Goal: Task Accomplishment & Management: Complete application form

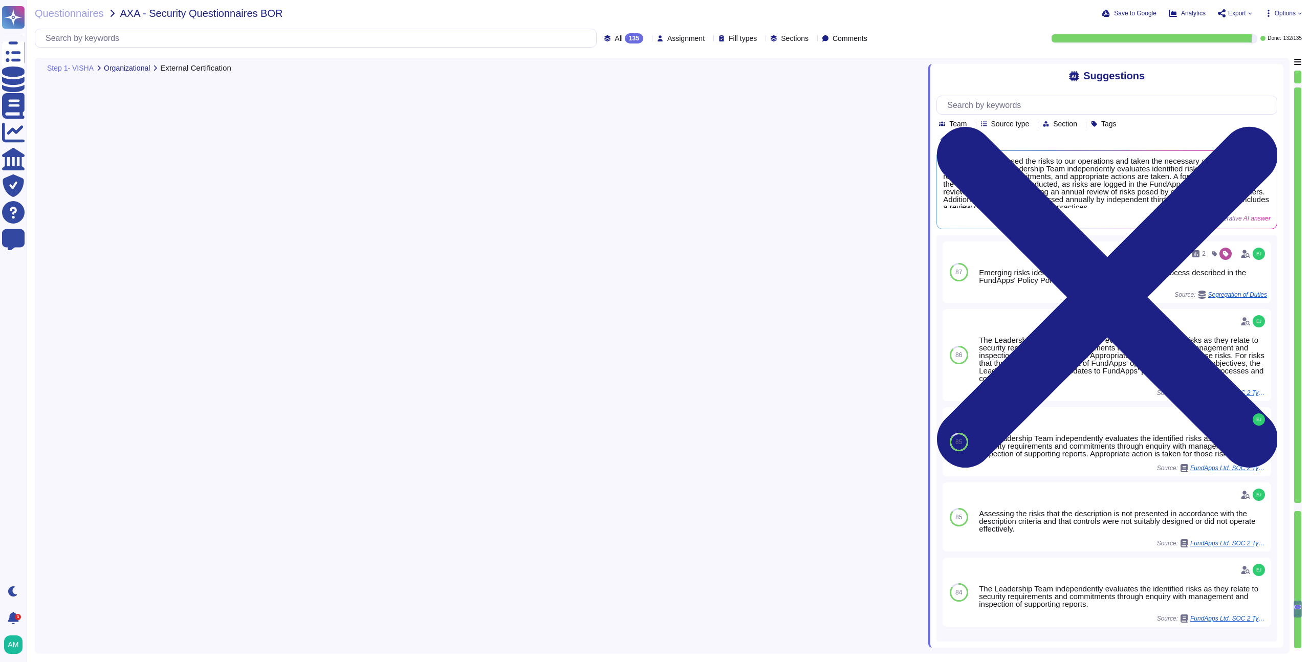
type textarea "FundApps holds an ISO 27001 Certification and a SOC 2 Type 2 Report. Provided a…"
type textarea "Yes, we have assessed the risks to our operations and have taken the necessary …"
type textarea "Yes, we identify and mitigate risks and threats to business operations through …"
type textarea "The company's board of directors or a relevant subcommittee is briefed by senio…"
type textarea "The risk assessment process includes consideration of threats and vulnerabiliti…"
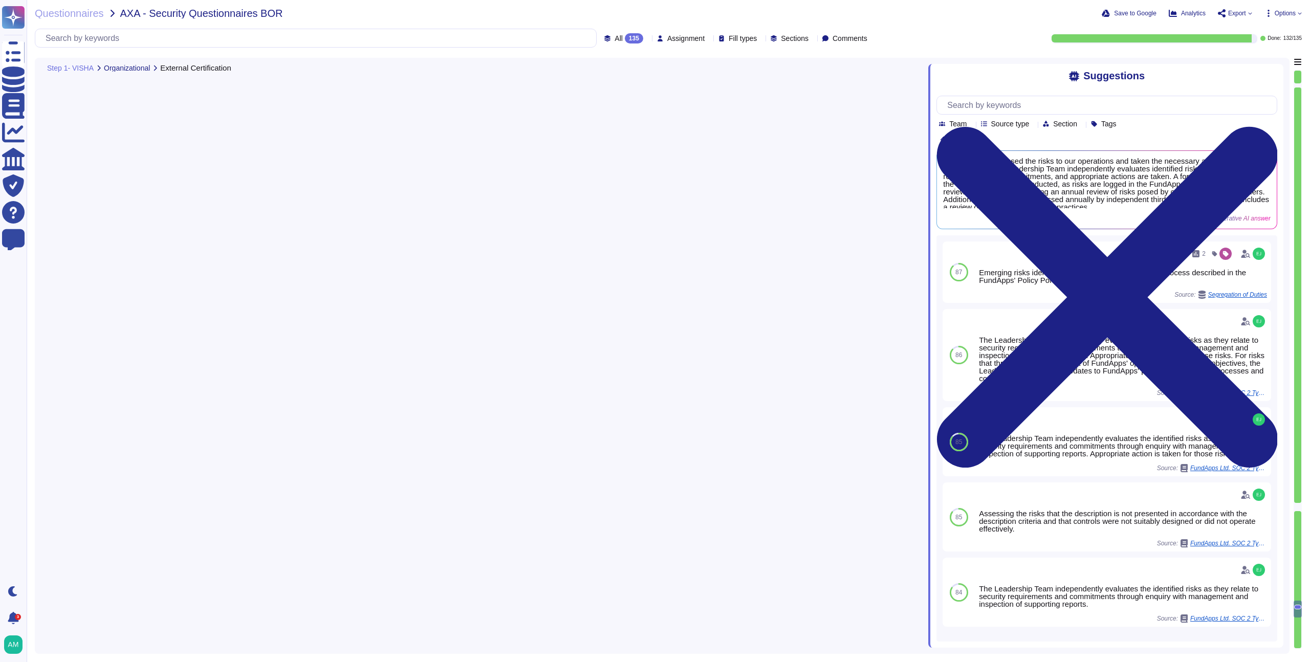
scroll to position [17790, 0]
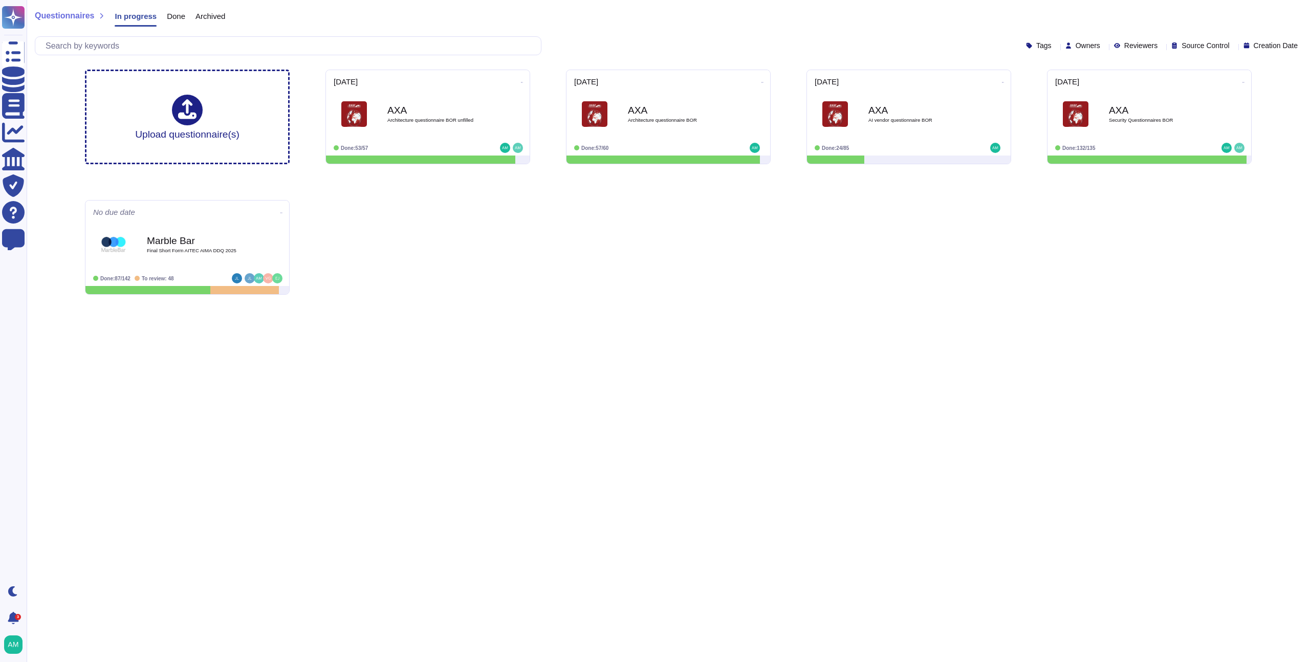
click at [1243, 82] on icon at bounding box center [1244, 82] width 2 height 3
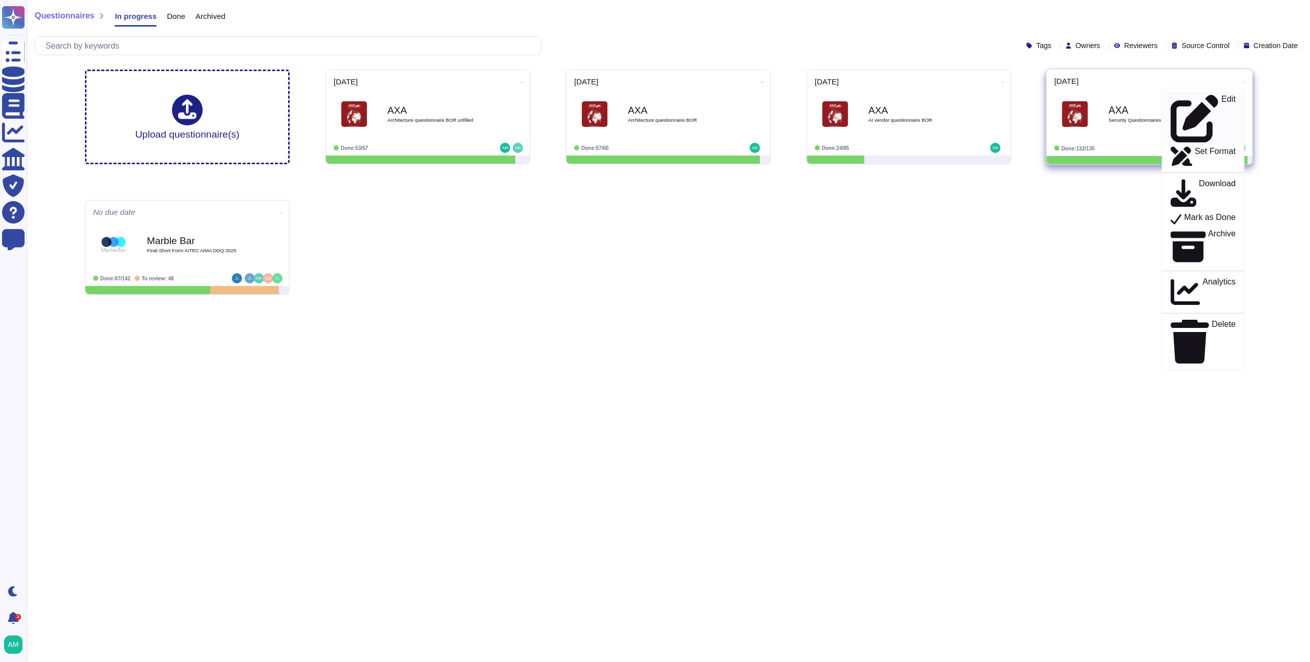
click at [1222, 101] on p "Edit" at bounding box center [1229, 119] width 14 height 48
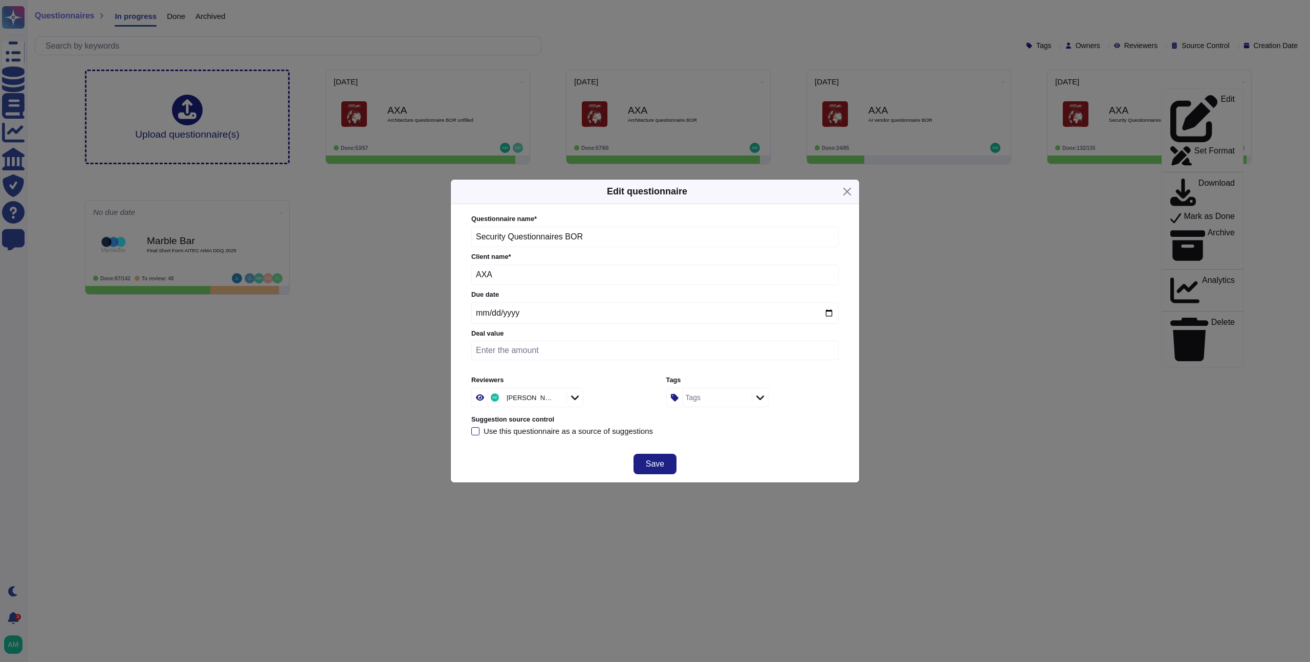
click at [556, 399] on icon at bounding box center [556, 399] width 0 height 0
click at [672, 466] on button "Save" at bounding box center [655, 464] width 43 height 20
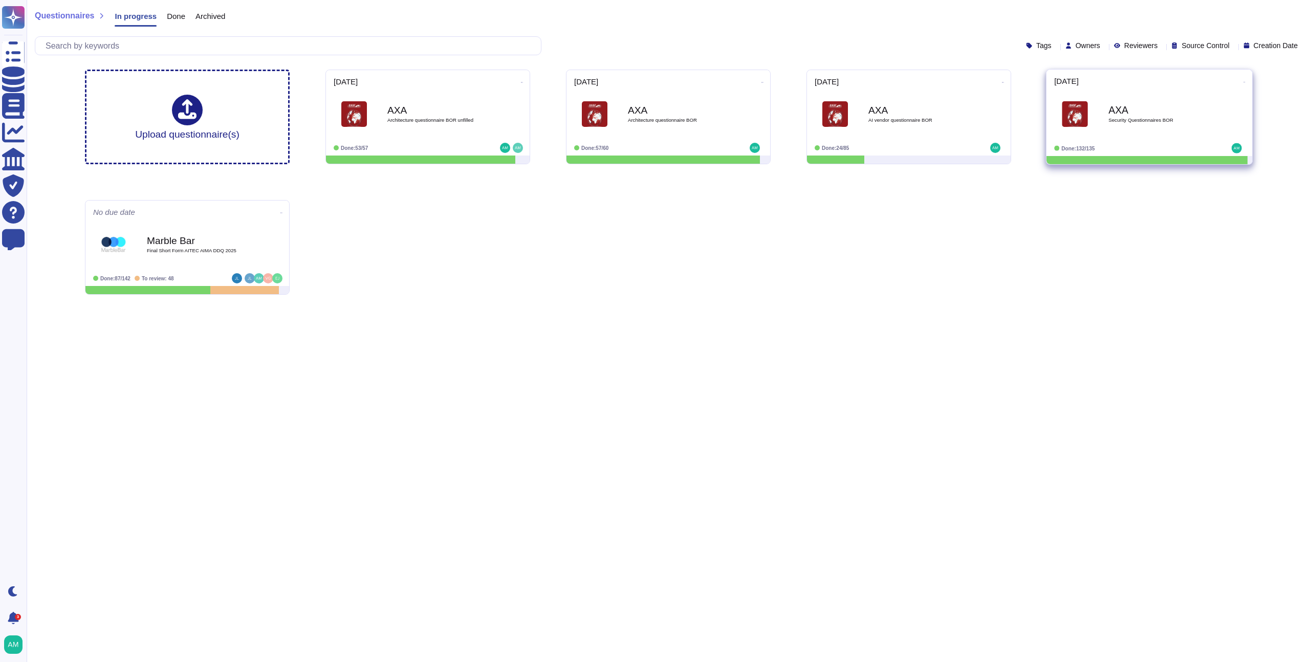
click at [1243, 76] on span at bounding box center [1245, 81] width 4 height 11
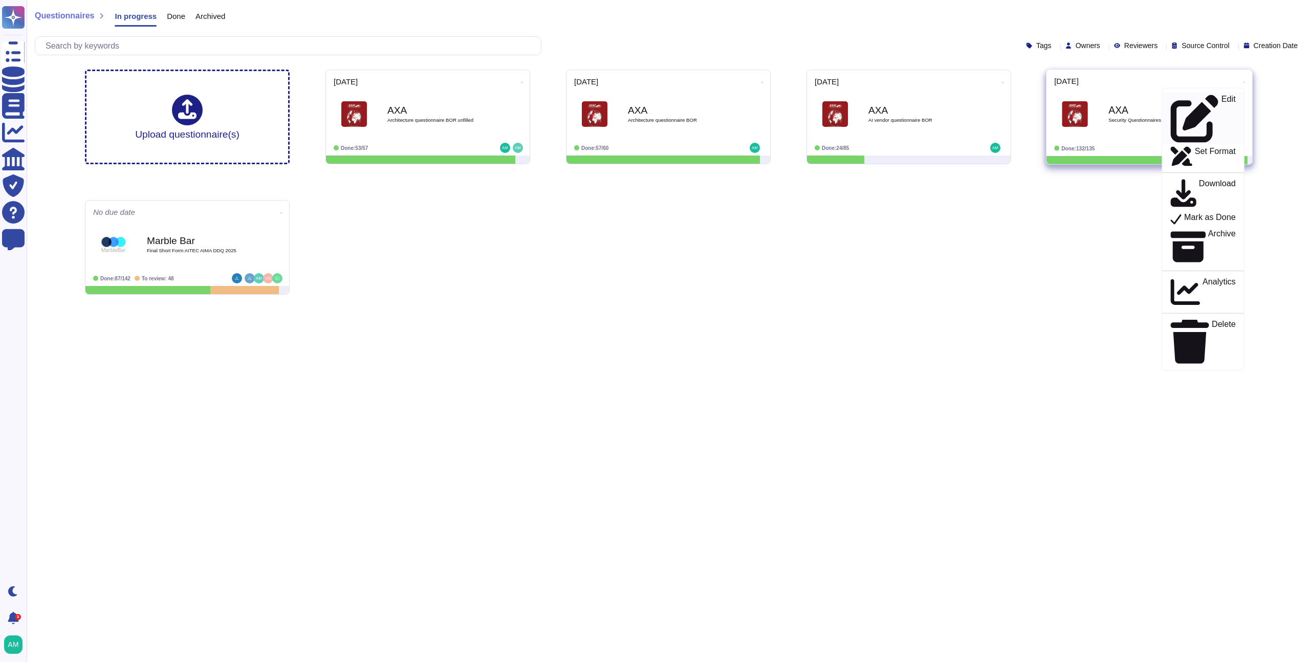
click at [1222, 95] on p "Edit" at bounding box center [1229, 119] width 14 height 48
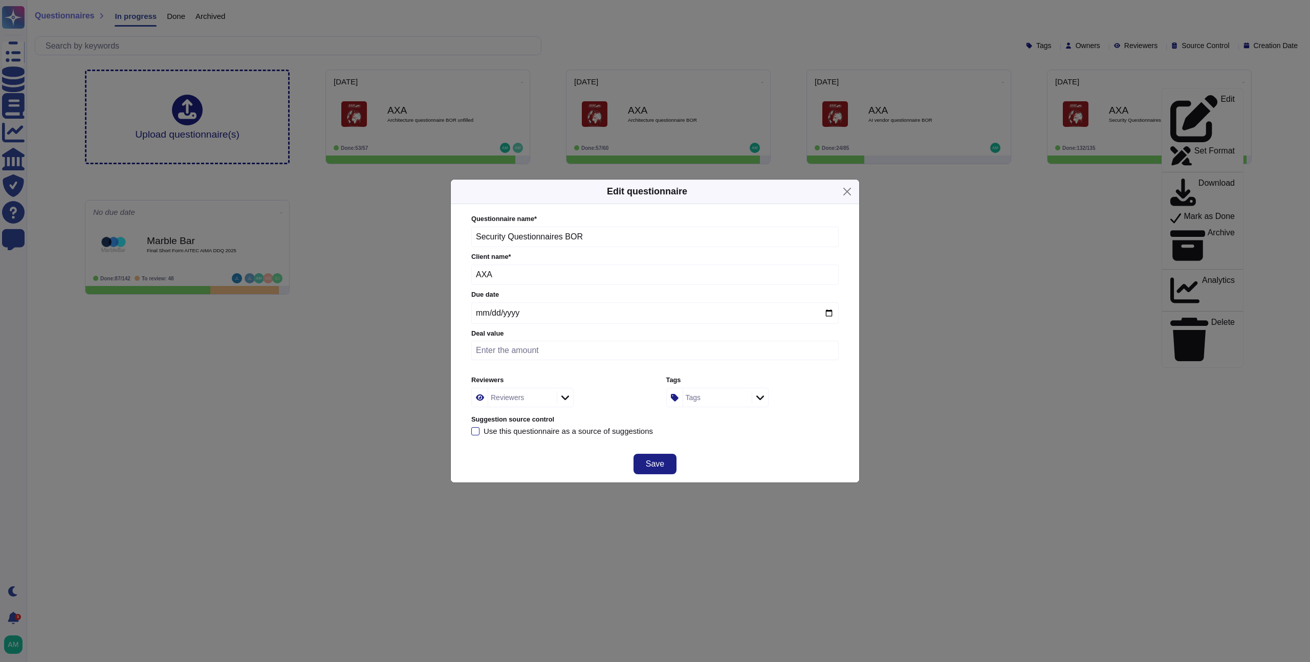
click at [562, 398] on icon at bounding box center [566, 398] width 8 height 10
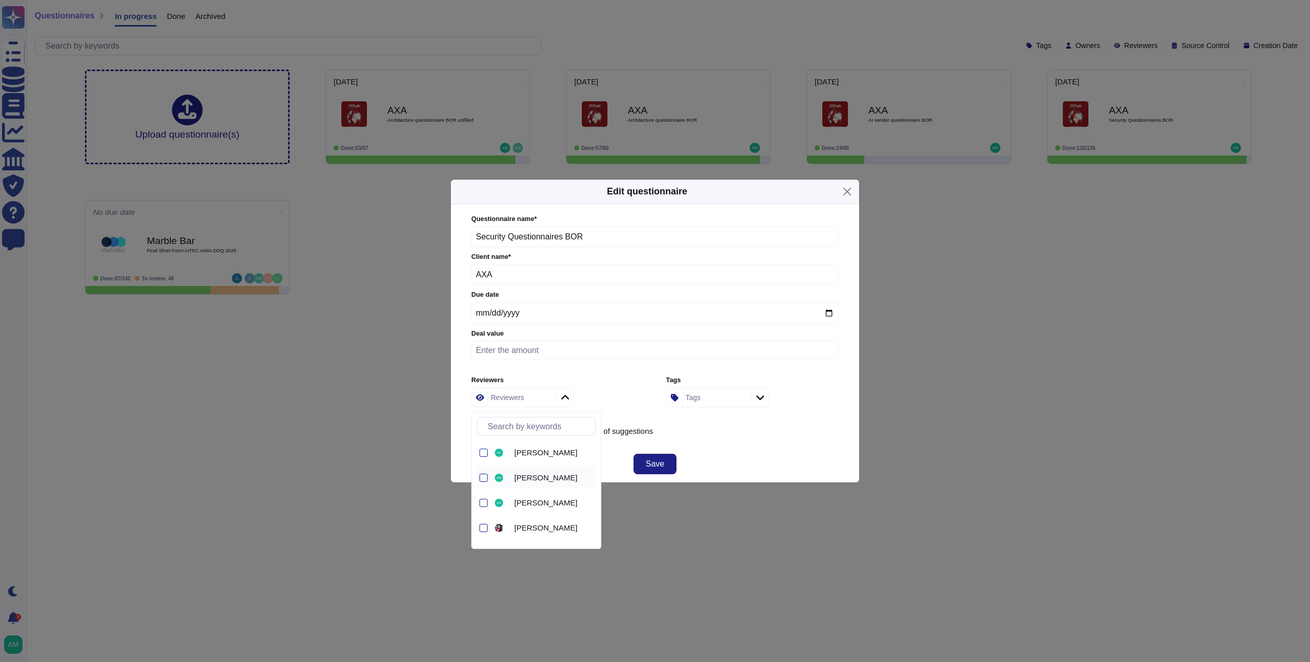
click at [529, 483] on div "Alexander Moyse" at bounding box center [544, 477] width 103 height 23
click at [659, 463] on span "Save" at bounding box center [655, 464] width 18 height 8
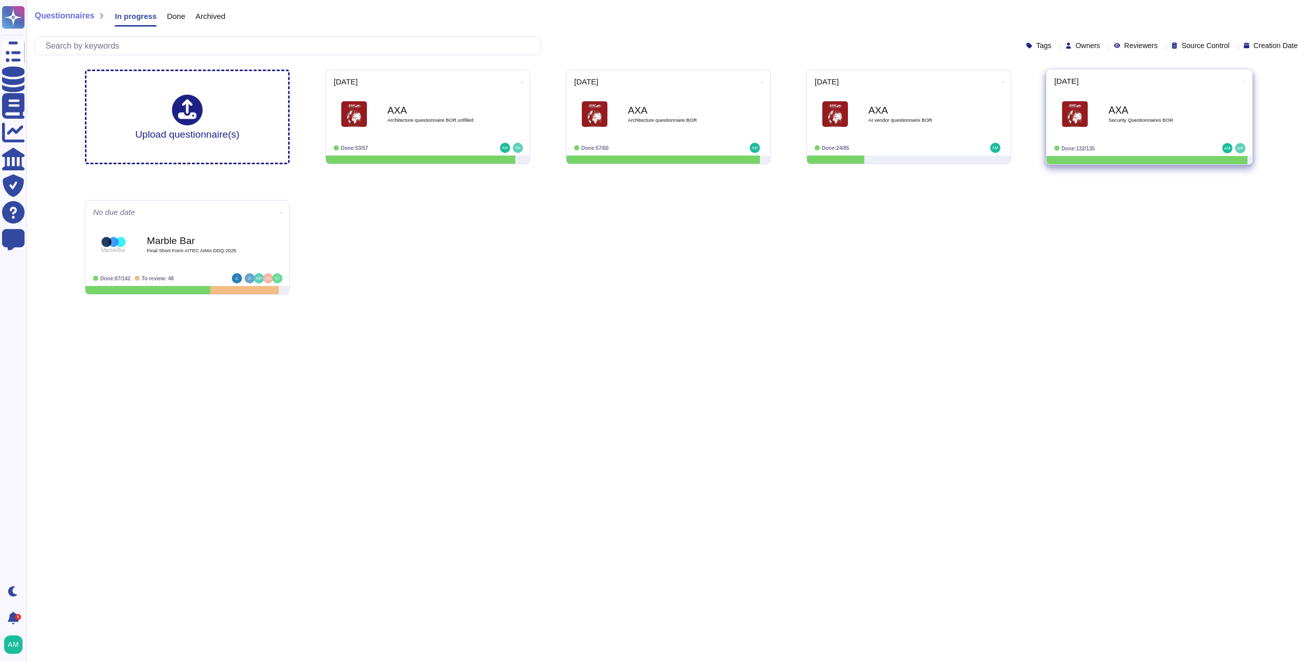
click at [1120, 105] on b "AXA" at bounding box center [1160, 110] width 103 height 10
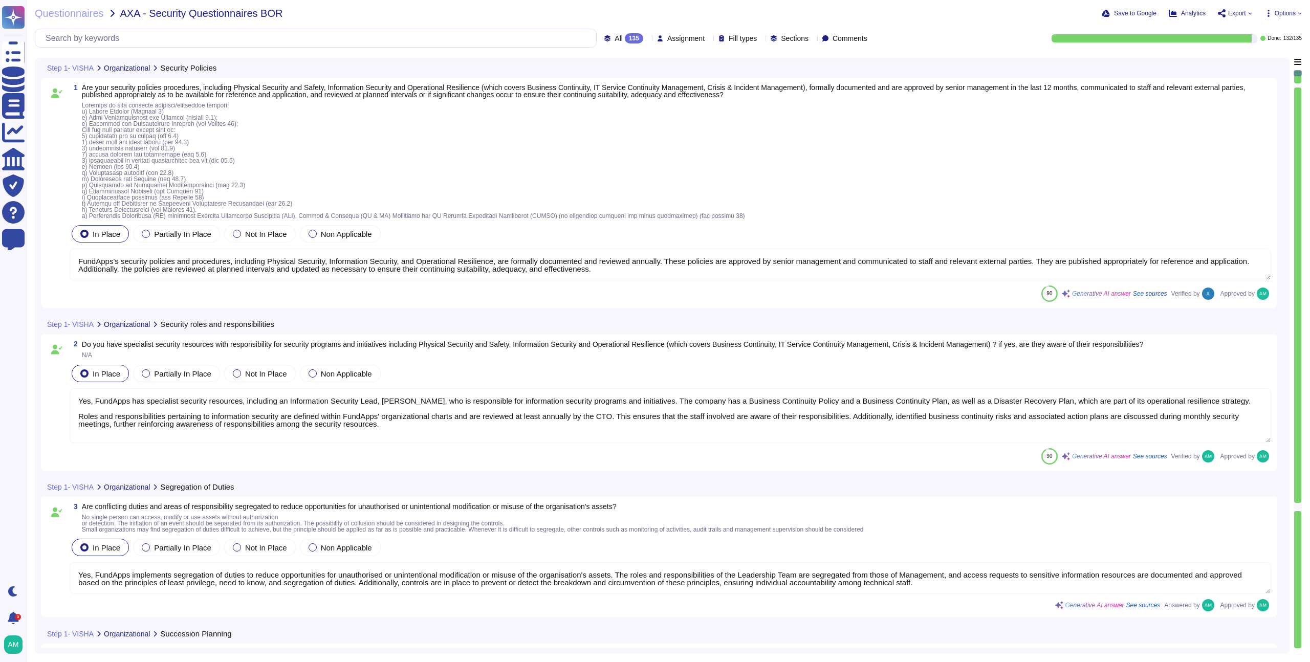
type textarea "FundApps's security policies and procedures, including Physical Security, Infor…"
type textarea "Yes, FundApps has specialist security resources, including an Information Secur…"
type textarea "Yes, FundApps implements segregation of duties to reduce opportunities for unau…"
type textarea "Yes, FundApps has implemented a mobile device security policy and supporting se…"
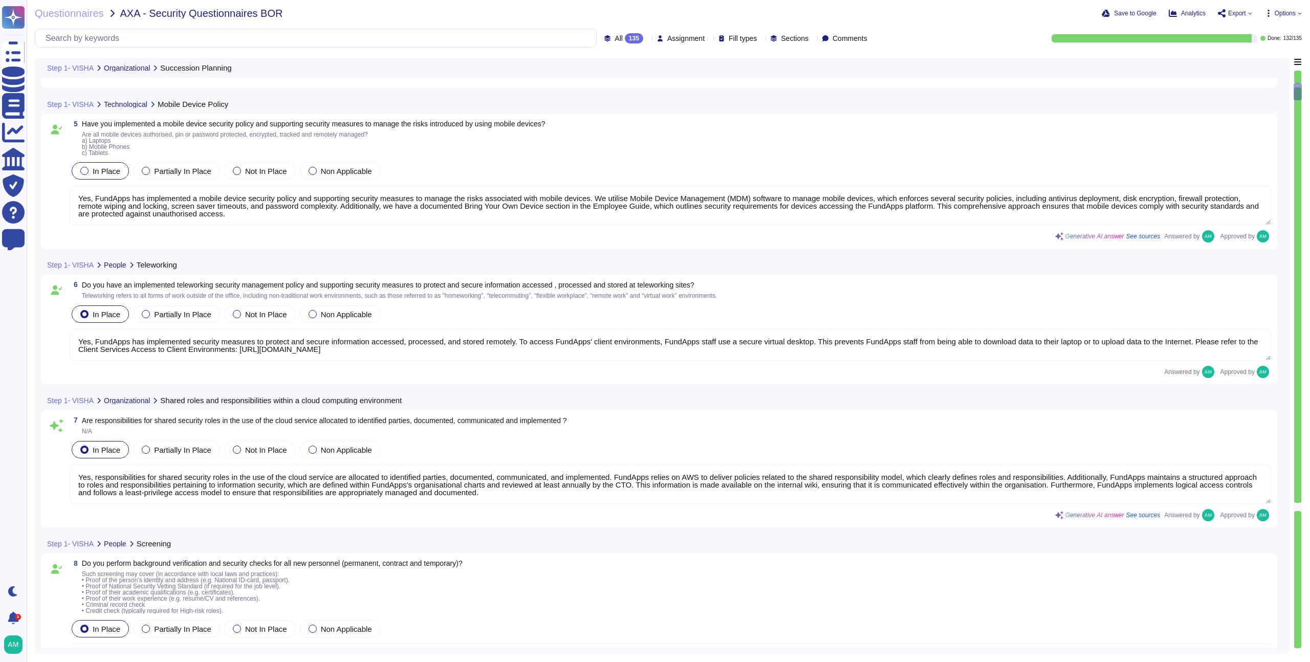
type textarea "Yes, FundApps has implemented security measures to protect and secure informati…"
type textarea "Yes, responsibilities for shared security roles in the use of the cloud service…"
type textarea "FundApps performs the following background checks on new employees: 1. Proof of…"
type textarea "Yes, all FundApps' employees have a confidentiality clause in their employment …"
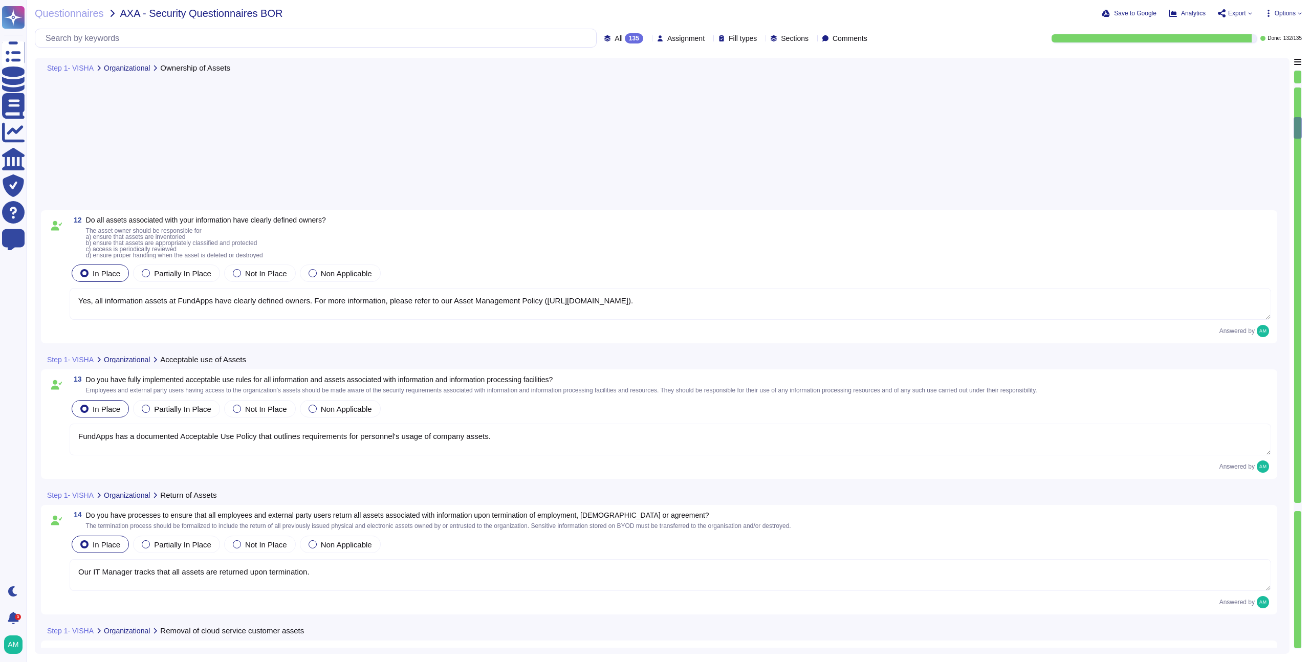
type textarea "FundApps has a documented Acceptable Use Policy that outlines requirements for …"
type textarea "Our IT Manager tracks that all assets are returned upon termination."
type textarea "Upon contract termination, FundApps will securely delete all client data from i…"
type textarea "Yes, FundApps operates a formal Data Classification and Protection Standard tha…"
type textarea "Yes, please view FundApps' Data Classification and Protection Standard for more…"
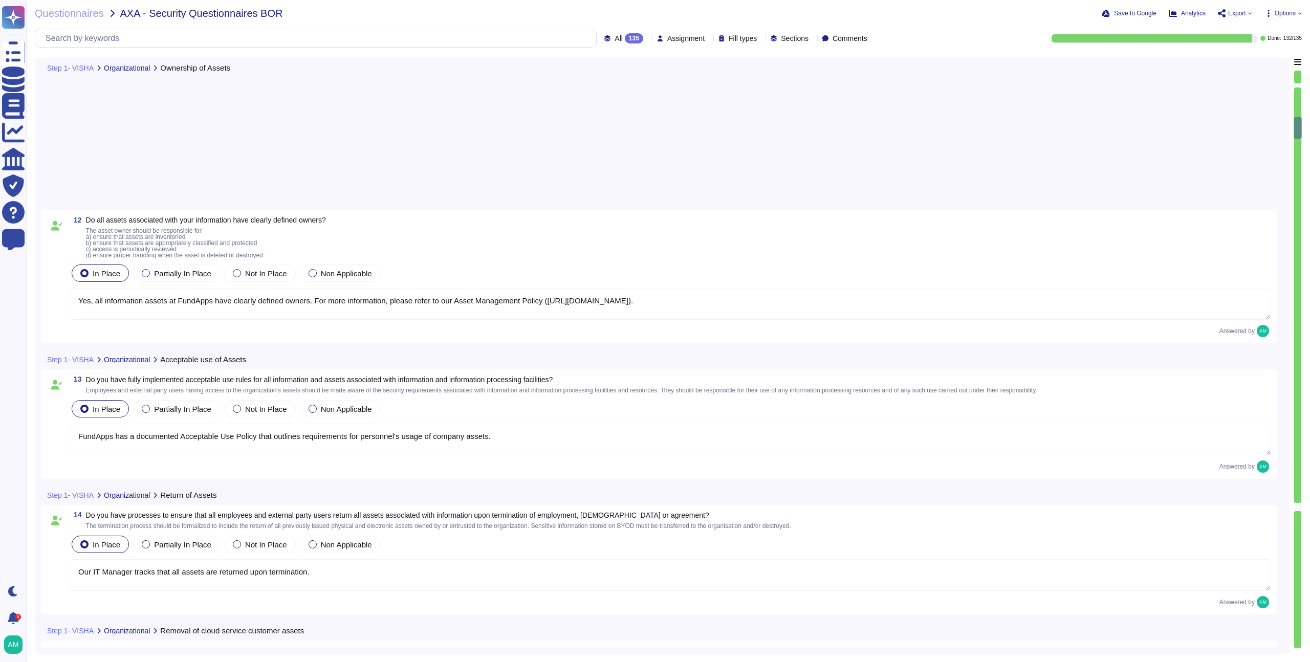
type textarea "FundApps does not use removable media to store sensitive data, and our Employee…"
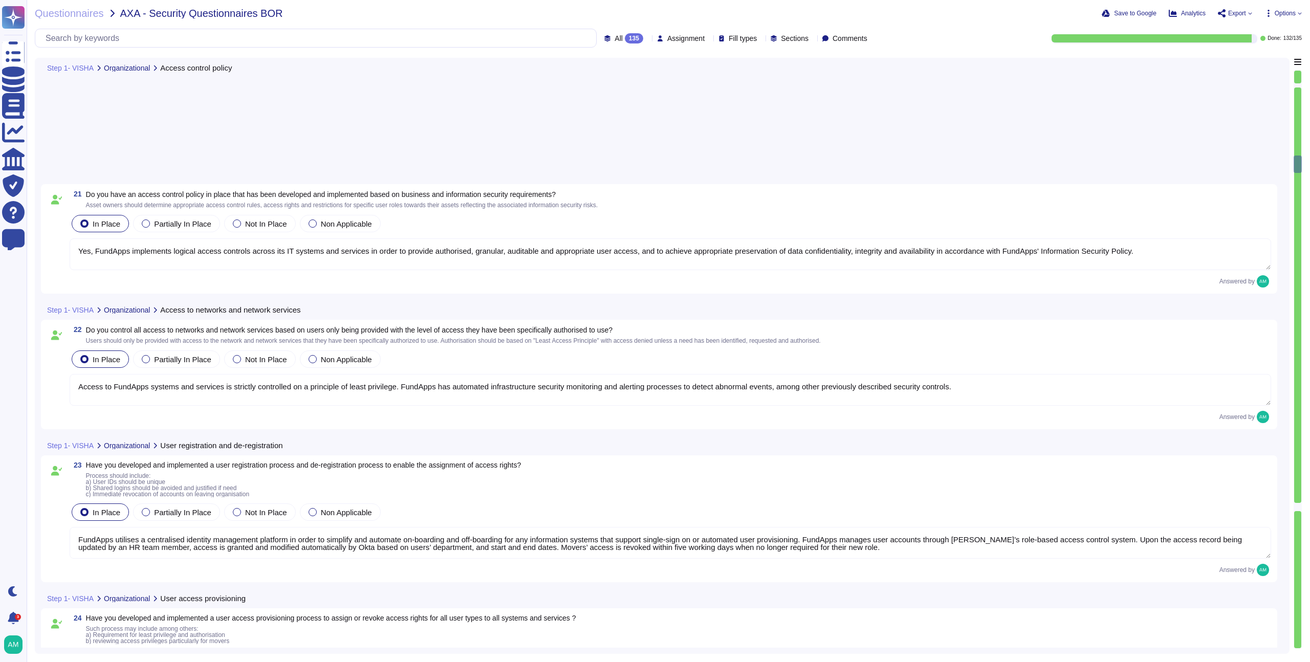
type textarea "Access to FundApps systems and services is strictly controlled on a principle o…"
type textarea "FundApps utilises a centralised identity management platform in order to simpli…"
type textarea "Yes, FundApps has developed and implemented a user access provisioning process …"
type textarea "Yes, FundApps implements a formal management process for controlling the alloca…"
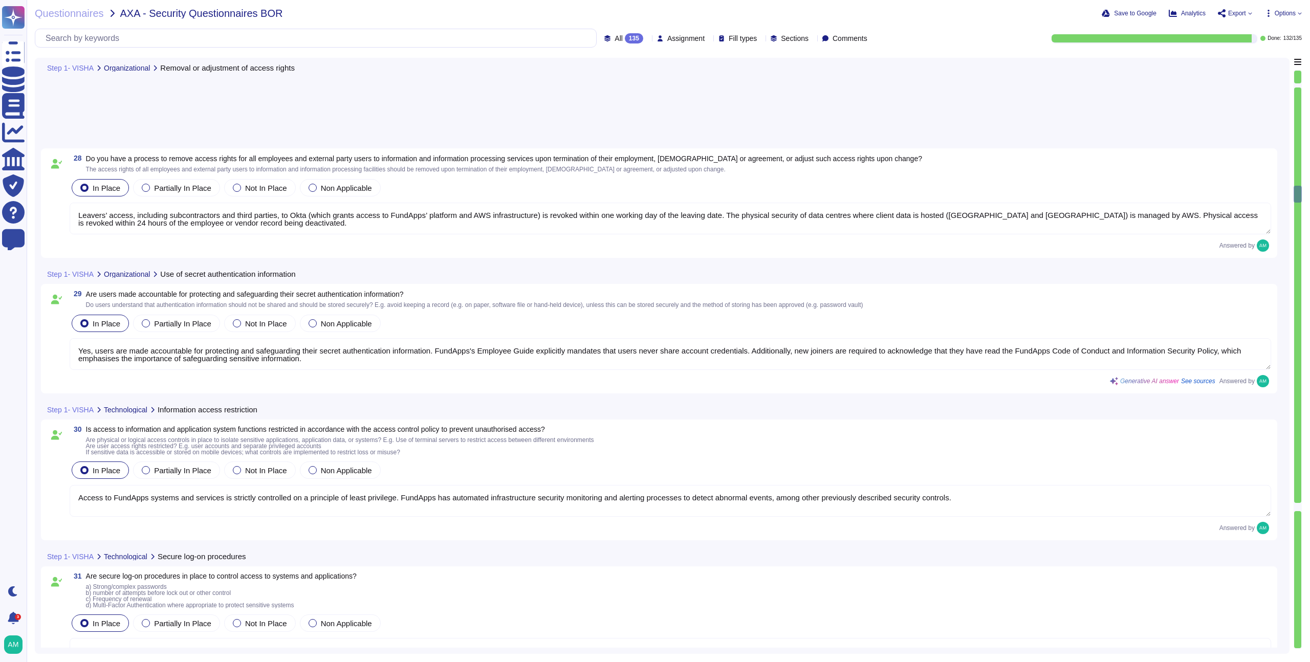
type textarea "Leavers’ access, including subcontractors and third parties, to Okta (which gra…"
type textarea "Yes, users are made accountable for protecting and safeguarding their secret au…"
type textarea "Access to FundApps systems and services is strictly controlled on a principle o…"
type textarea "Yes, secure log-on procedures are in place to control access to systems and app…"
type textarea "As per FundApps' Employee Guide, FundApps uses 1 Password to manage all passwor…"
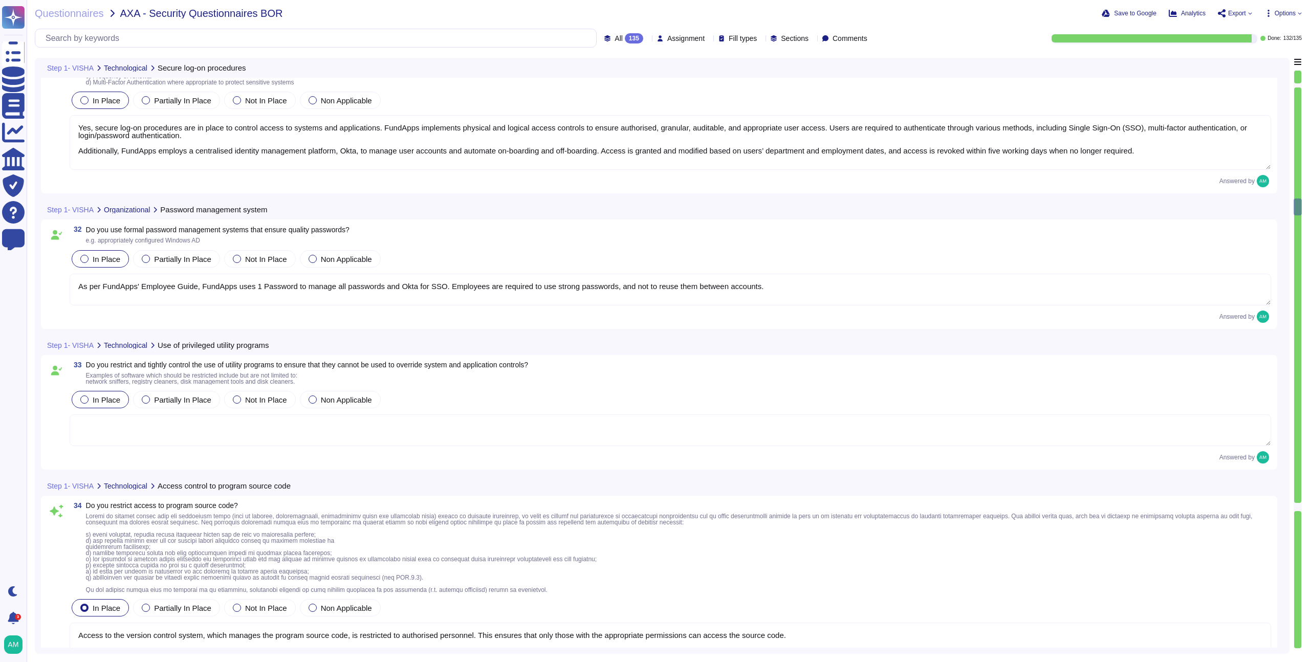
type textarea "Access to the version control system, which manages the program source code, is…"
type textarea "Client data is hosted in client-specific environments to ensure there is no ris…"
type textarea "Yes, all production systems are hardened and are based on a template image or d…"
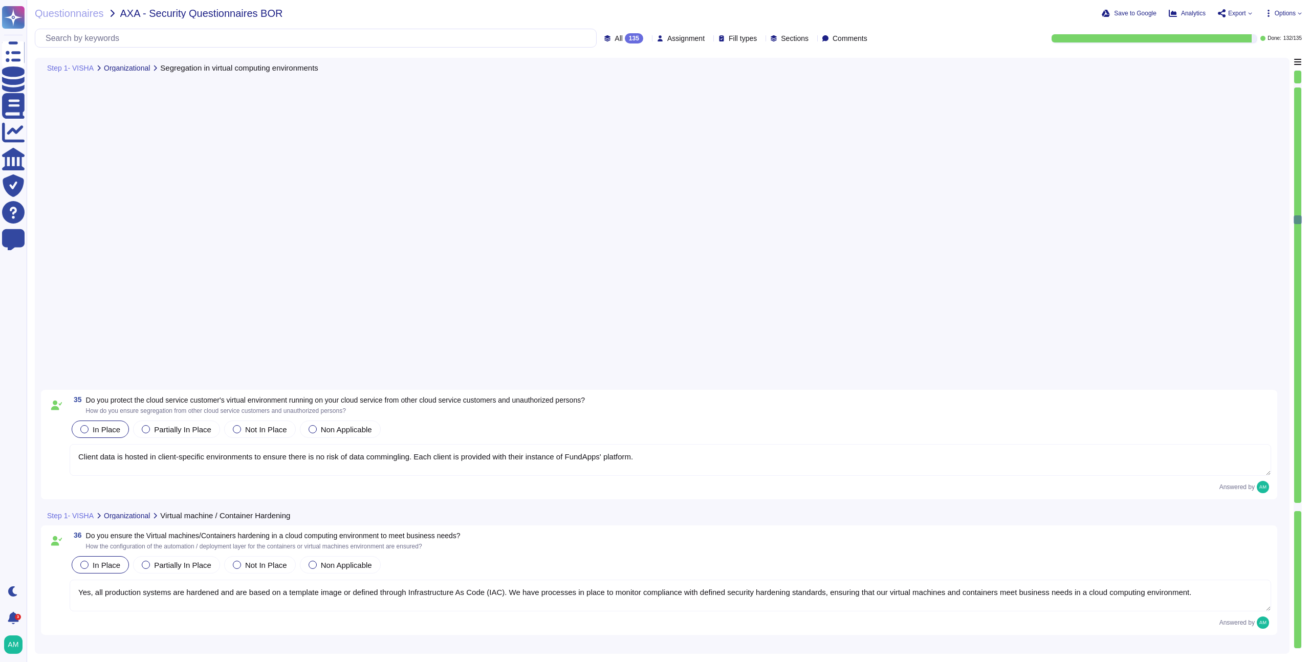
type textarea "Yes, FundApps has a Cryptographic Policy available on our policy portal (https:…"
type textarea "Yes, we have established physical security perimeters to protect areas that con…"
type textarea "All FundApps offices are protected by locked doors which can be opened only wit…"
type textarea "Media storage devices used to store customer data are classified by AWS as Crit…"
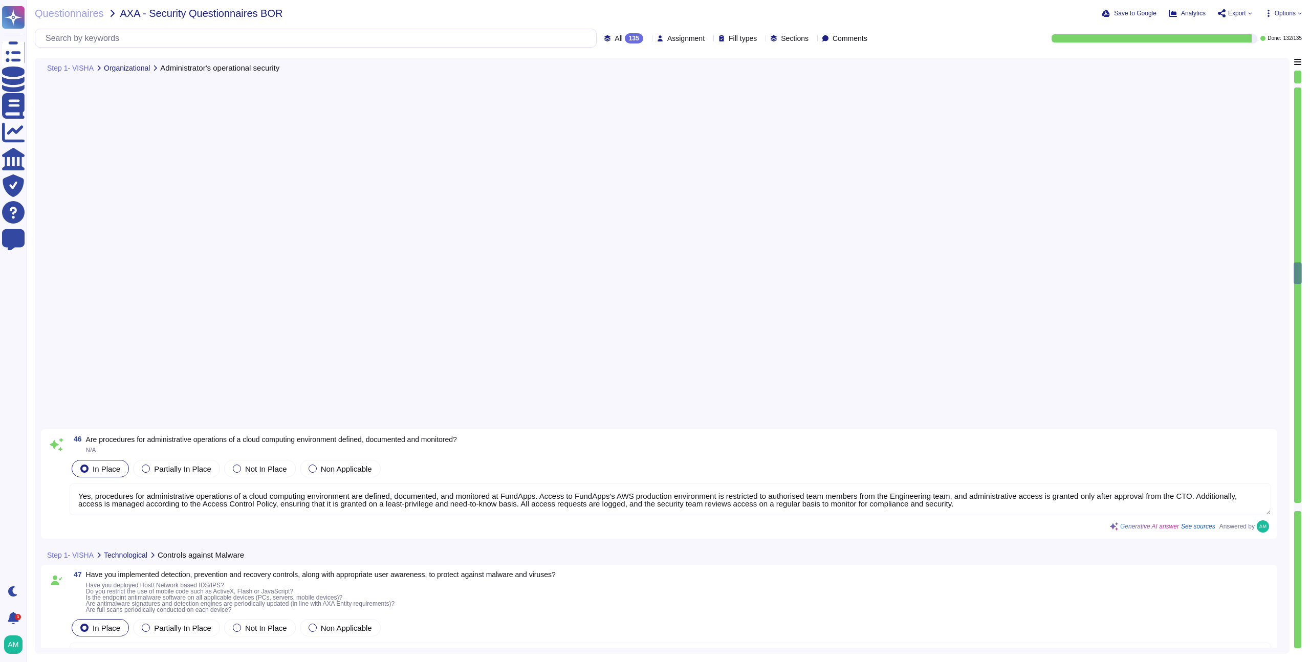
type textarea "Yes, procedures for administrative operations of a cloud computing environment …"
type textarea "FundApps uses a combination of an Endpoint Detection and Response tool as well …"
type textarea "Yes, the Technical Resilience Policy (https://policies.fundapps.co/fundapps-pro…"
type textarea "FundApps backups production data to local storage at the following frequency: F…"
type textarea "FundApps continuously backs up production data to a hot standby instance in the…"
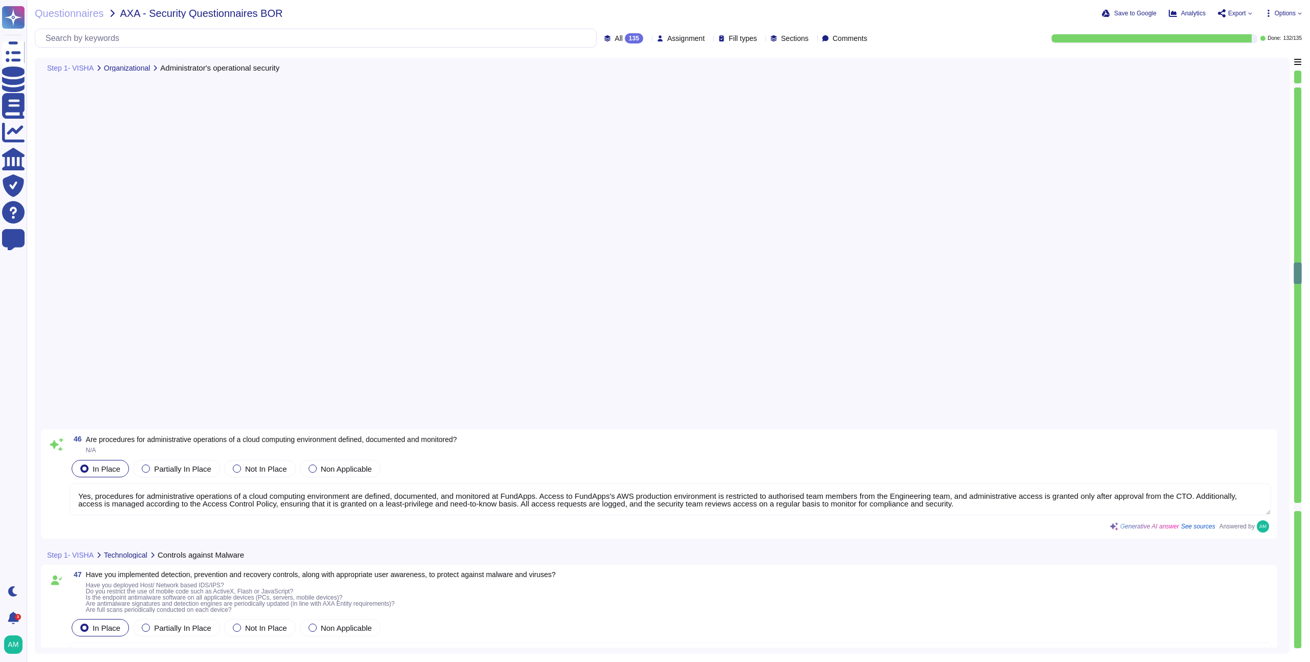
type textarea "Yes. We have a centralised and read-only log management system. All critical mi…"
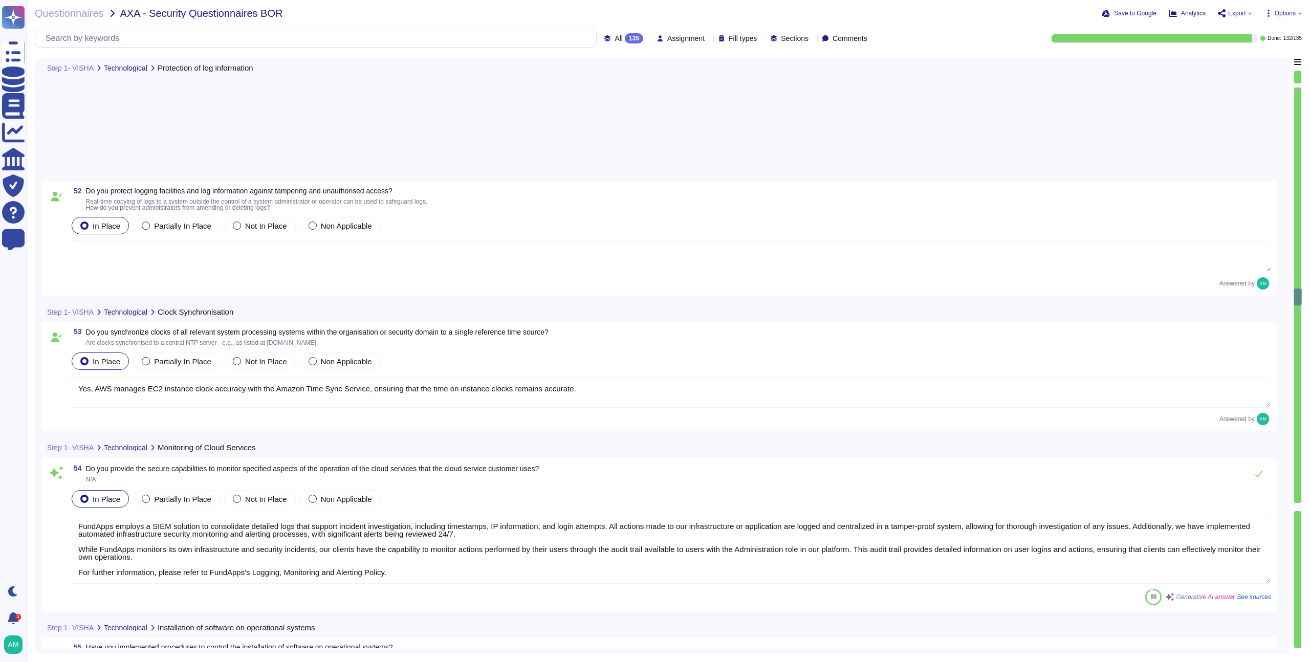
type textarea "Yes, AWS manages EC2 instance clock accuracy with the Amazon Time Sync Service,…"
type textarea "FundApps employs a SIEM solution to consolidate detailed logs that support inci…"
type textarea "As one of our Security Musts we note that staff should only install application…"
type textarea "FundApps uses several layers of security controls to detect and remediate vulne…"
type textarea "As one of our Security Musts we note that staff should only install application…"
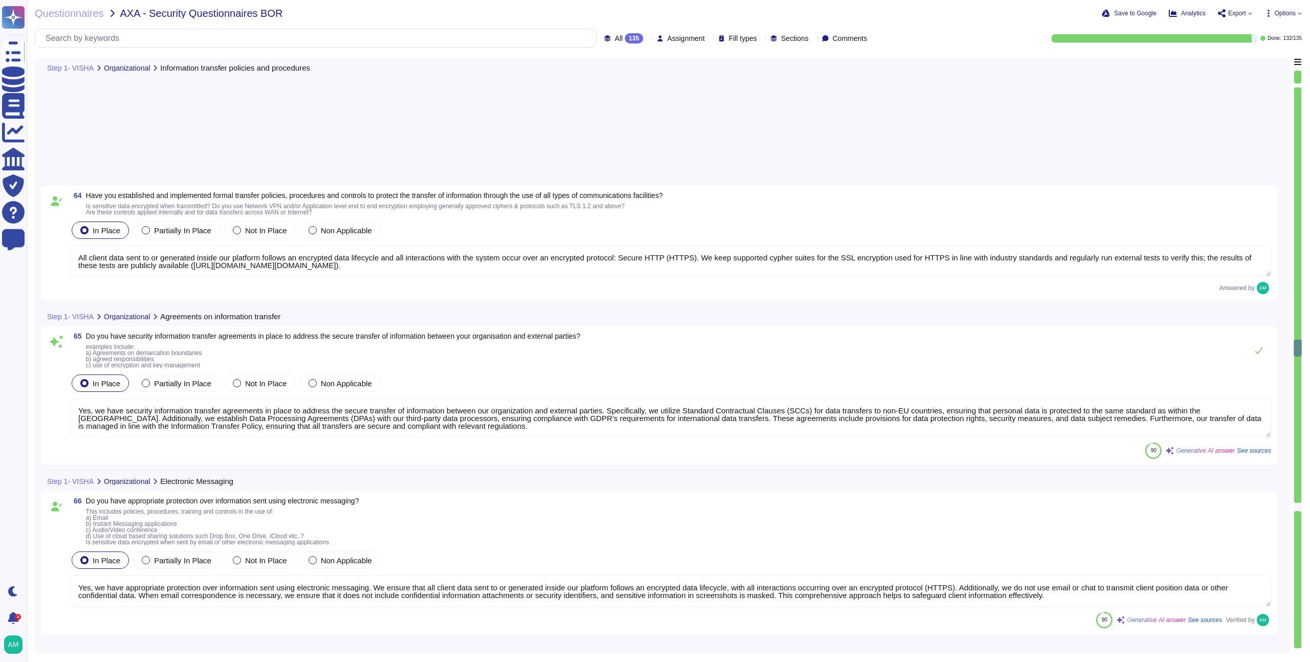
type textarea "Yes, we have security information transfer agreements in place to address the s…"
type textarea "Yes, we have appropriate protection over information sent using electronic mess…"
type textarea "Yes, information security-related requirements are considered and included in t…"
type textarea "All client data is encrypted in transit, and all interactions with the system o…"
type textarea "Yes, we protect information involved in application service transactions throug…"
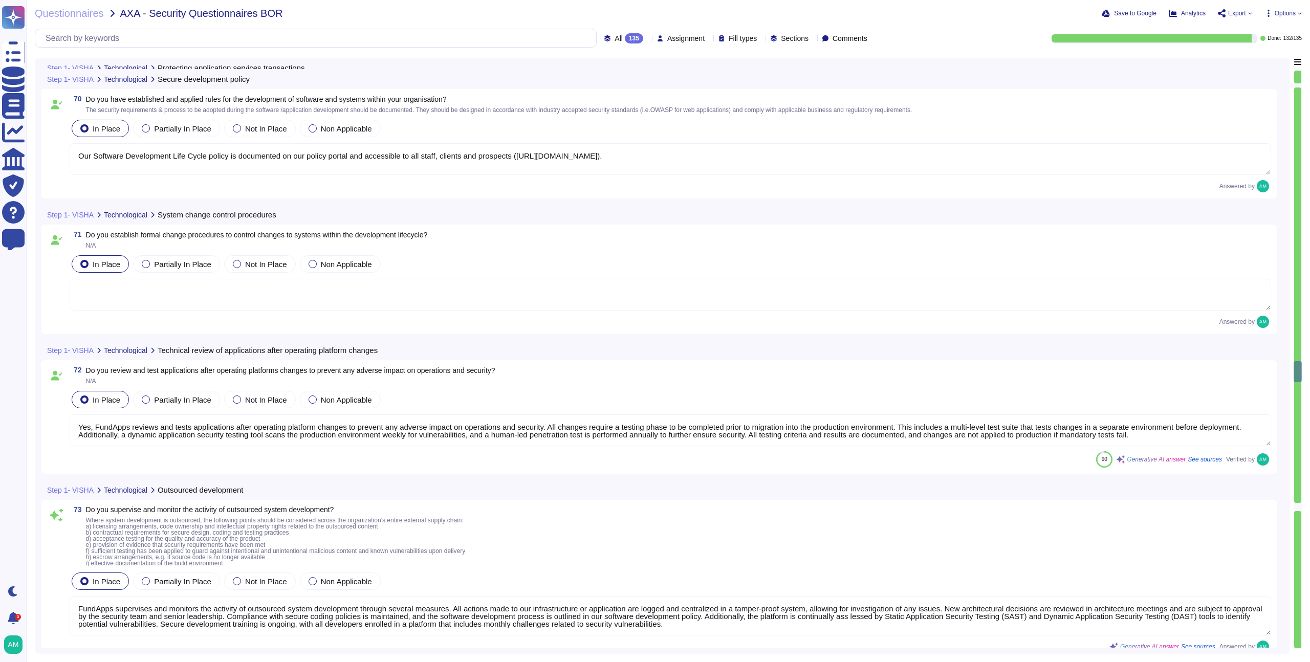
type textarea "Our Software Development Life Cycle policy is documented on our policy portal a…"
type textarea "Yes, FundApps reviews and tests applications after operating platform changes t…"
type textarea "FundApps supervises and monitors the activity of outsourced system development …"
type textarea "Yes, testing of security functionality is carried out during the development cy…"
type textarea "Testing changes is fully automated at FundApps, and the multi-level test suite …"
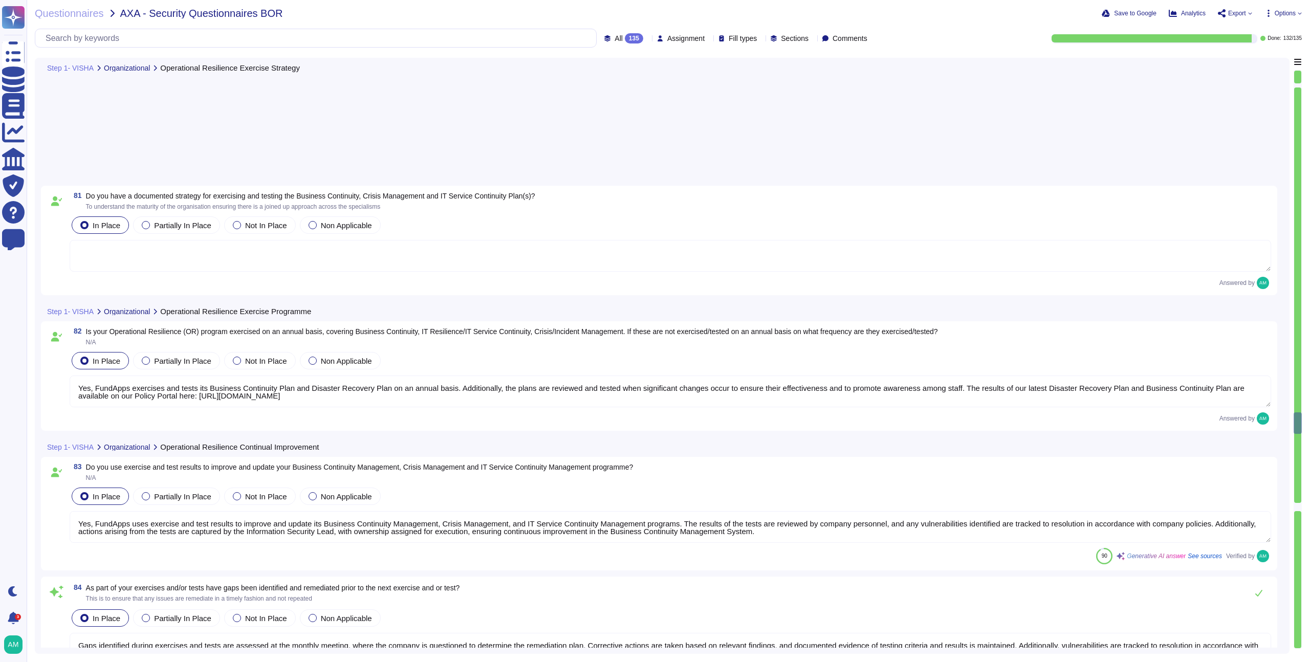
type textarea "Yes, FundApps uses exercise and test results to improve and update its Business…"
type textarea "Gaps identified during exercises and tests are assessed at the monthly meeting,…"
type textarea "Please refer to FundApps' Incident Management Process (https://policies.fundapp…"
type textarea "Yes, the company has developed a formal, documented Cyber Incident Response Pla…"
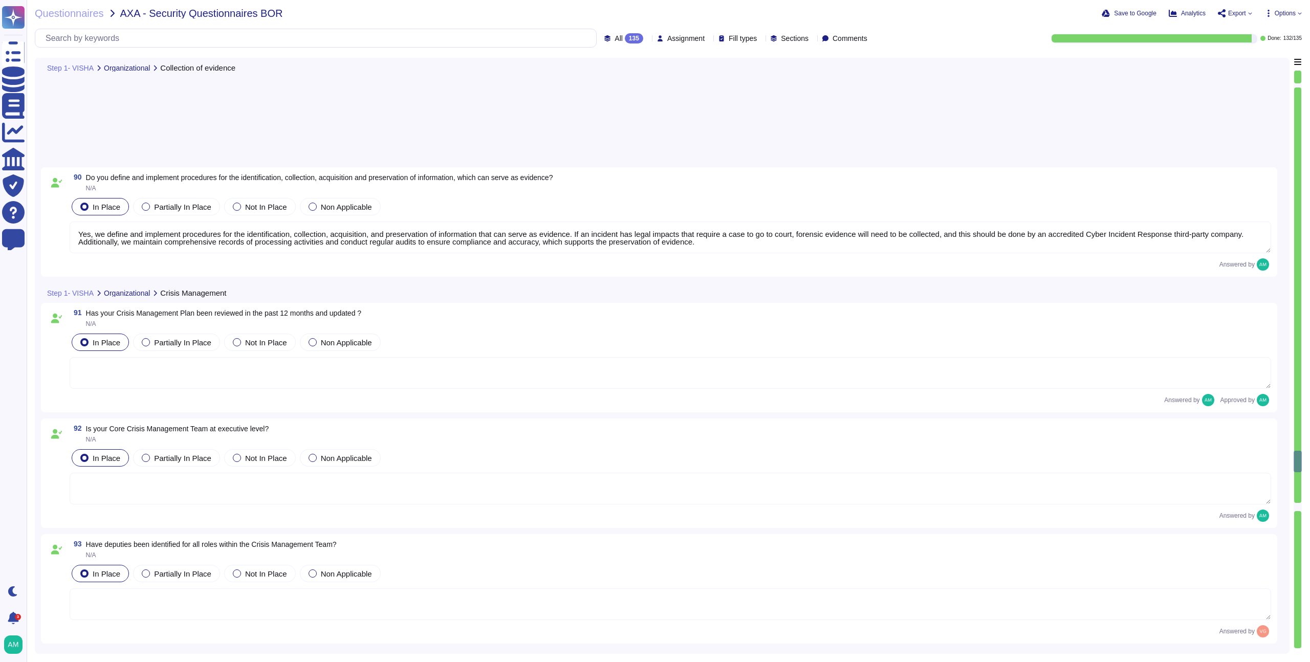
type textarea "AXA would have contact details of their Client Success Manager as well as conta…"
type textarea "As part of FundApps' annual BCP test we test our ability to contact all staff a…"
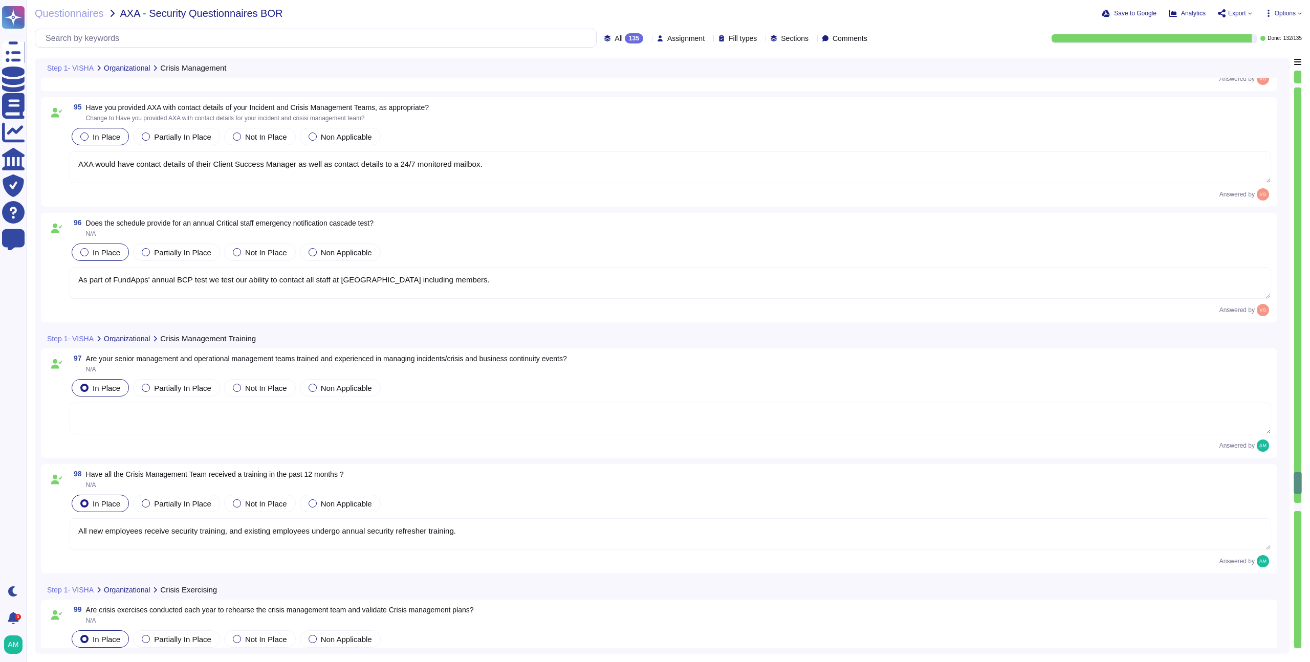
type textarea "All new employees receive security training, and existing employees undergo ann…"
type textarea "Yes, FundApps exercises and tests its Business Continuity Plan and Disaster Rec…"
type textarea "Yes, FundApps has a formally documented Incident Response Plan that identifies …"
type textarea "Information Security policies and standards are reviewed annually."
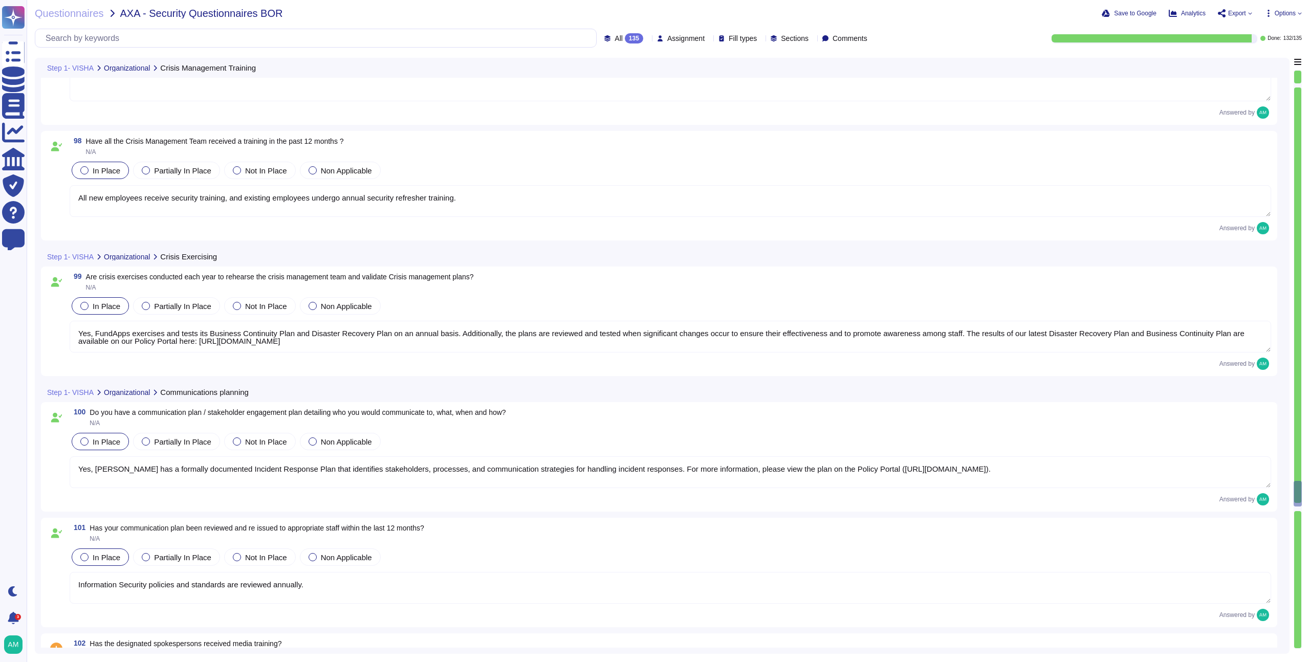
scroll to position [1, 0]
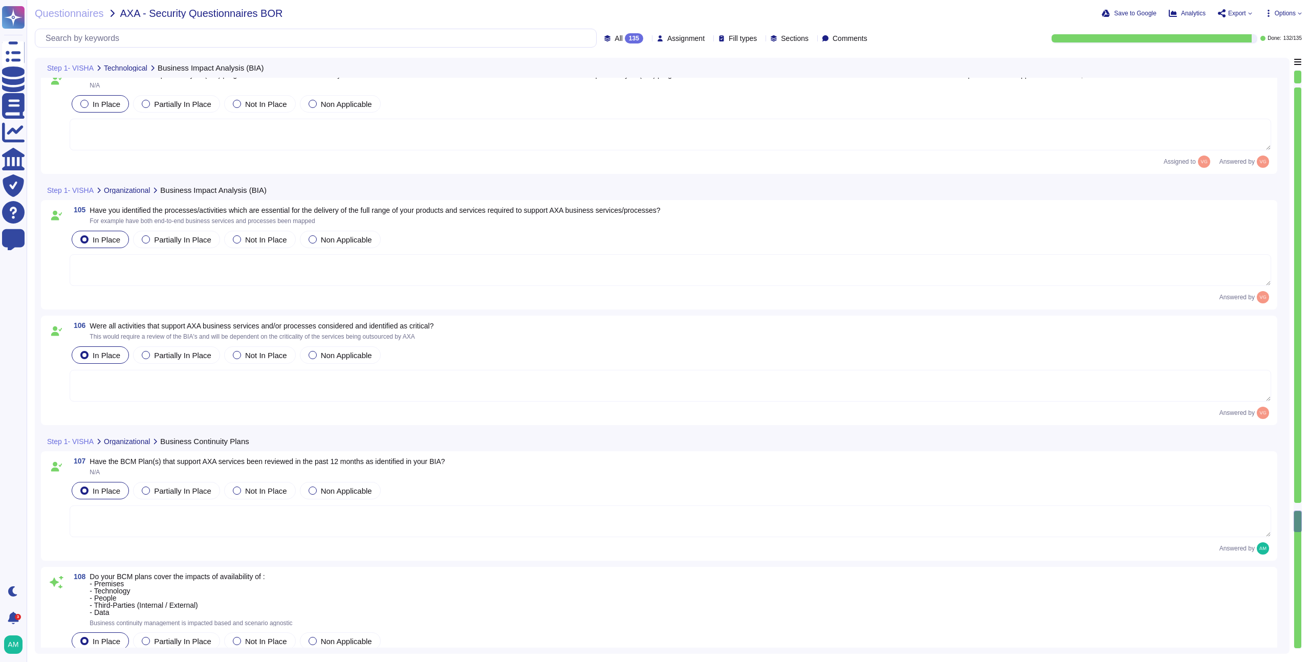
type textarea "FundApps's Business Continuity Management (BCM) plans address various impacts o…"
type textarea "Please refer to our Business Continuity Policy (https://policies.fundapps.co/fu…"
type textarea "Yes, please refer to our Business Continuity Policy (https://policies.fundapps.…"
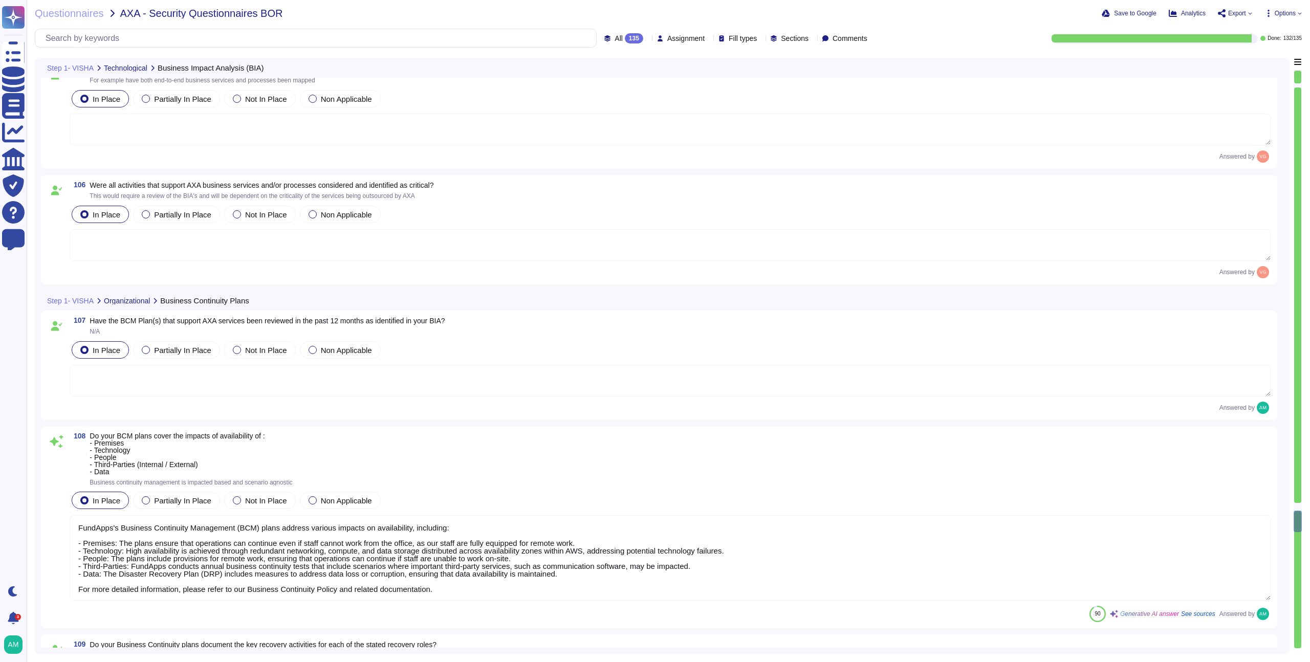
scroll to position [14989, 0]
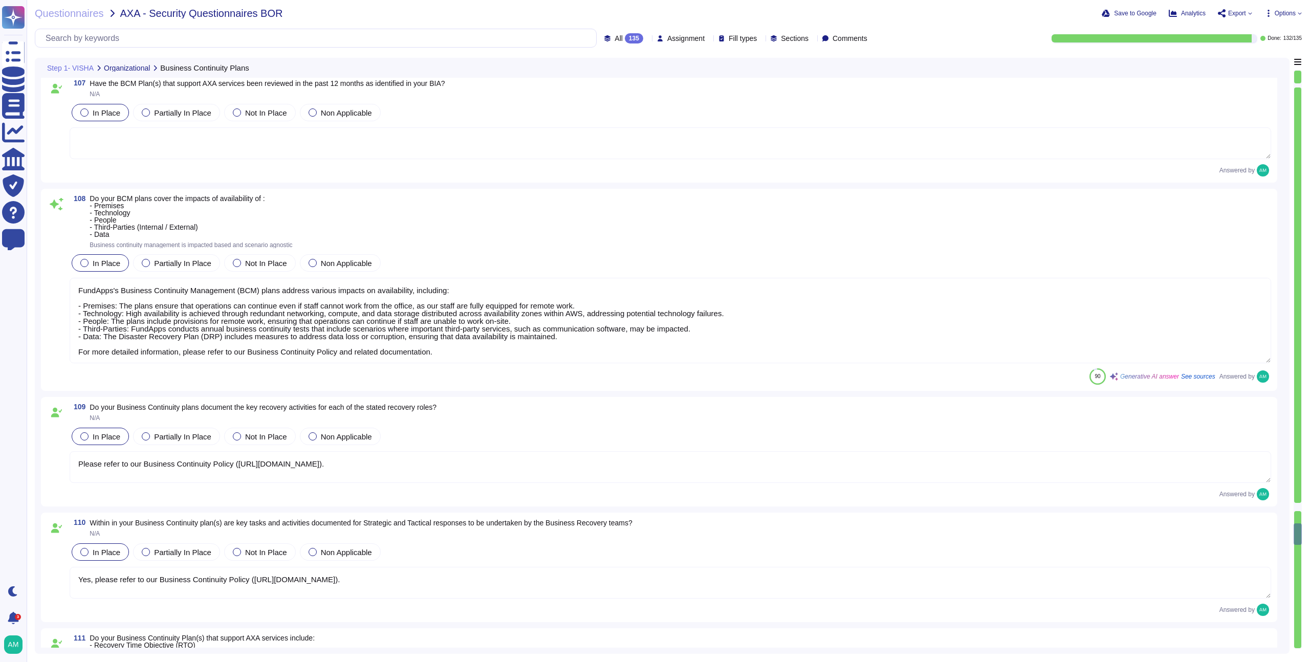
type textarea "Yes, FundApps's Business Continuity Plan includes a Recovery Time Objective (RT…"
type textarea "Yes, as described above."
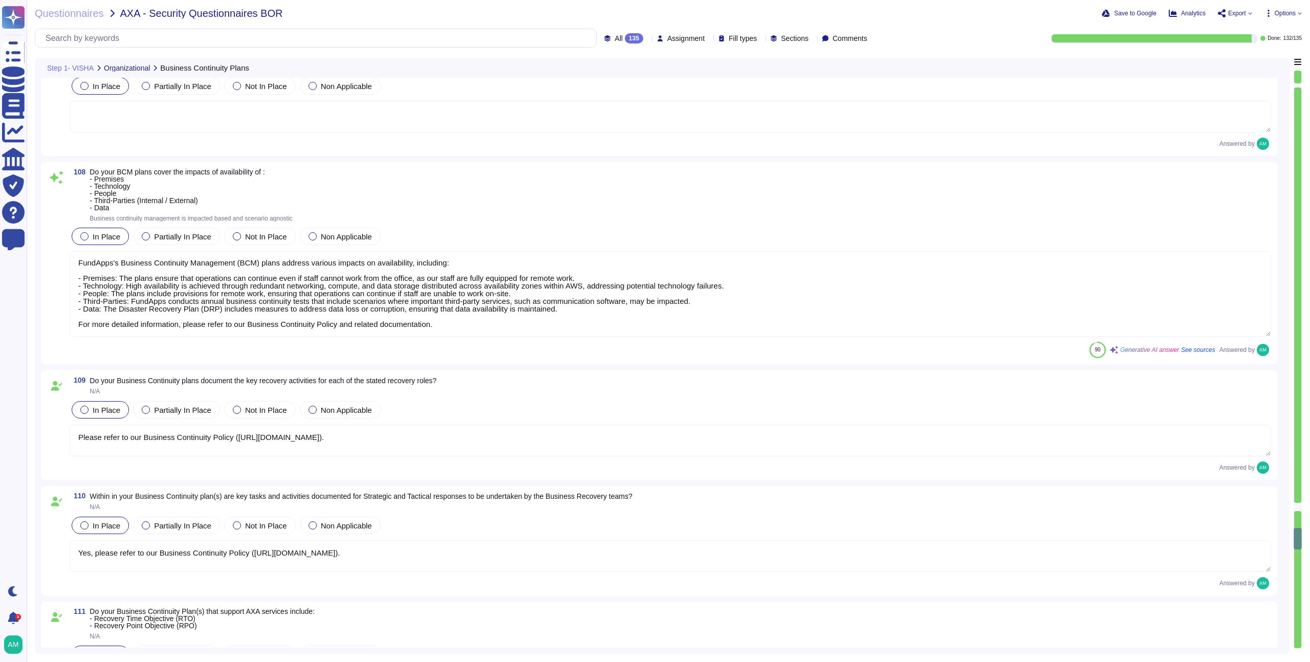
type textarea "FundApps's IT Service Continuity Plans include the following: - Recovery Time O…"
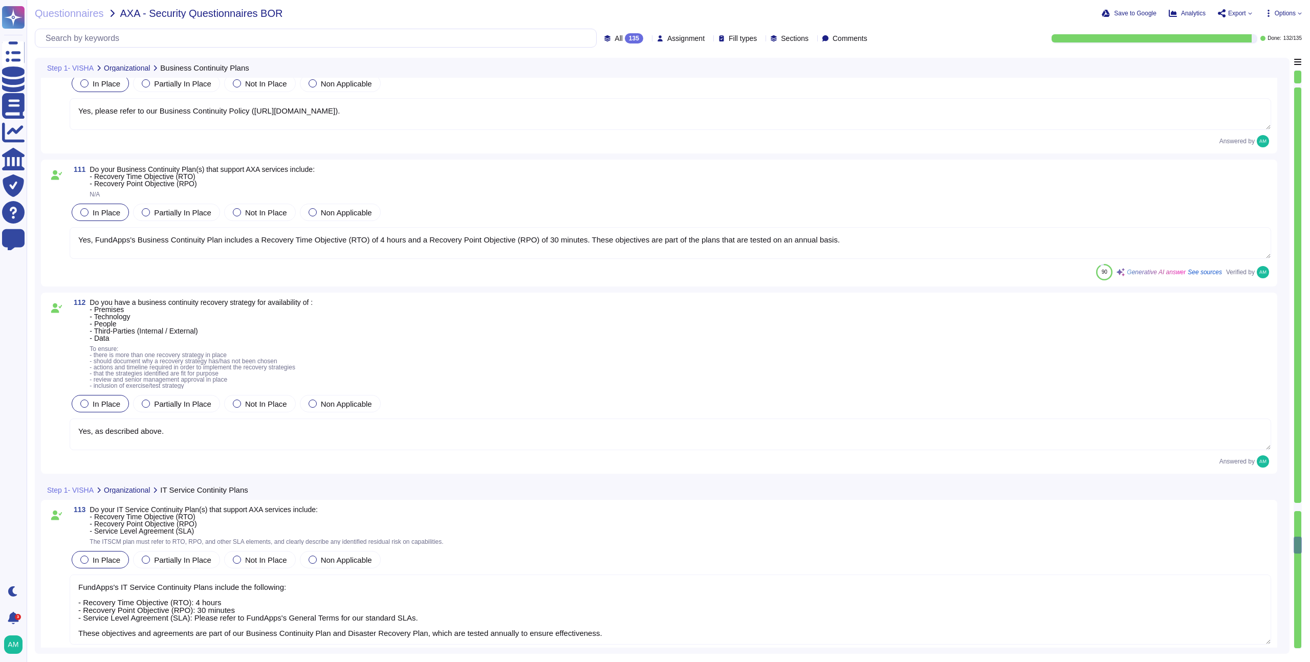
type textarea "FundApps has defined a business continuity plan that outlines strategies for ma…"
type textarea "We recommend clients set up SSO via SAML to access our platform. However, we do…"
type textarea "Our Business Continuity Plan is tested annually."
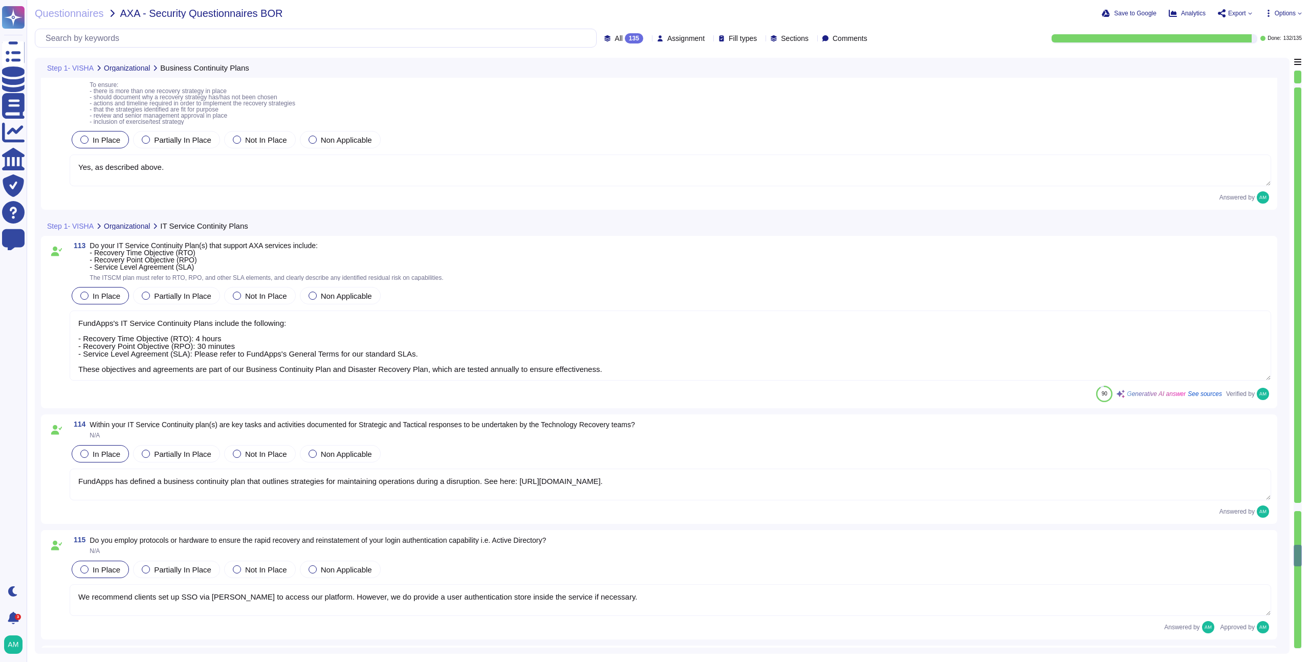
type textarea "FundApps legal team ensures that our data protection policies are in compliance…"
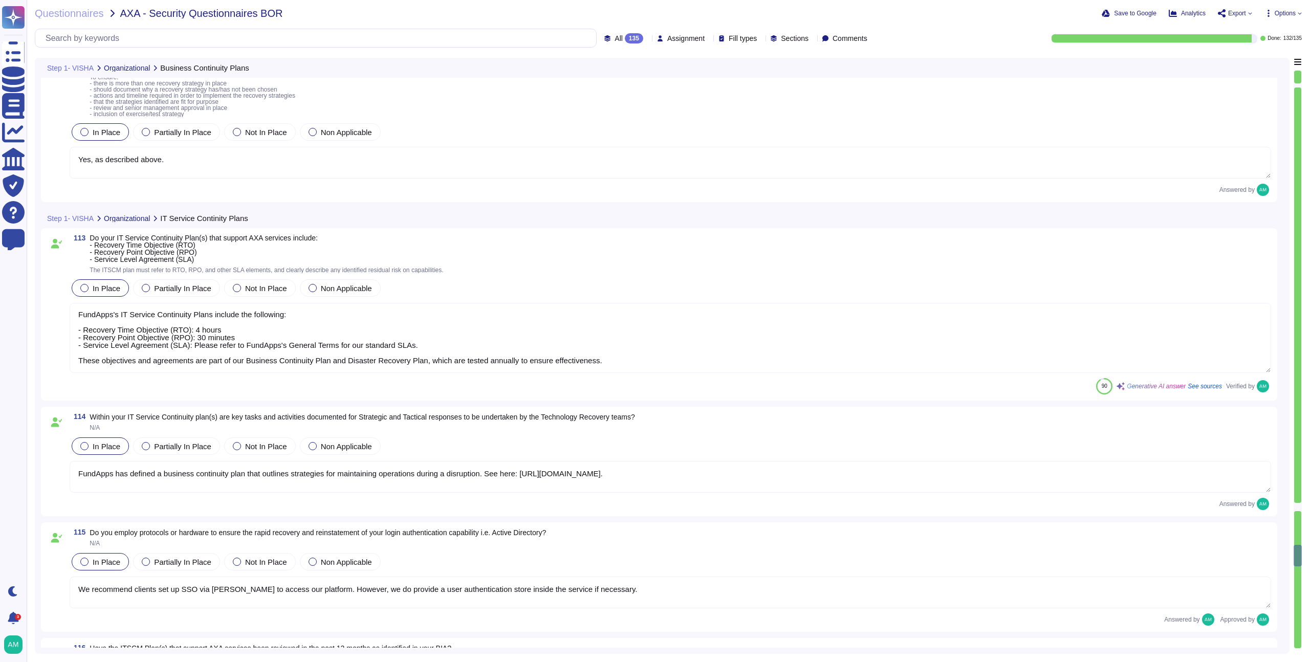
type textarea "FundApps ensures compliance with legislative, regulatory, and contractual requi…"
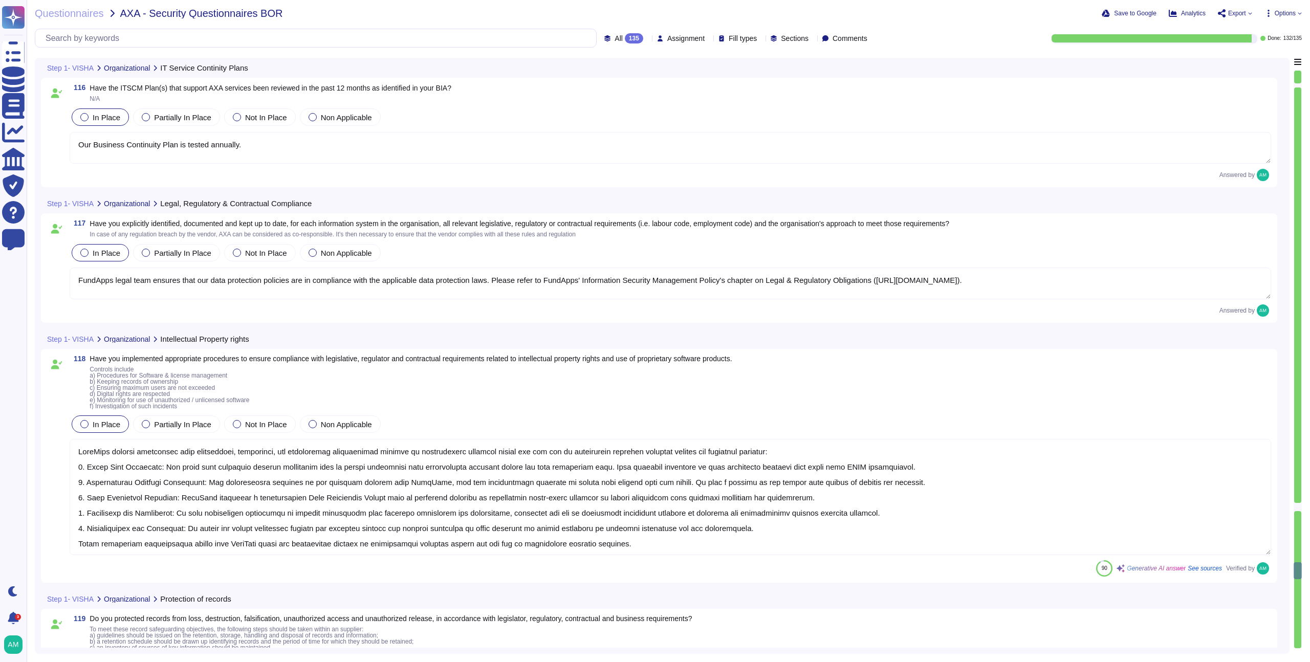
type textarea "FundApps implements a comprehensive set of controls to protect records from los…"
type textarea "FundApps' platform collects a very limited amount of PII, which is limited to f…"
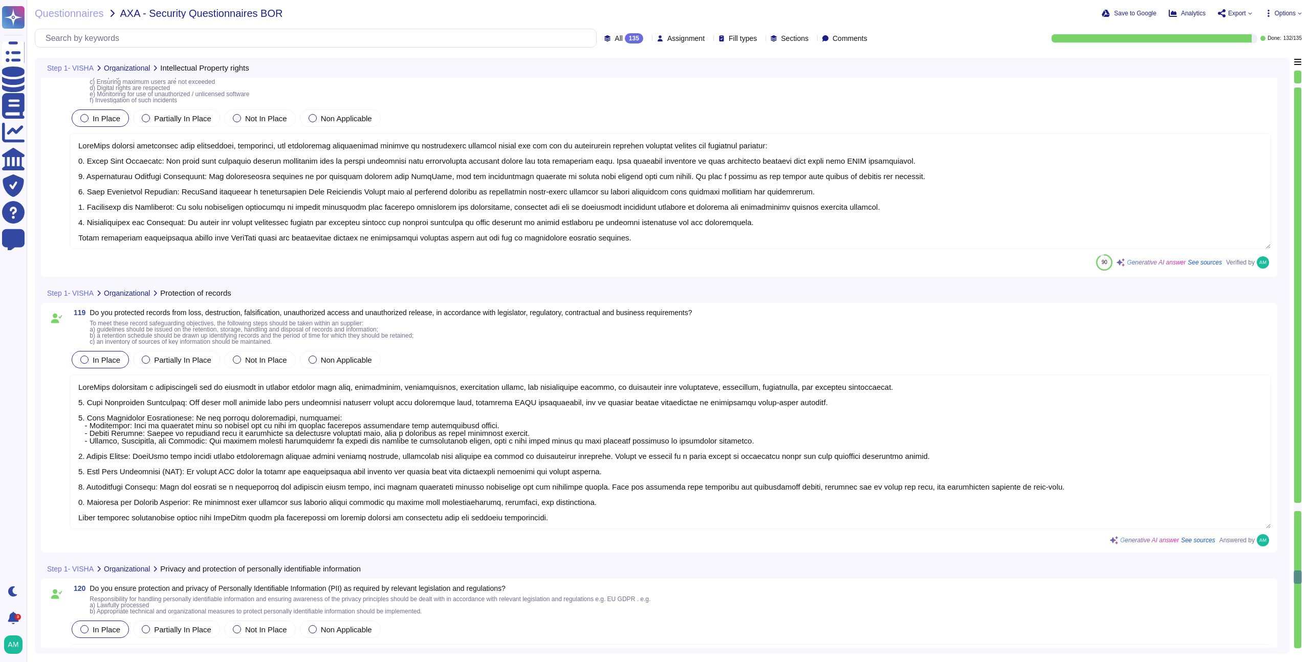
type textarea "FundApps conducts an annual internal audit carried out by an independent third-…"
type textarea "Yes, monthly security reviews are conducted for key stakeholders where FundApps…"
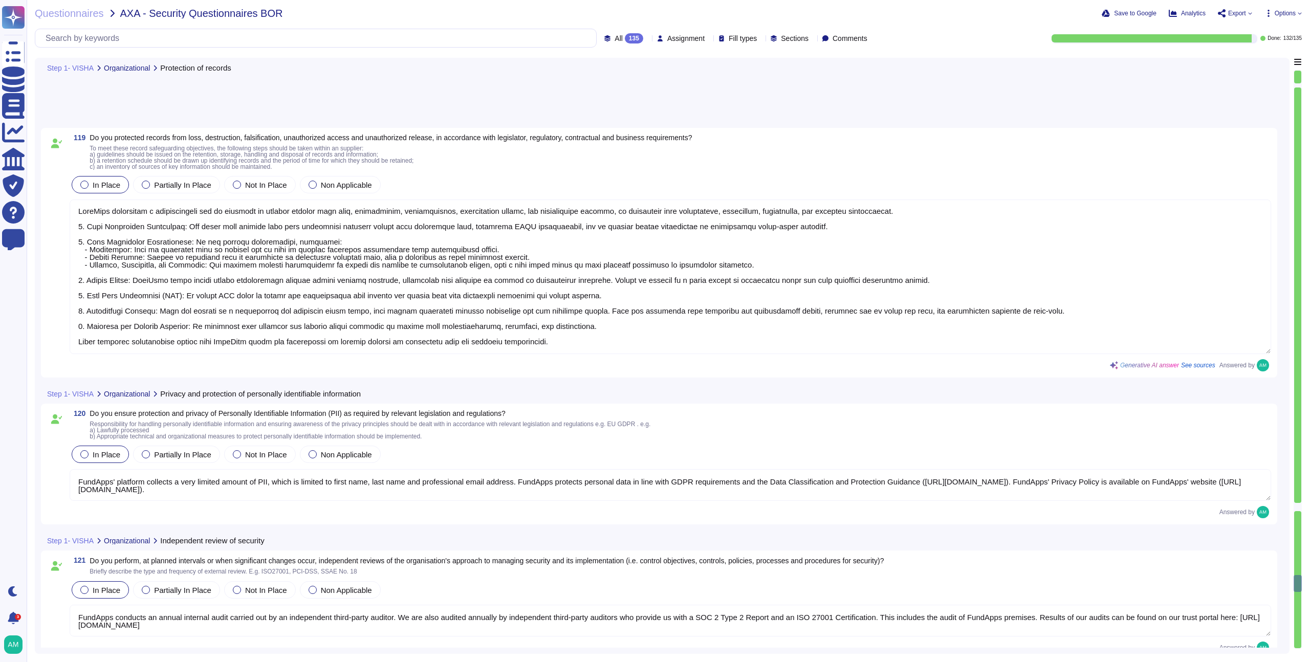
type textarea "Yes, information systems are regularly reviewed for compliance with the organis…"
type textarea "FundApps's Operational Resilience program, including Business Continuity Manage…"
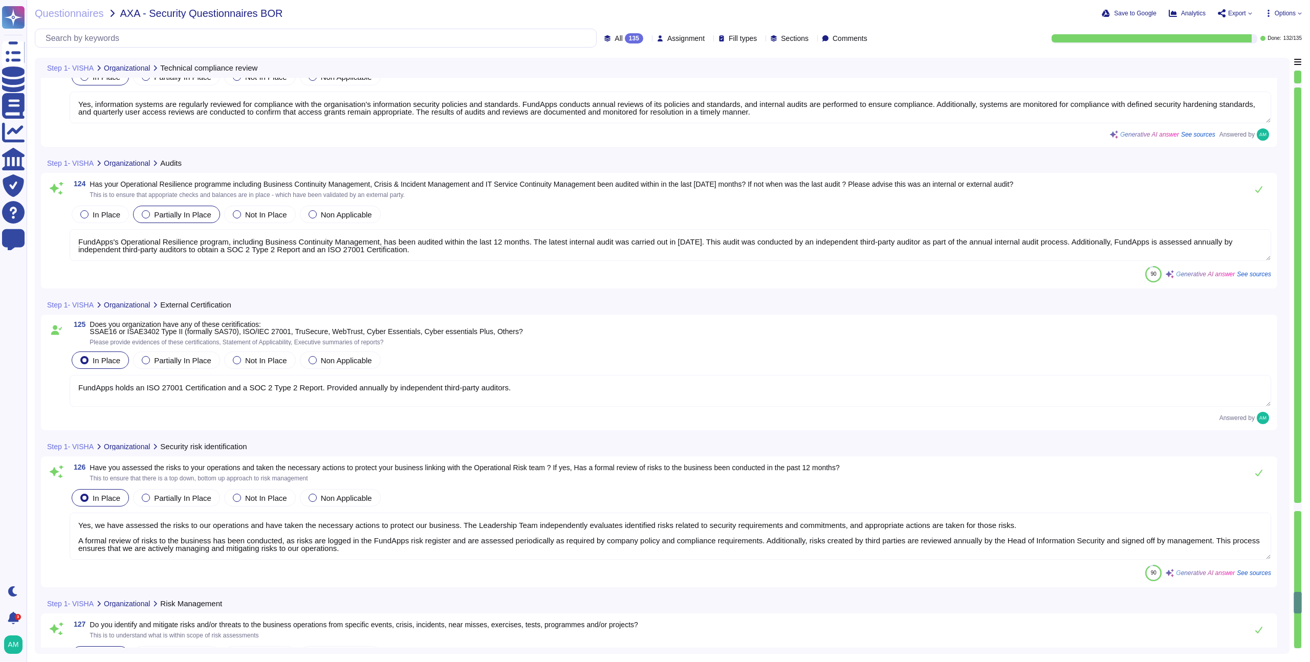
type textarea "FundApps holds an ISO 27001 Certification and a SOC 2 Type 2 Report. Provided a…"
type textarea "Yes, we have assessed the risks to our operations and have taken the necessary …"
type textarea "Yes, we identify and mitigate risks and threats to business operations through …"
type textarea "The company's board of directors or a relevant subcommittee is briefed by senio…"
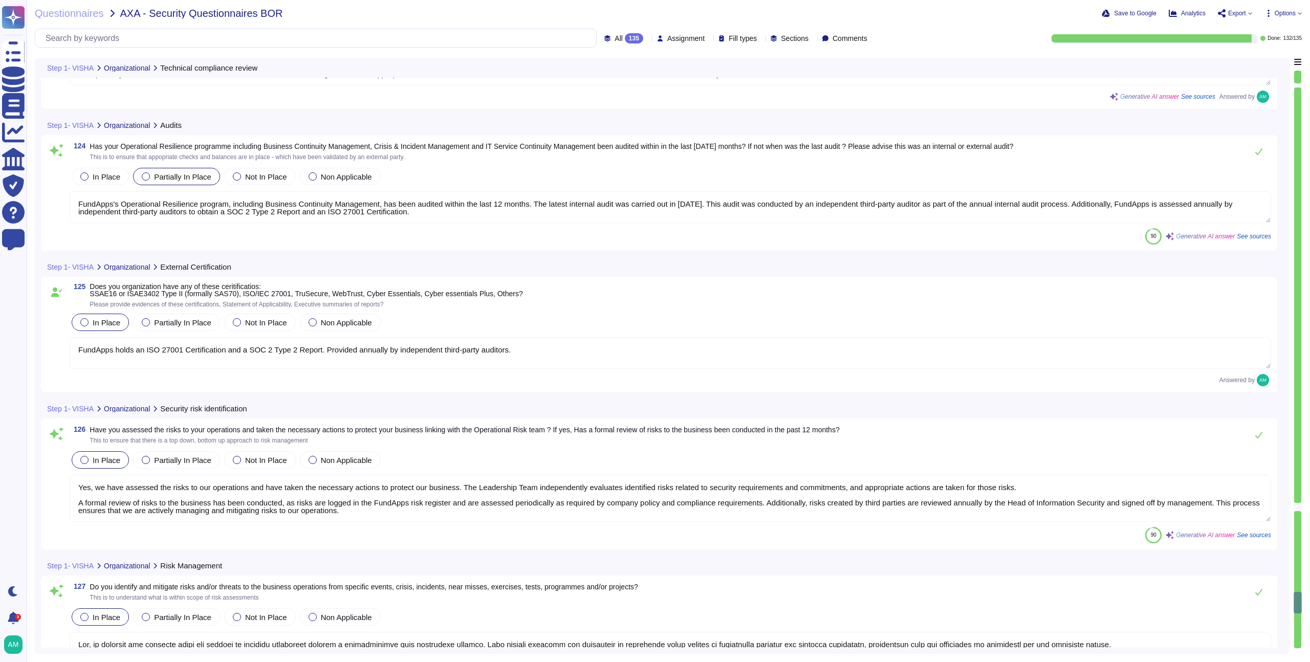
scroll to position [17503, 0]
type textarea "The risk assessment process includes consideration of threats and vulnerabiliti…"
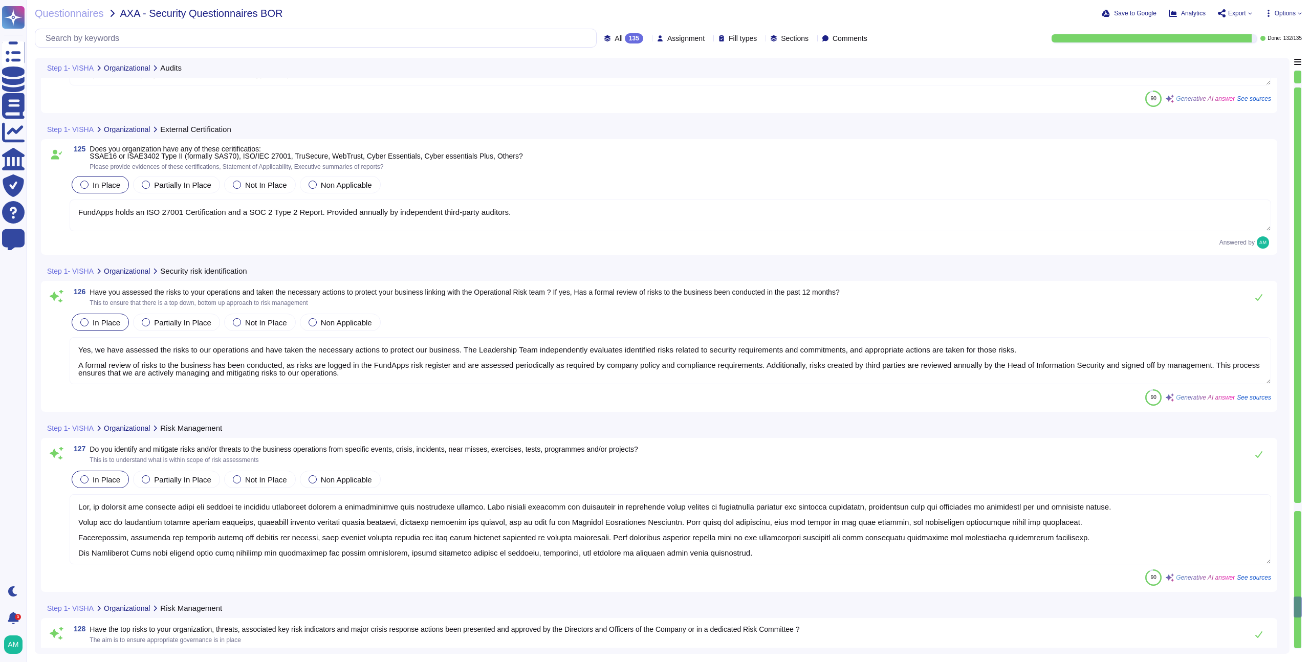
scroll to position [17628, 0]
click at [491, 362] on textarea "Yes, we have assessed the risks to our operations and have taken the necessary …" at bounding box center [671, 359] width 1202 height 47
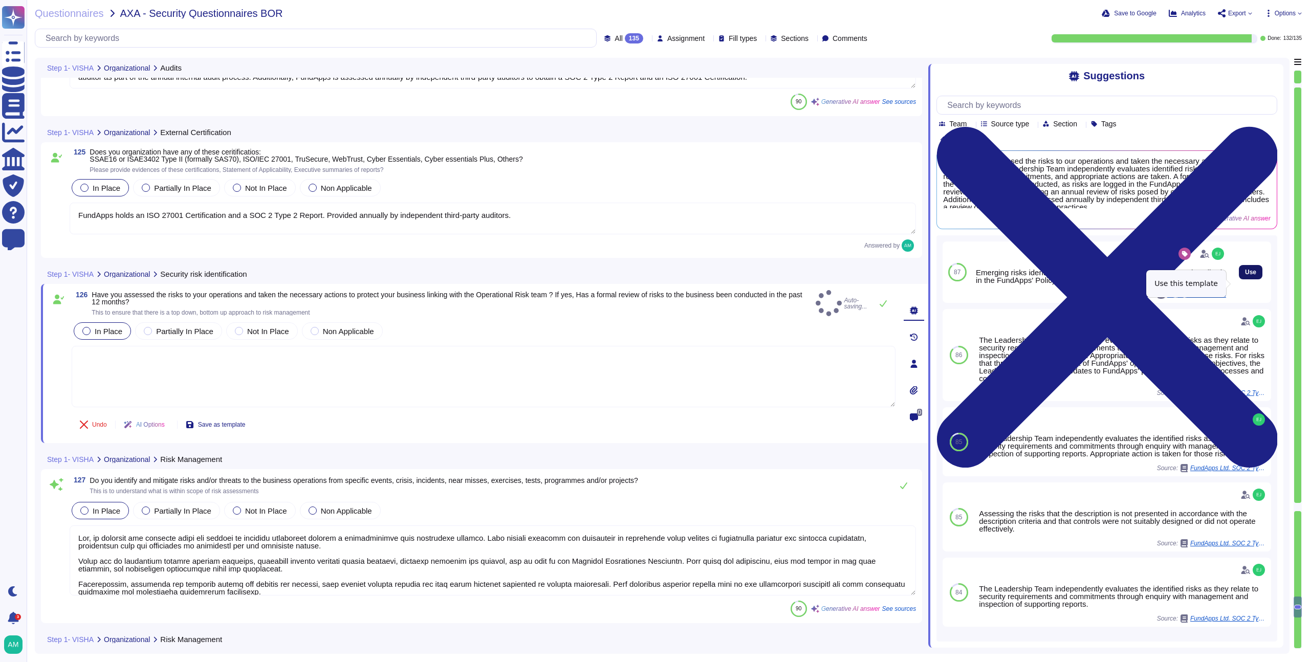
click at [1253, 279] on button "Use" at bounding box center [1251, 272] width 24 height 14
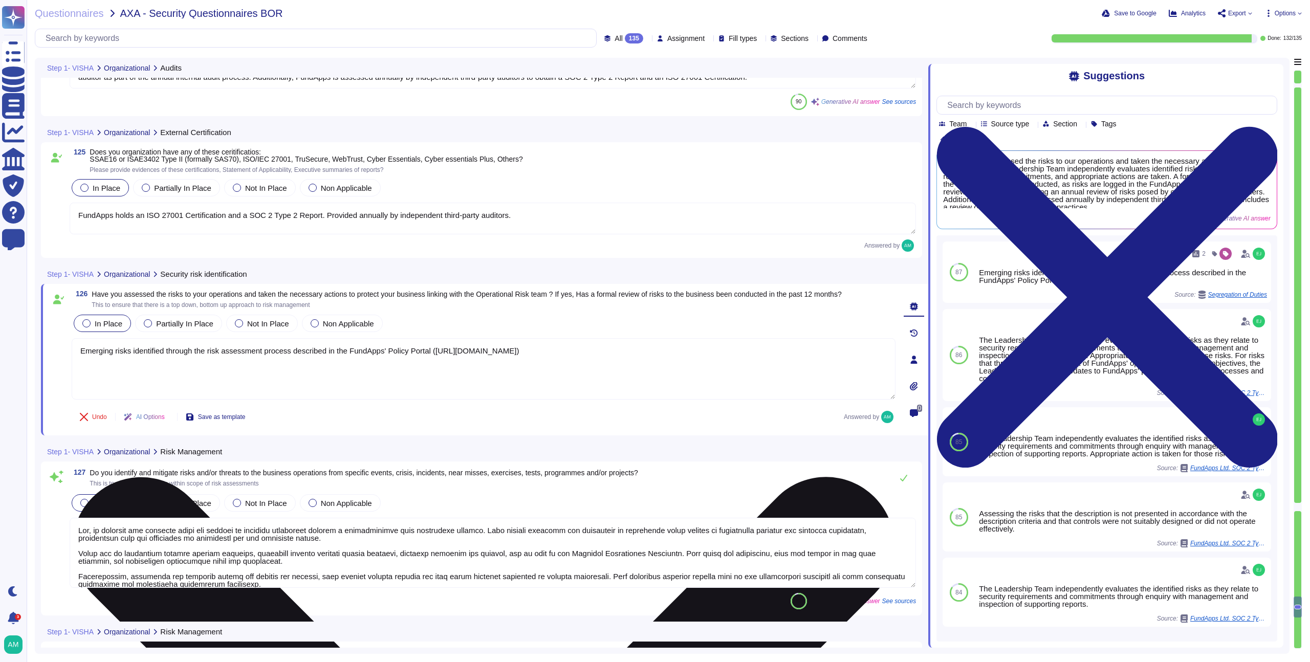
click at [80, 351] on textarea "Emerging risks identified through the risk assessment process described in the …" at bounding box center [484, 368] width 824 height 61
click at [176, 353] on textarea "Current and emerging risks identified through the risk assessment process descr…" at bounding box center [484, 368] width 824 height 61
click at [344, 369] on textarea "Current and emerging risks are identified through the risk assessment process d…" at bounding box center [484, 368] width 824 height 61
type textarea "Current and emerging risks are identified through the risk assessment process d…"
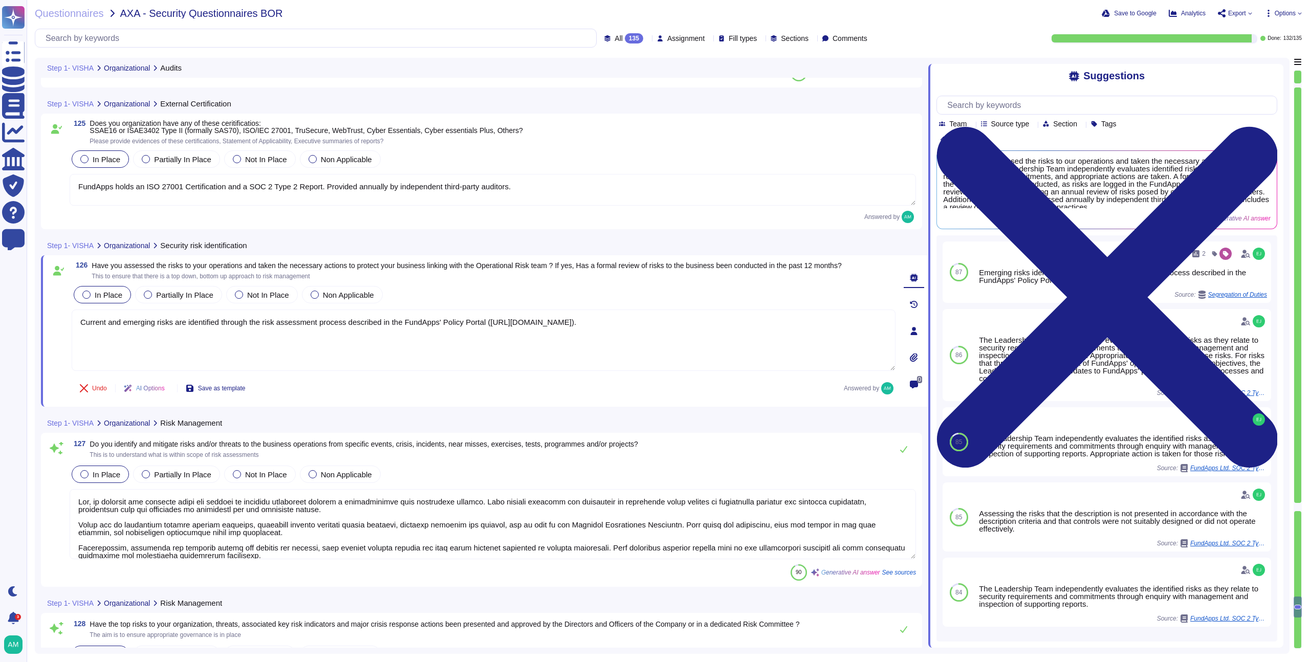
type textarea "FundApps identifies and formally documents all information assets in an Informa…"
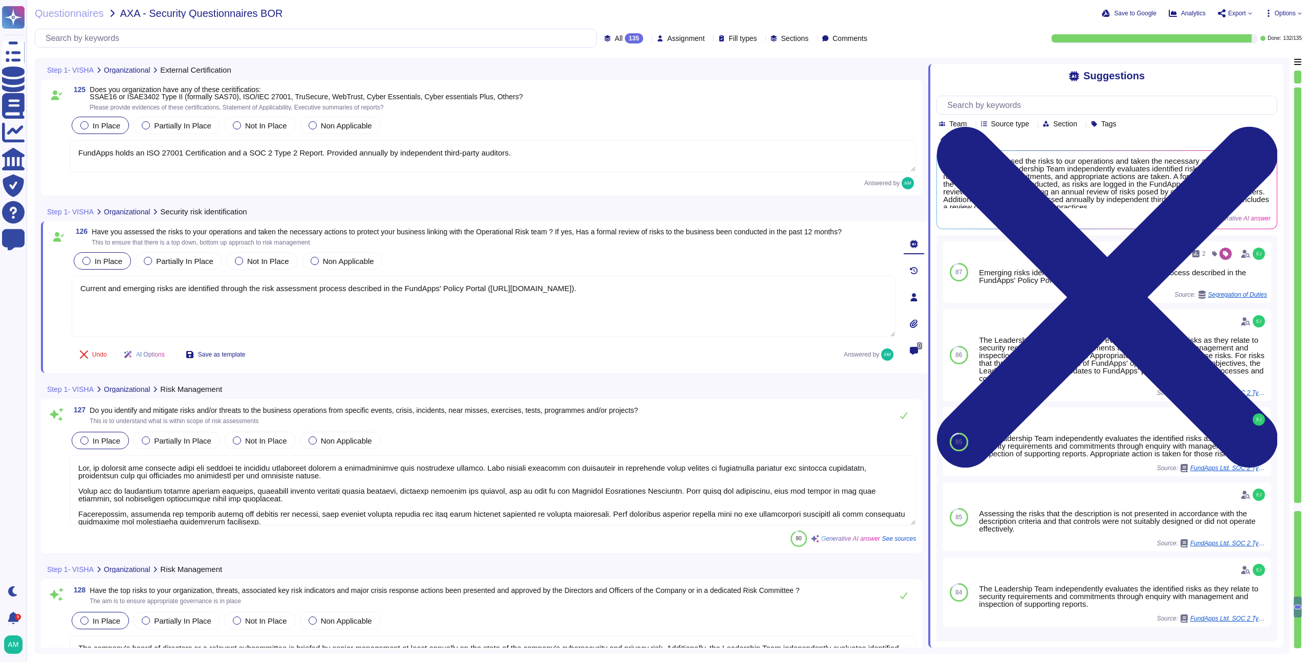
scroll to position [17711, 0]
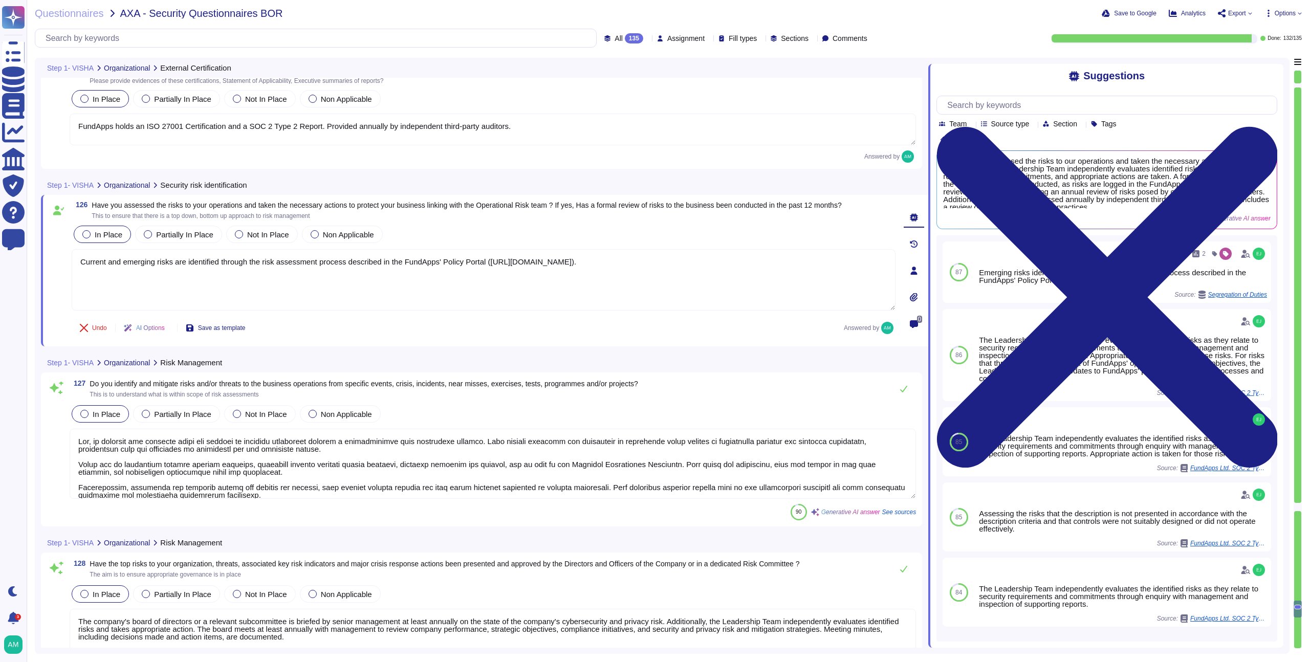
type textarea "Current and emerging risks are identified through the risk assessment process d…"
click at [455, 449] on textarea at bounding box center [493, 464] width 847 height 70
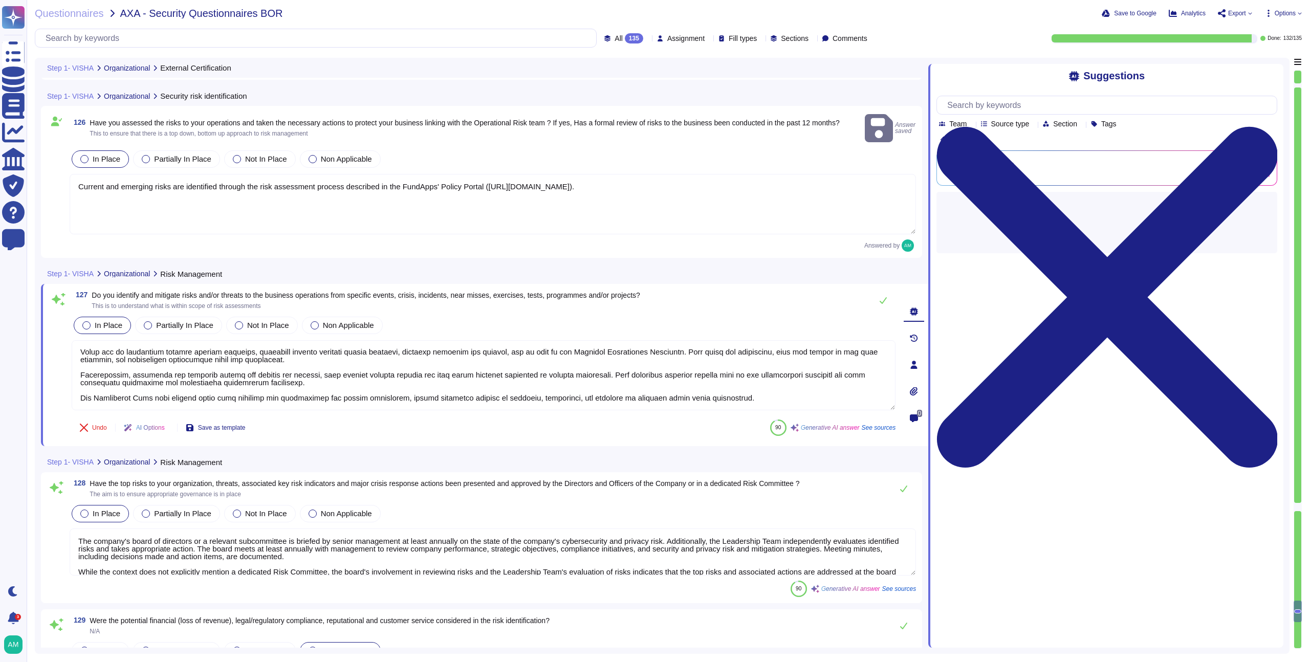
scroll to position [17806, 0]
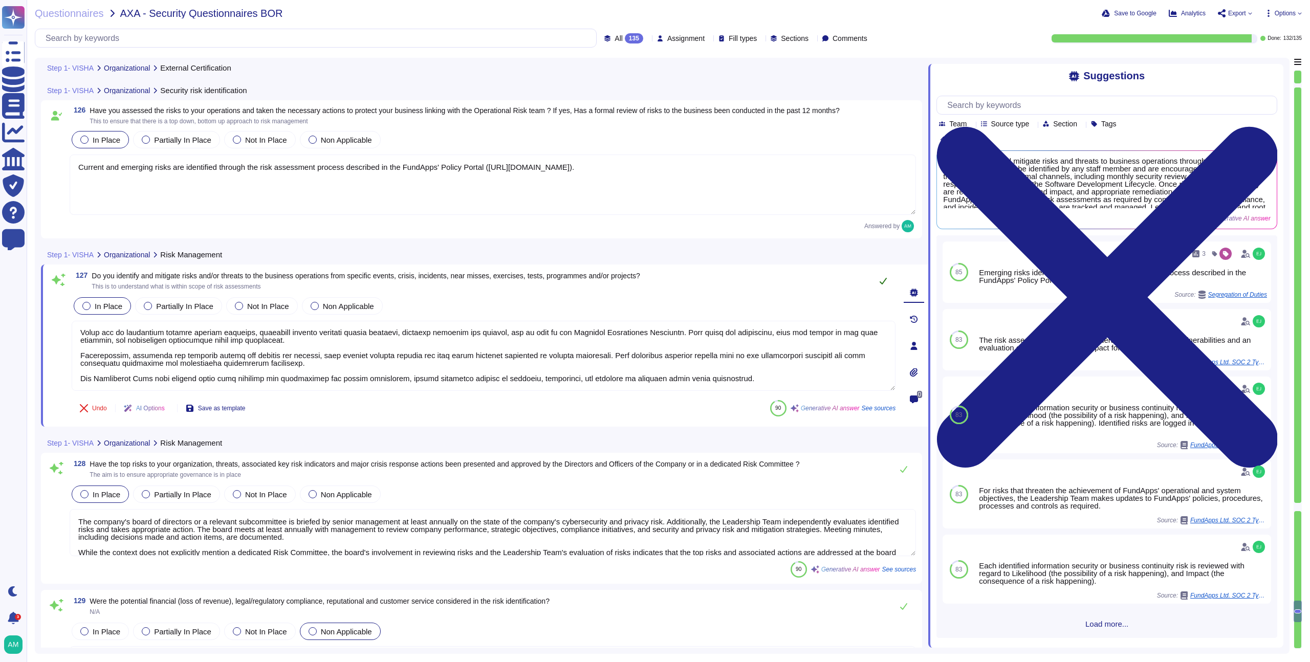
click at [881, 279] on icon at bounding box center [883, 281] width 8 height 8
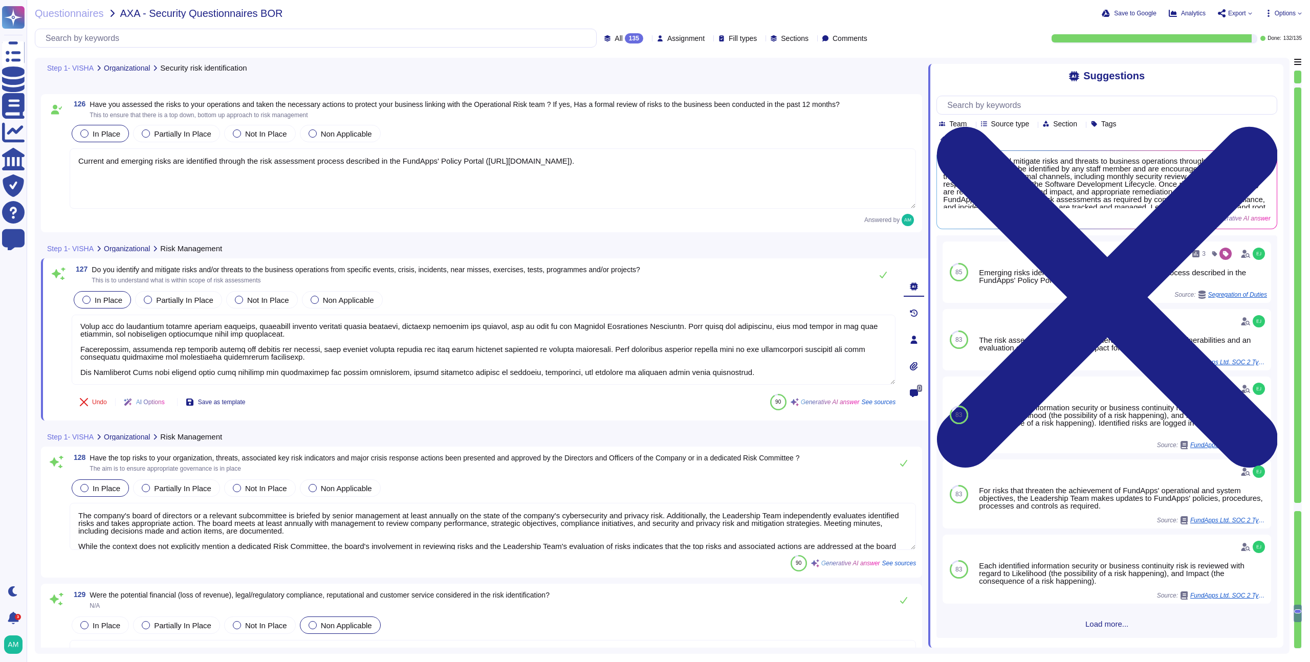
type textarea "We automatically scrub personal data from our centralised log management system."
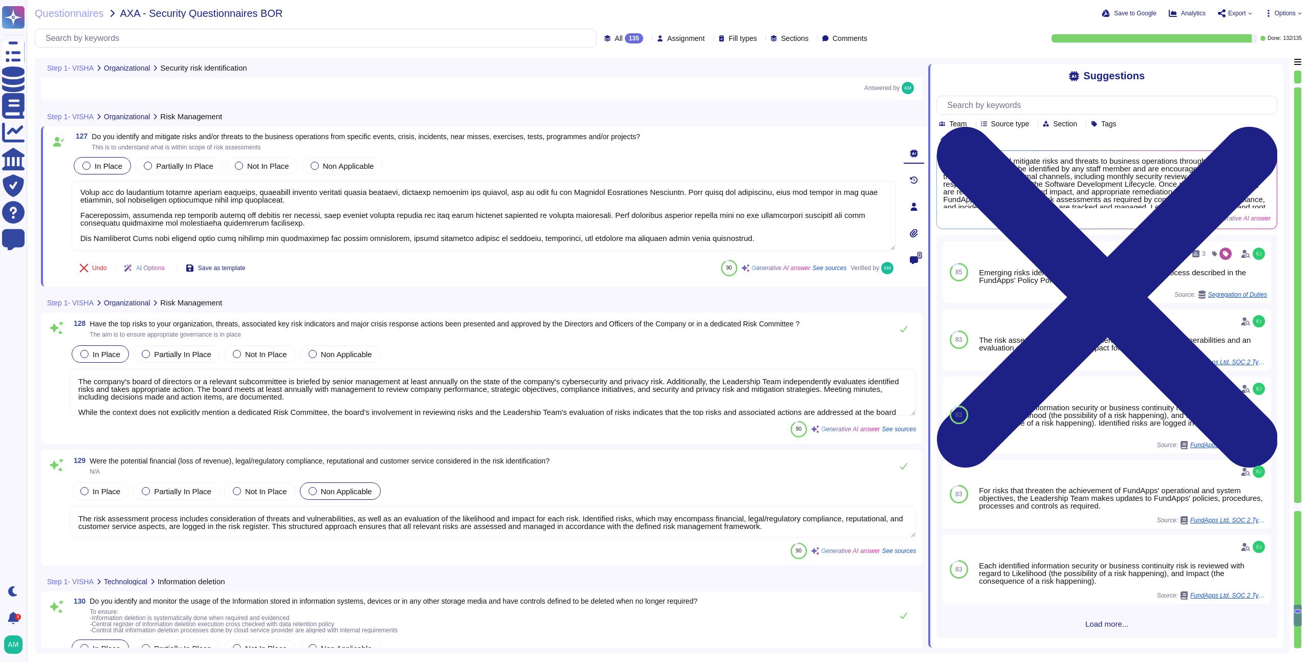
scroll to position [17938, 0]
click at [426, 398] on textarea "The company's board of directors or a relevant subcommittee is briefed by senio…" at bounding box center [493, 392] width 847 height 47
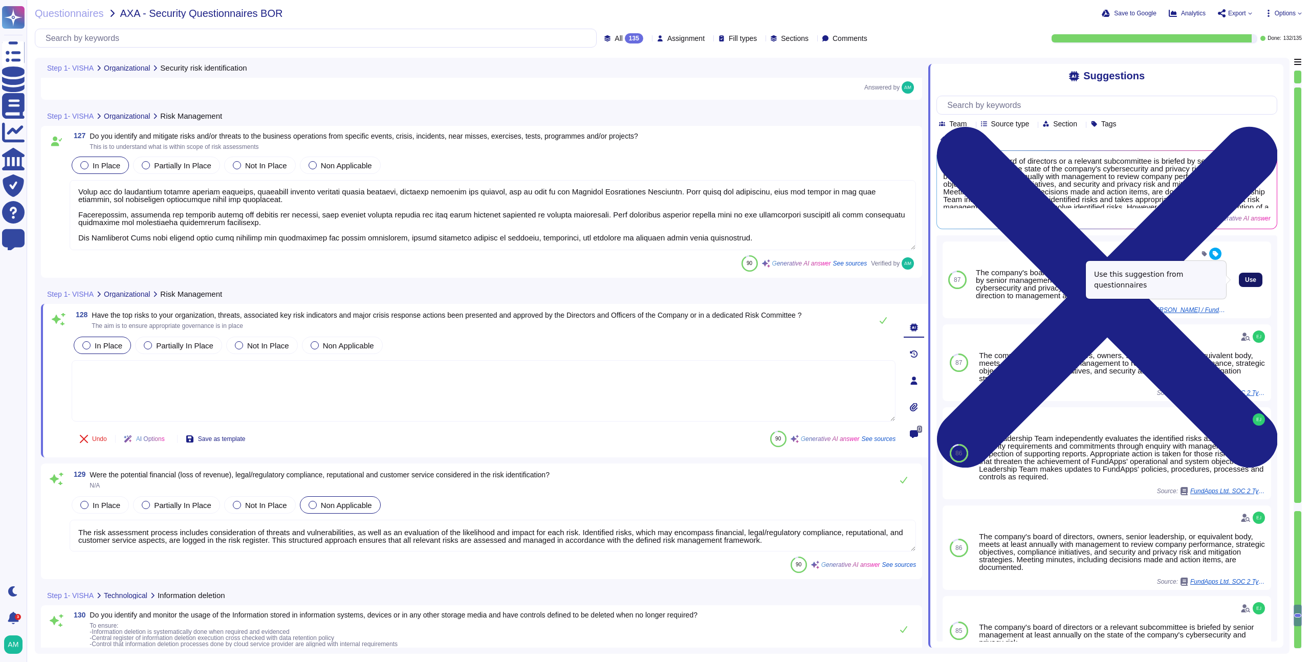
click at [1245, 281] on span "Use" at bounding box center [1250, 280] width 11 height 6
type textarea "The company's board of directors or a relevant subcommittee is briefed by senio…"
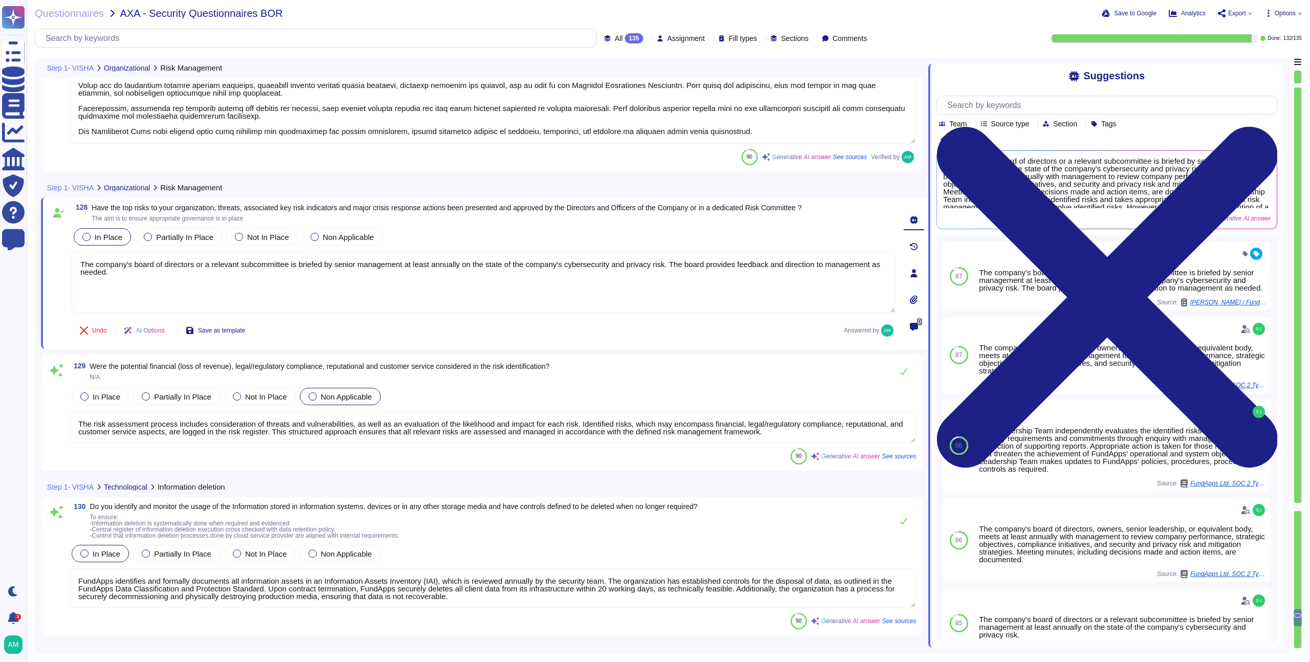
type textarea "FundApps has implemented several data leakage prevention measures to protect se…"
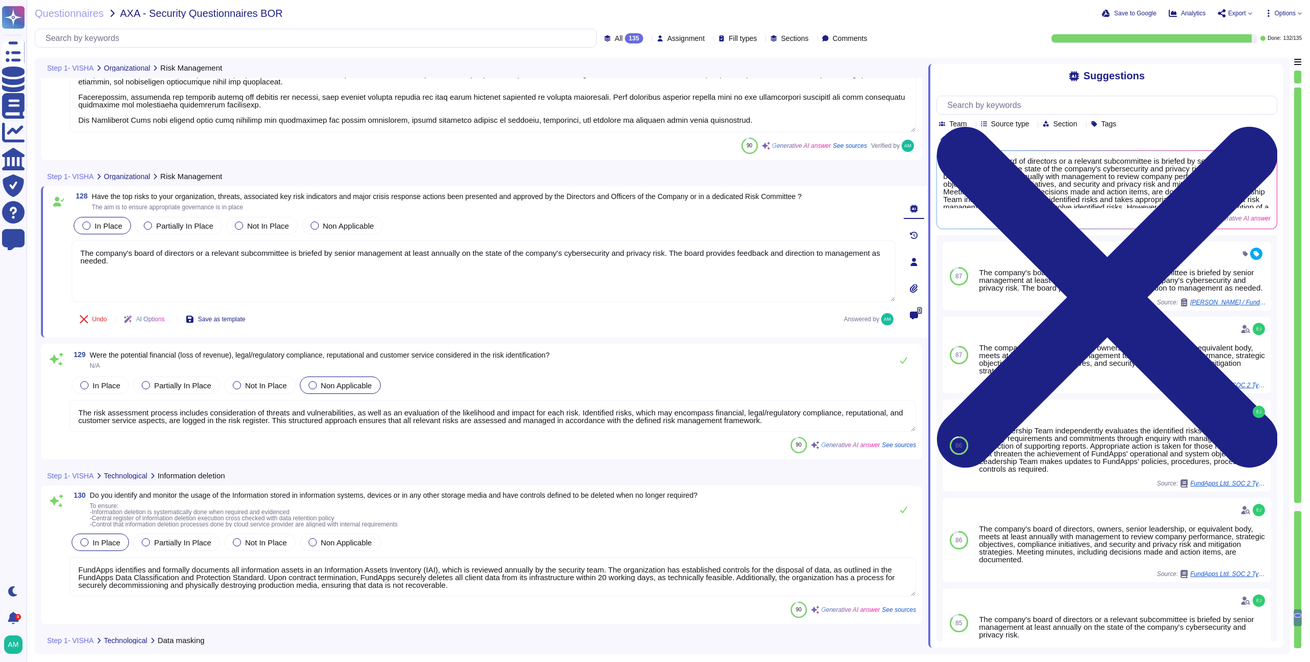
scroll to position [18051, 0]
click at [399, 417] on textarea "The risk assessment process includes consideration of threats and vulnerabiliti…" at bounding box center [493, 415] width 847 height 32
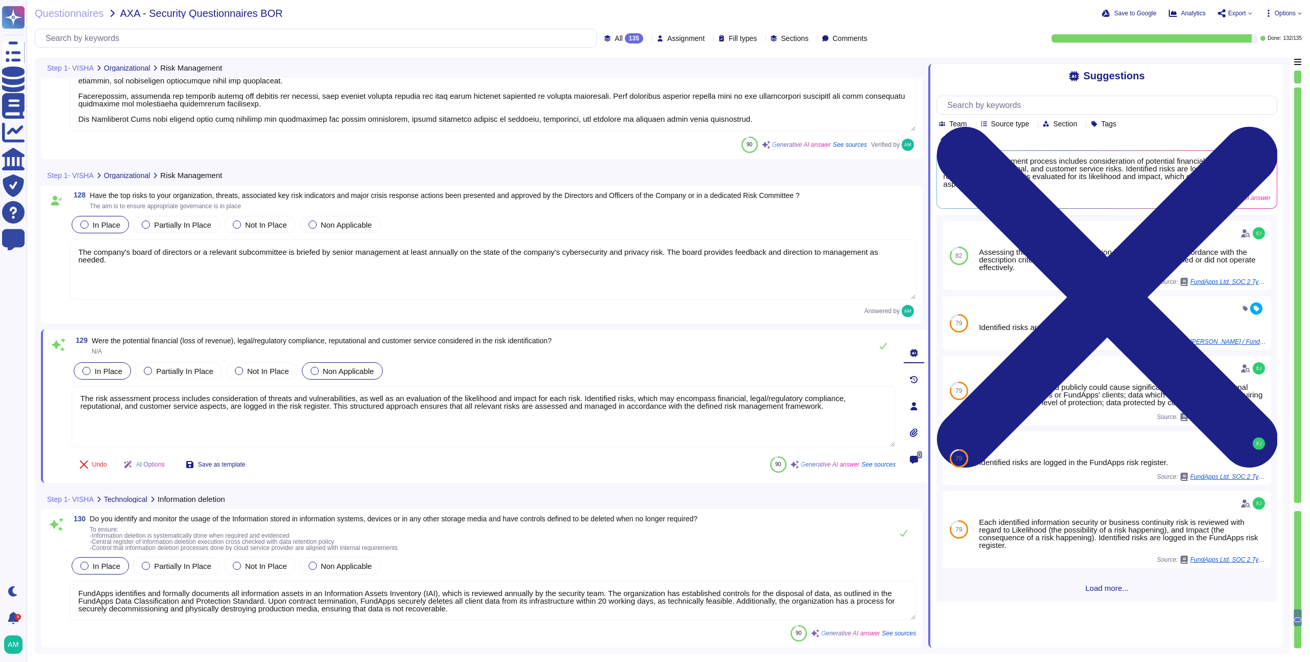
click at [93, 377] on div "In Place" at bounding box center [102, 370] width 57 height 17
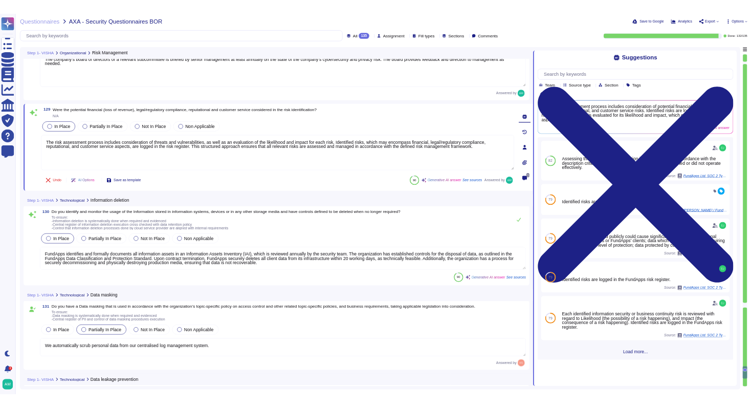
scroll to position [18281, 0]
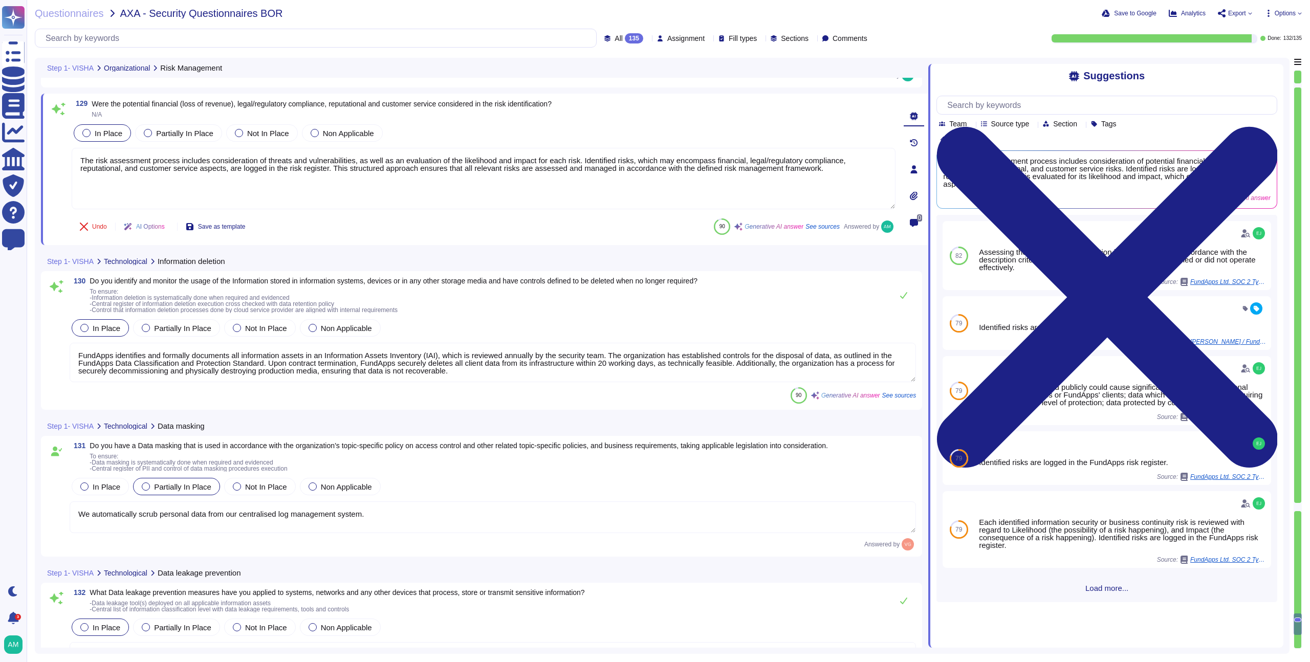
type textarea "FundApps manages access to external websites by ensuring that users are made aw…"
click at [360, 385] on div "130 Do you identify and monitor the usage of the Information stored in informat…" at bounding box center [481, 340] width 869 height 126
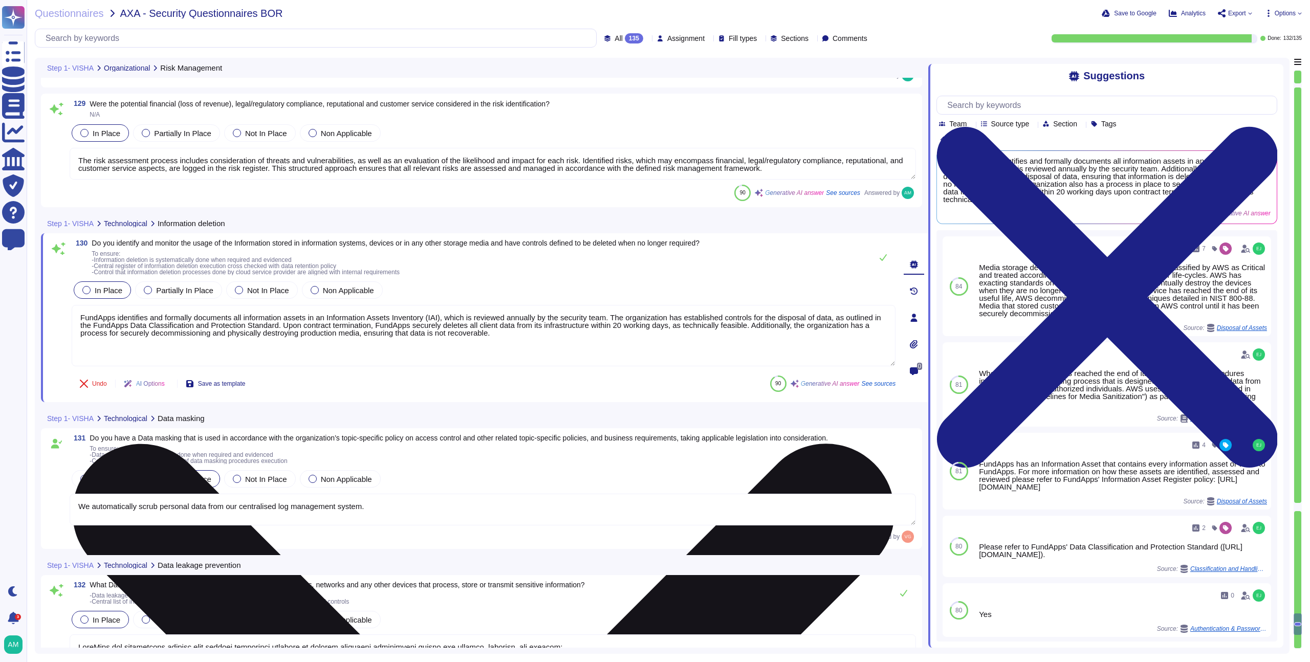
click at [457, 366] on textarea "FundApps identifies and formally documents all information assets in an Informa…" at bounding box center [484, 335] width 824 height 61
type textarea "FundApps manages access to external websites by ensuring that users are made aw…"
click at [666, 318] on textarea "FundApps identifies and formally documents all information assets in an Informa…" at bounding box center [484, 335] width 824 height 61
click at [106, 332] on textarea "FundApps identifies and formally documents all information assets in an Informa…" at bounding box center [484, 335] width 824 height 61
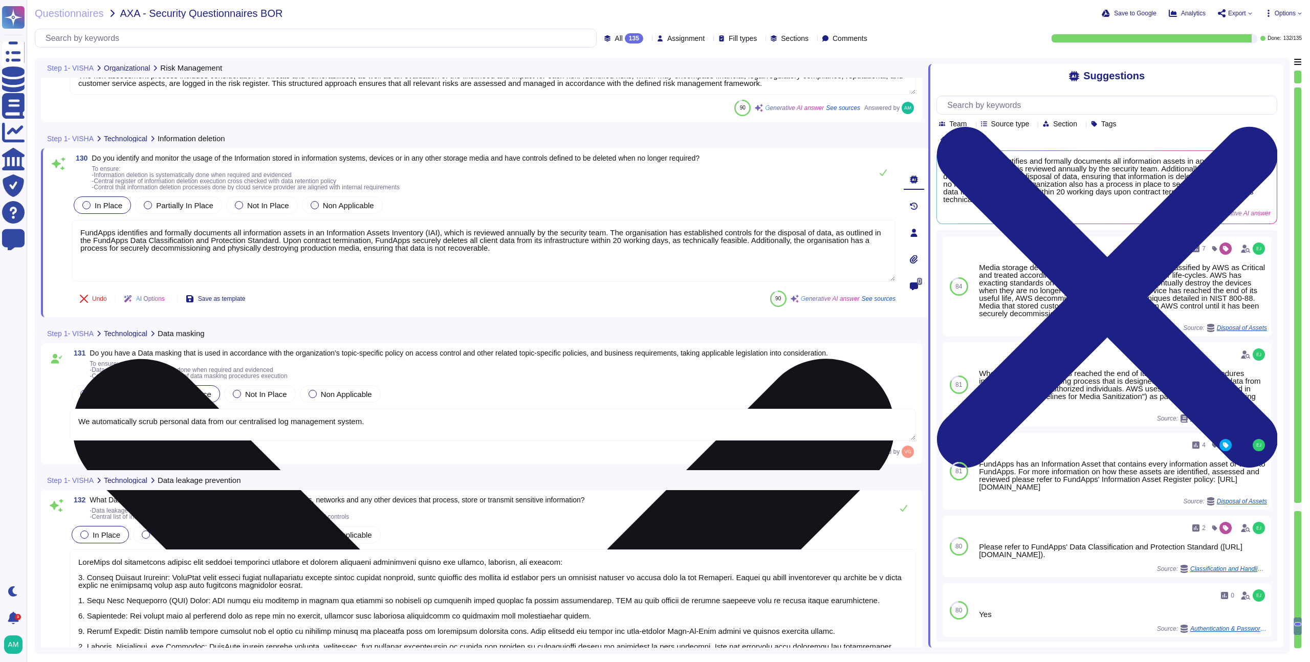
scroll to position [18372, 0]
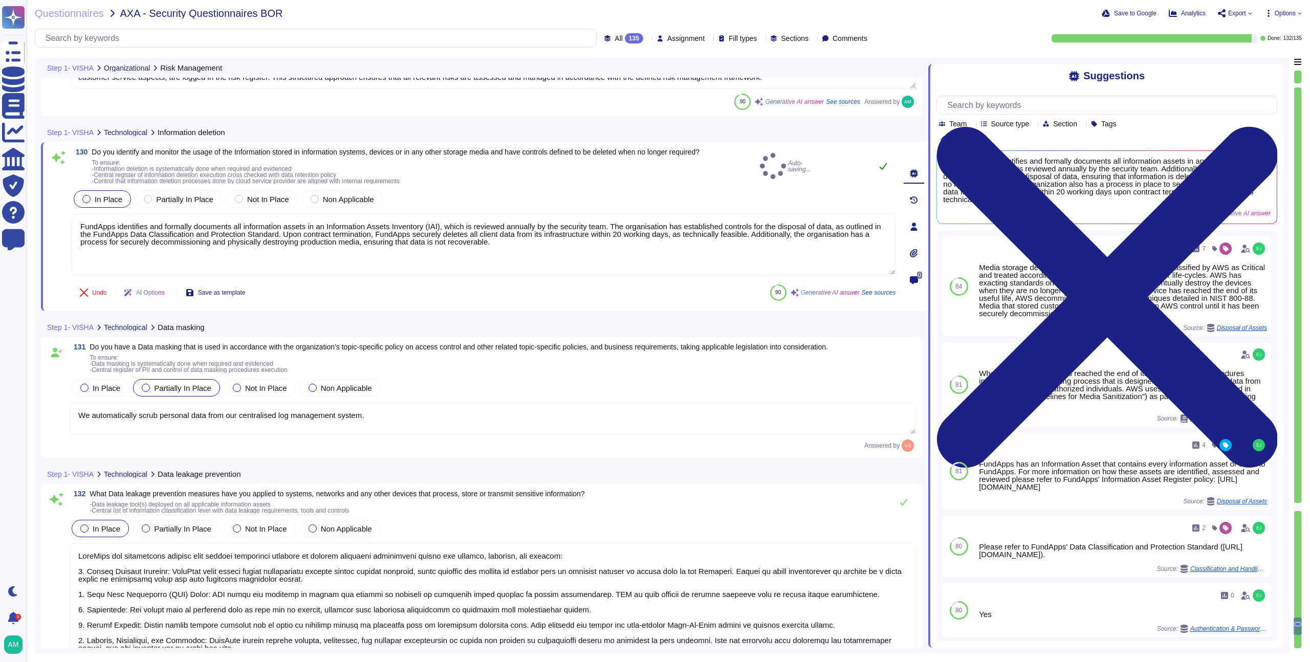
type textarea "FundApps identifies and formally documents all information assets in an Informa…"
click at [881, 166] on icon at bounding box center [883, 166] width 8 height 8
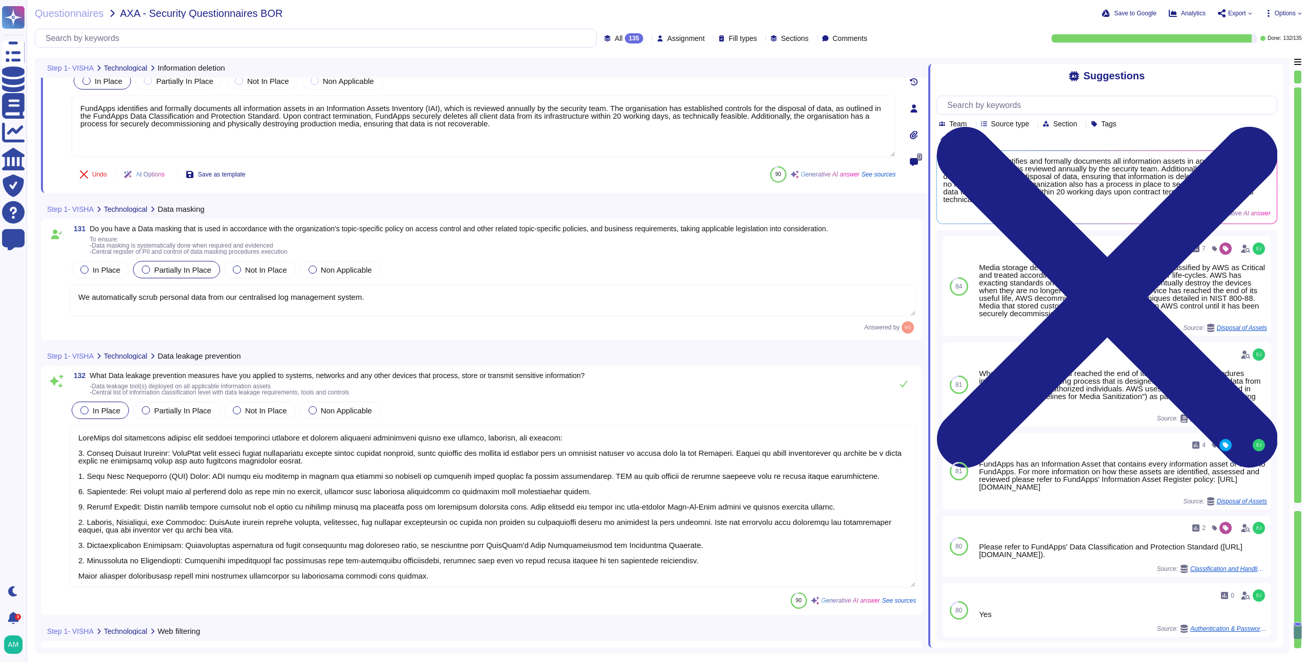
type textarea "Yes, secure coding principles are integrated into our software development life…"
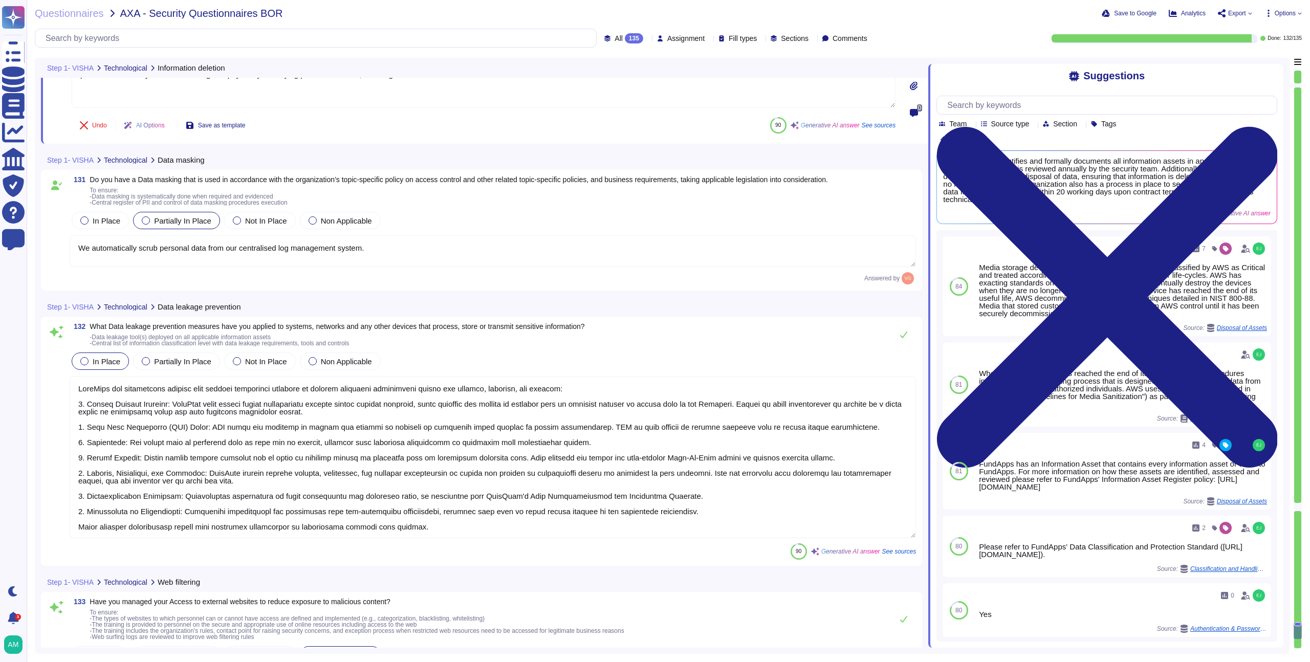
scroll to position [18539, 0]
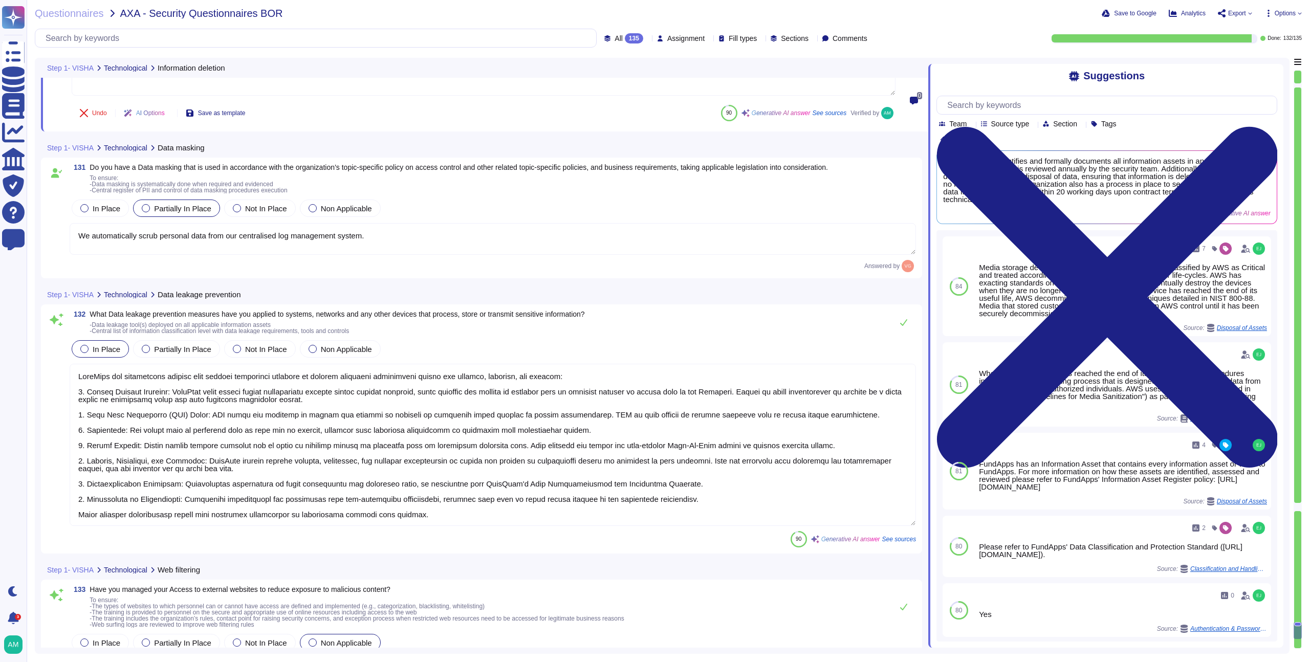
type textarea "FundApps identifies and formally documents all information assets in an Informa…"
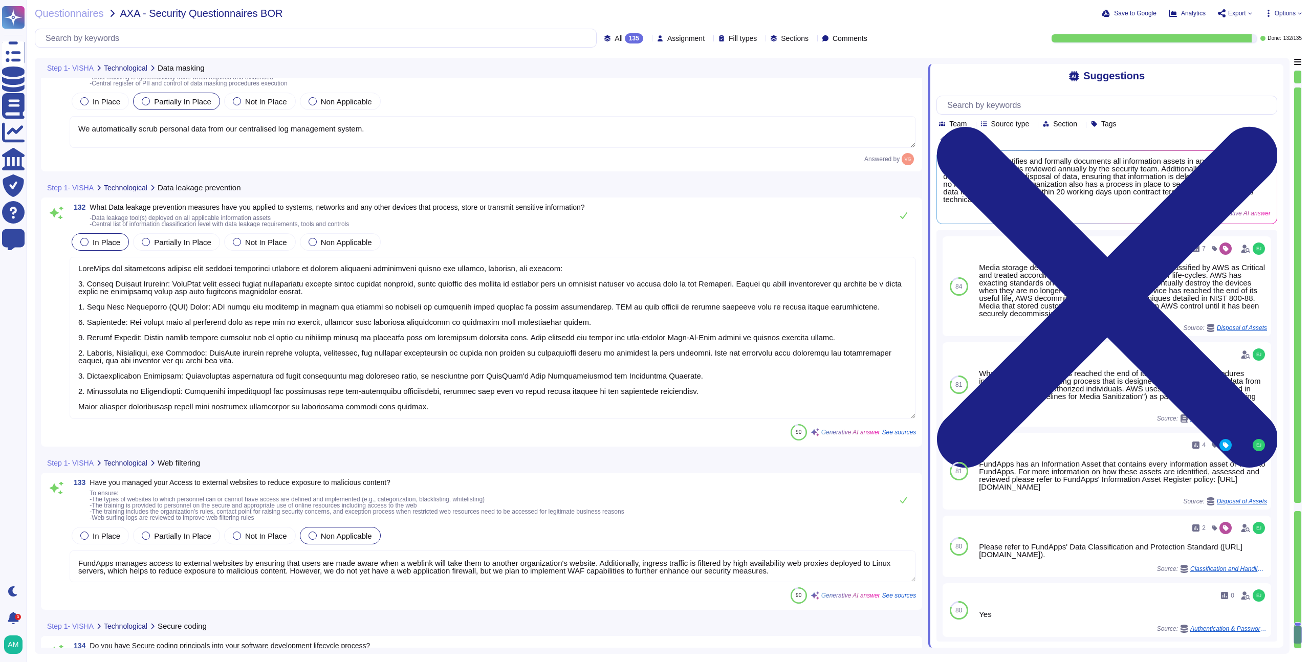
type textarea "Yes, we have implemented and documented measures to ensure the continuous monit…"
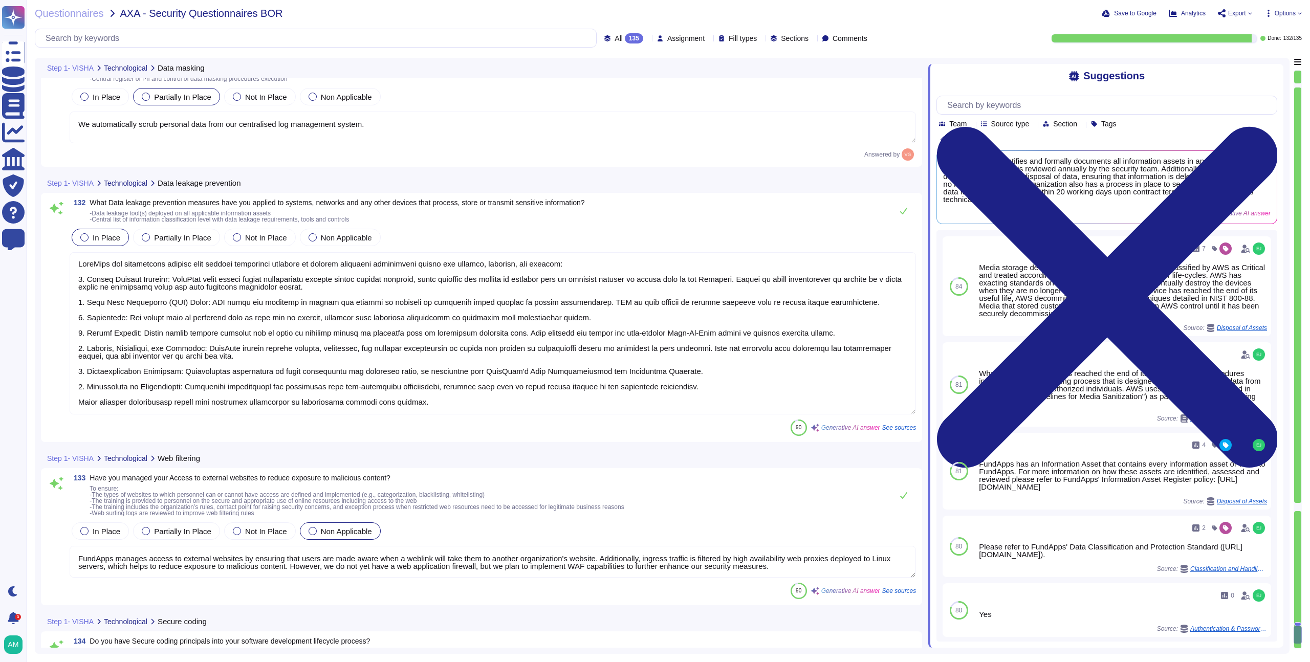
scroll to position [18646, 0]
click at [630, 406] on textarea at bounding box center [493, 332] width 847 height 162
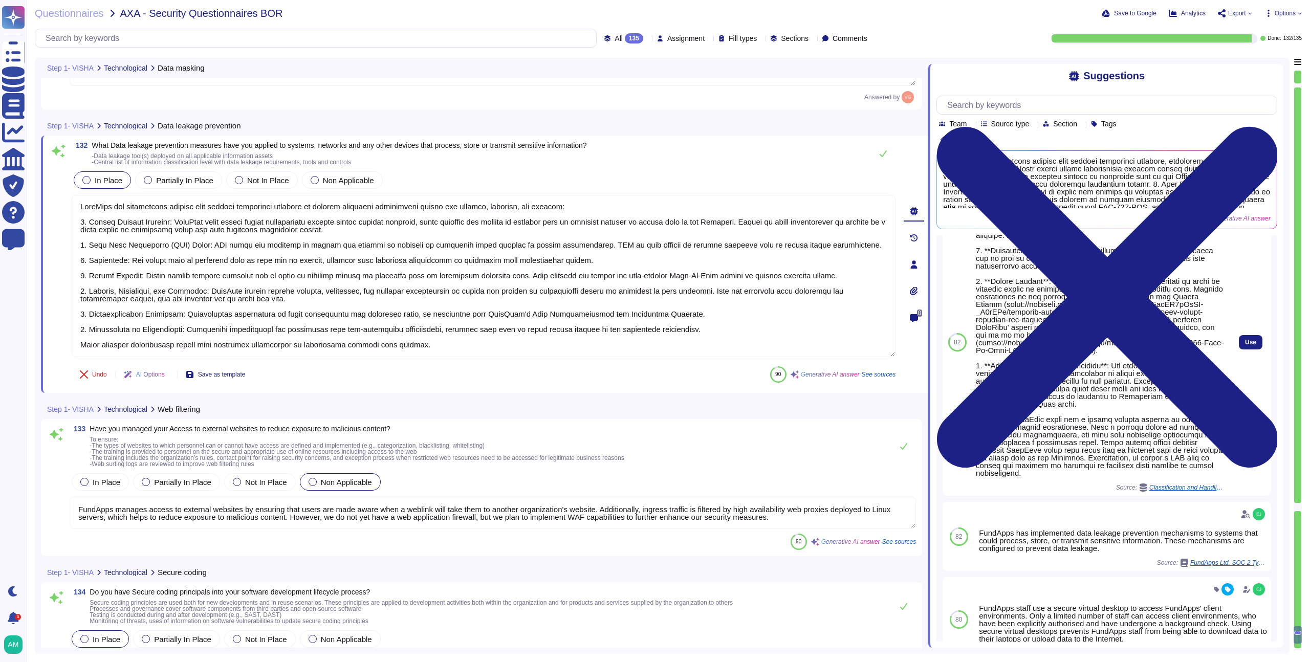
scroll to position [0, 0]
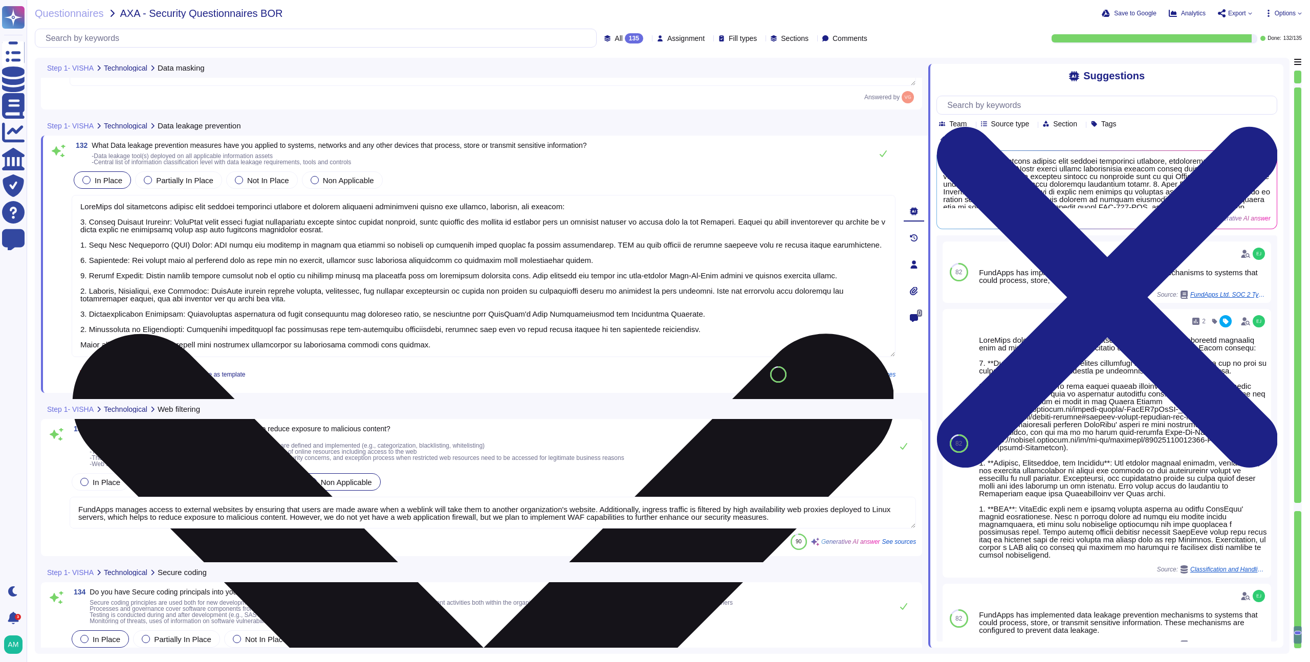
click at [539, 261] on textarea at bounding box center [484, 276] width 824 height 162
click at [467, 276] on textarea at bounding box center [484, 276] width 824 height 162
click at [590, 294] on textarea at bounding box center [484, 276] width 824 height 162
click at [115, 303] on textarea at bounding box center [484, 276] width 824 height 162
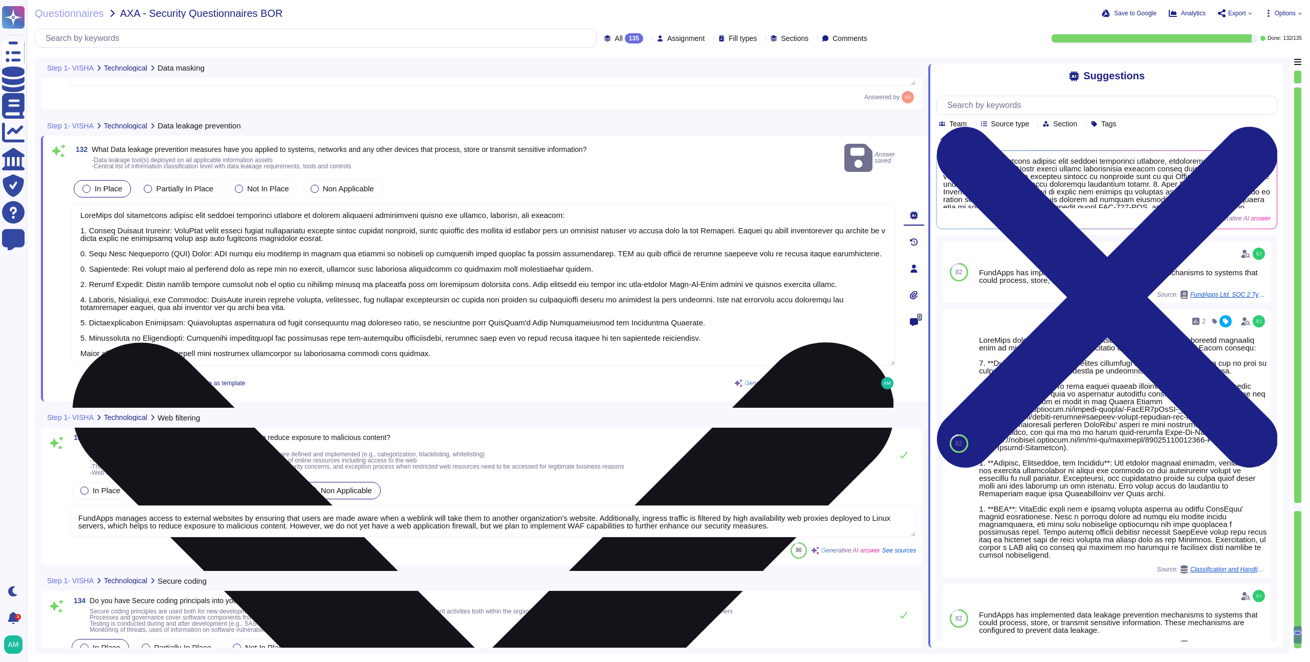
click at [119, 299] on textarea at bounding box center [484, 285] width 824 height 162
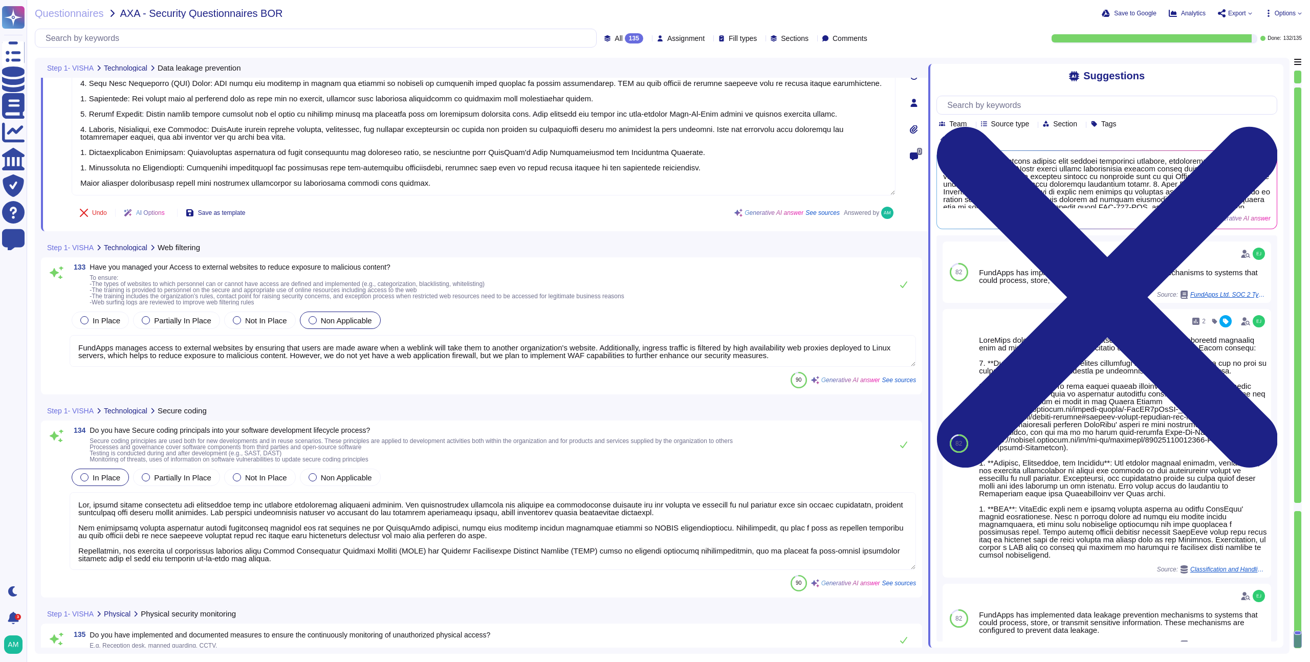
scroll to position [18863, 0]
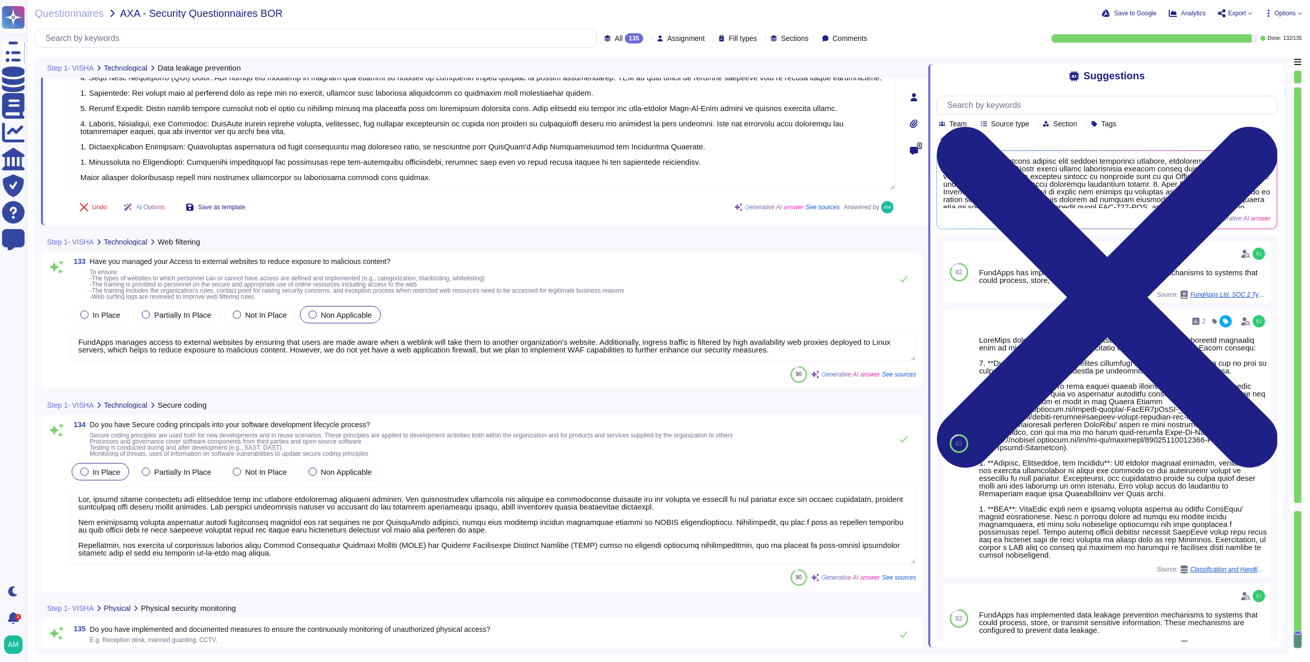
type textarea "FundApps has implemented several data leakage prevention measures to protect se…"
click at [738, 346] on textarea "FundApps manages access to external websites by ensuring that users are made aw…" at bounding box center [493, 346] width 847 height 32
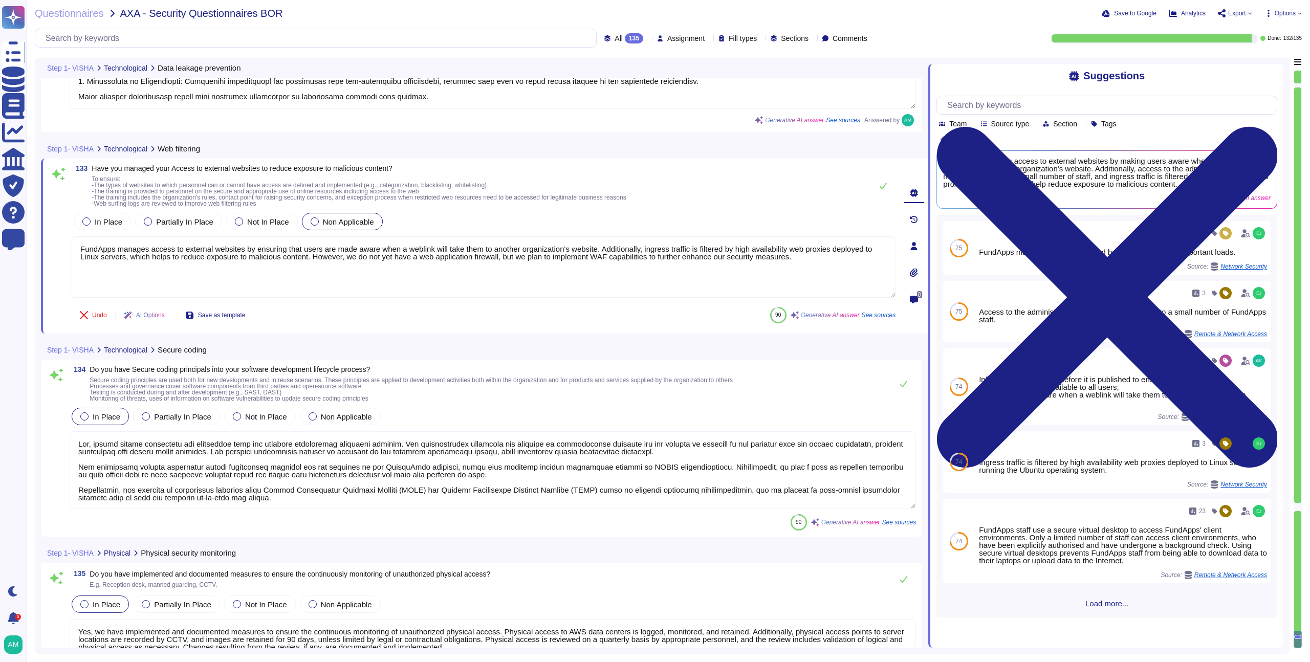
scroll to position [18943, 0]
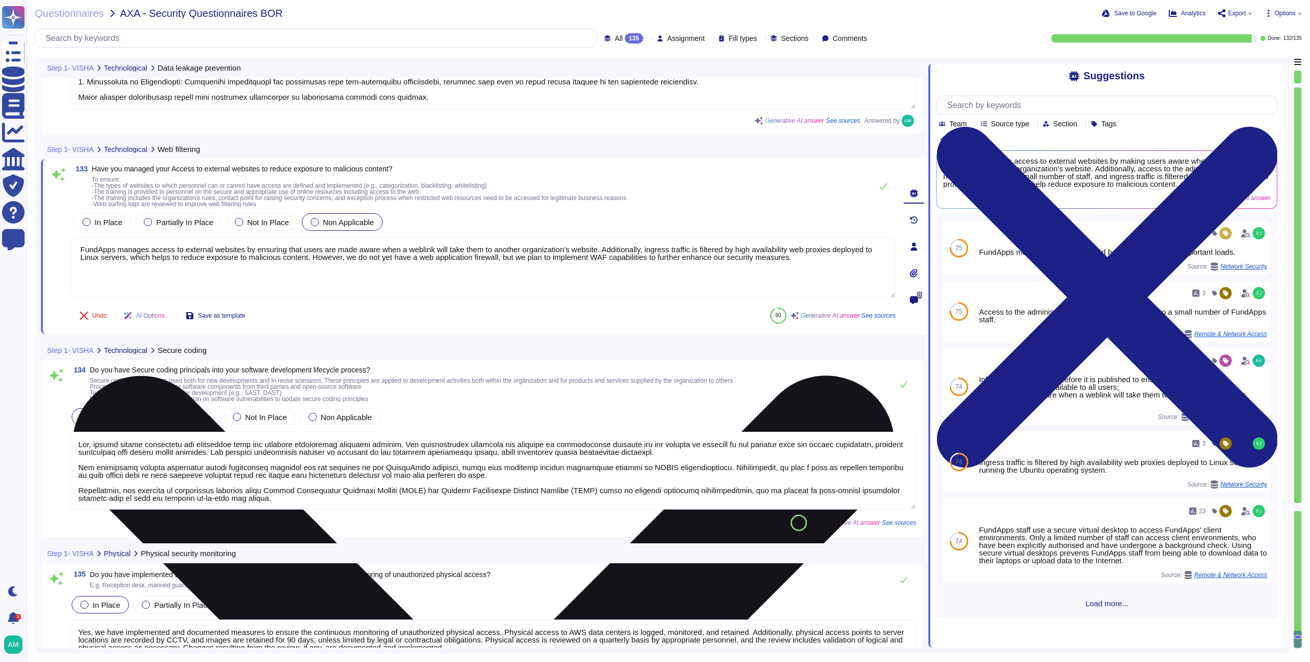
click at [289, 267] on textarea "FundApps manages access to external websites by ensuring that users are made aw…" at bounding box center [484, 267] width 824 height 61
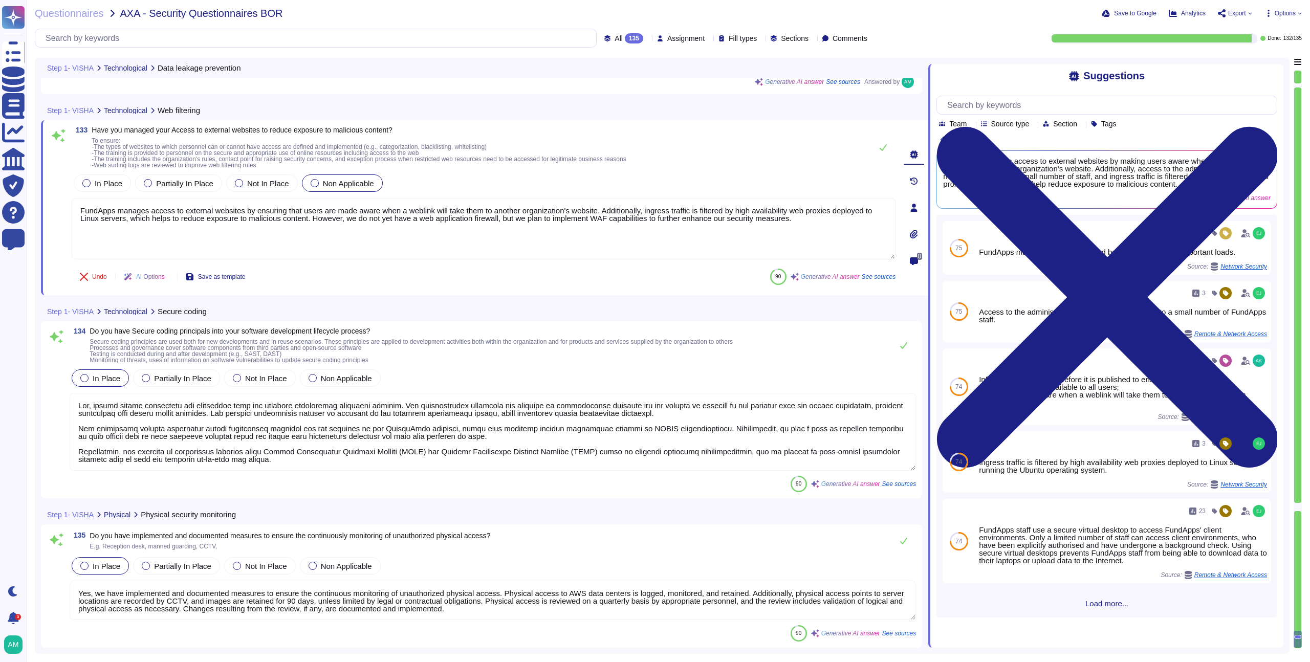
click at [409, 403] on textarea at bounding box center [493, 432] width 847 height 78
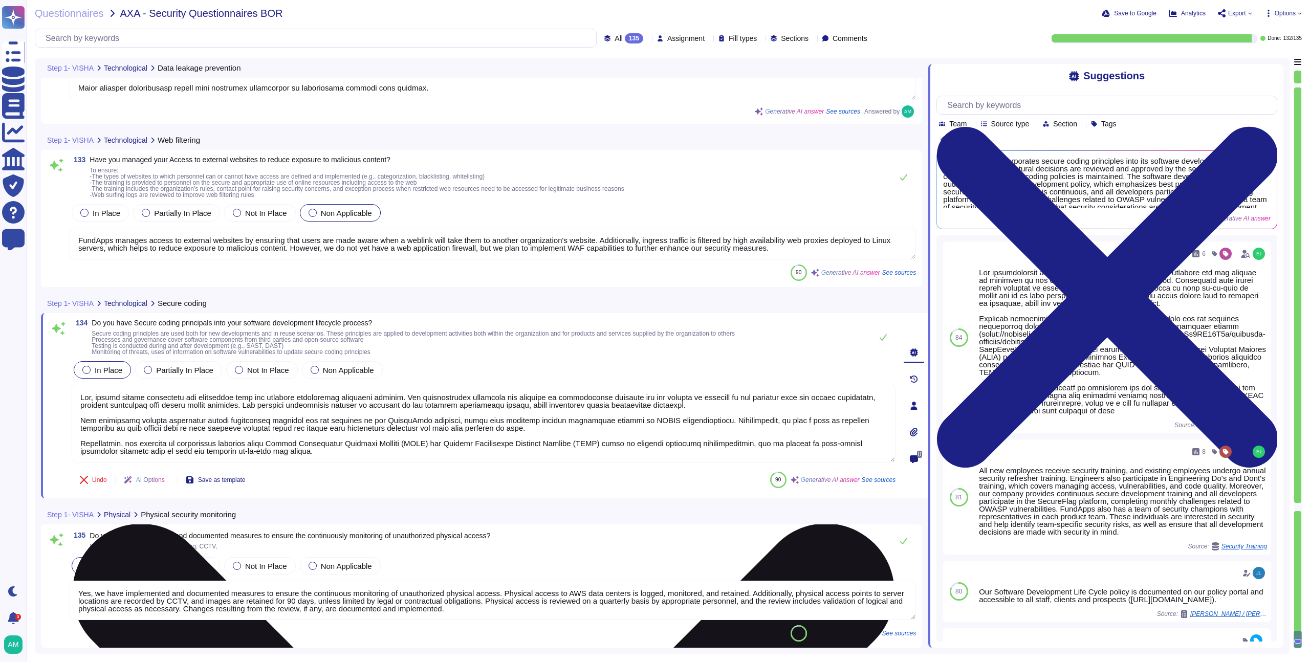
click at [641, 406] on textarea at bounding box center [484, 424] width 824 height 78
click at [786, 443] on textarea at bounding box center [484, 424] width 824 height 78
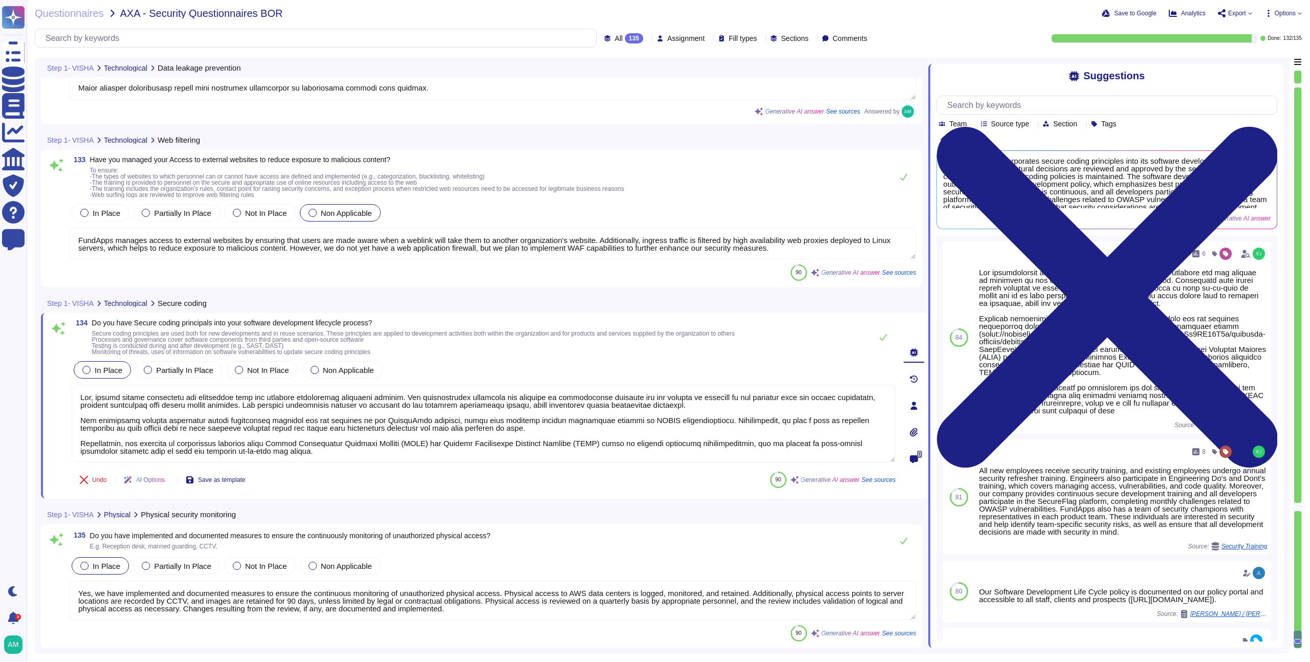
type textarea "Yes, secure coding principles are integrated into our software development life…"
click at [376, 582] on textarea "Yes, we have implemented and documented measures to ensure the continuous monit…" at bounding box center [493, 600] width 847 height 39
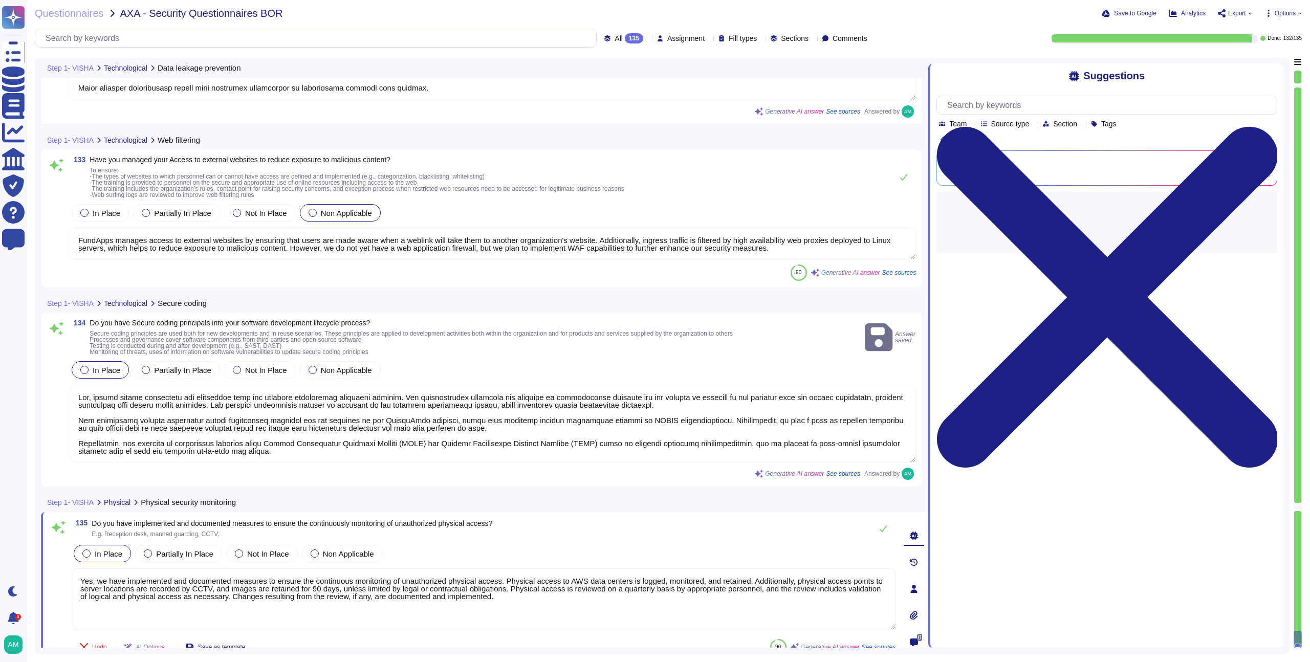
scroll to position [18971, 0]
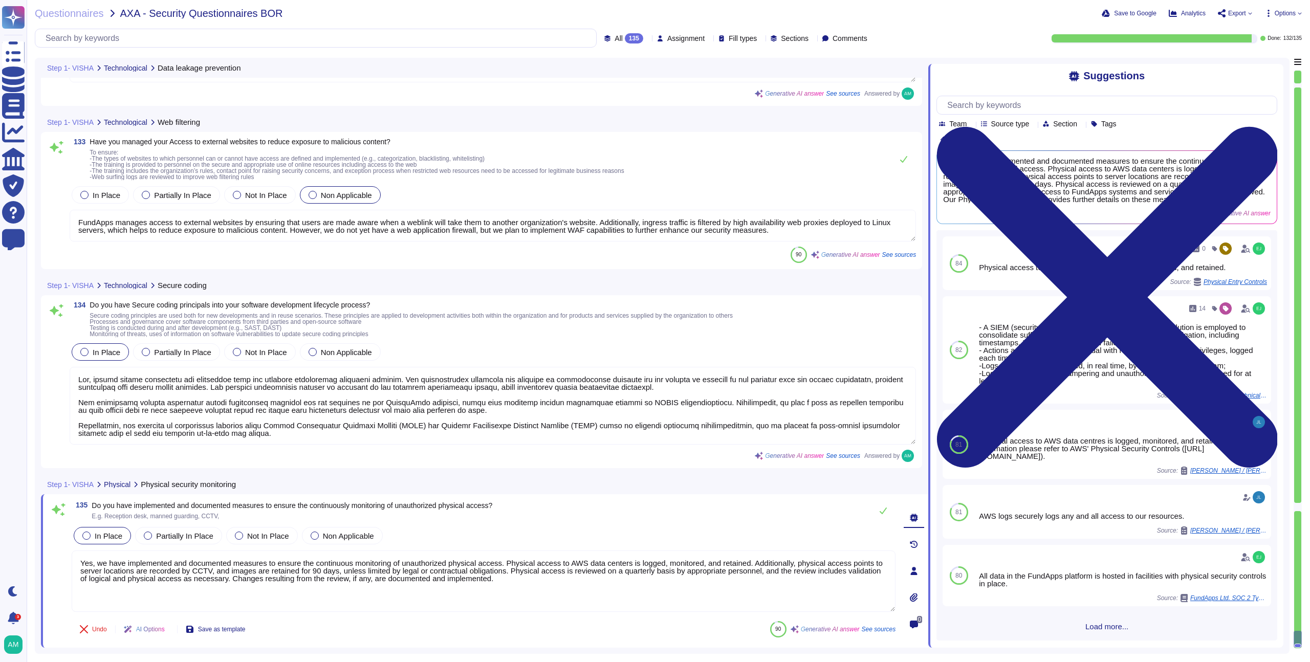
click at [728, 592] on textarea "Yes, we have implemented and documented measures to ensure the continuous monit…" at bounding box center [484, 581] width 824 height 61
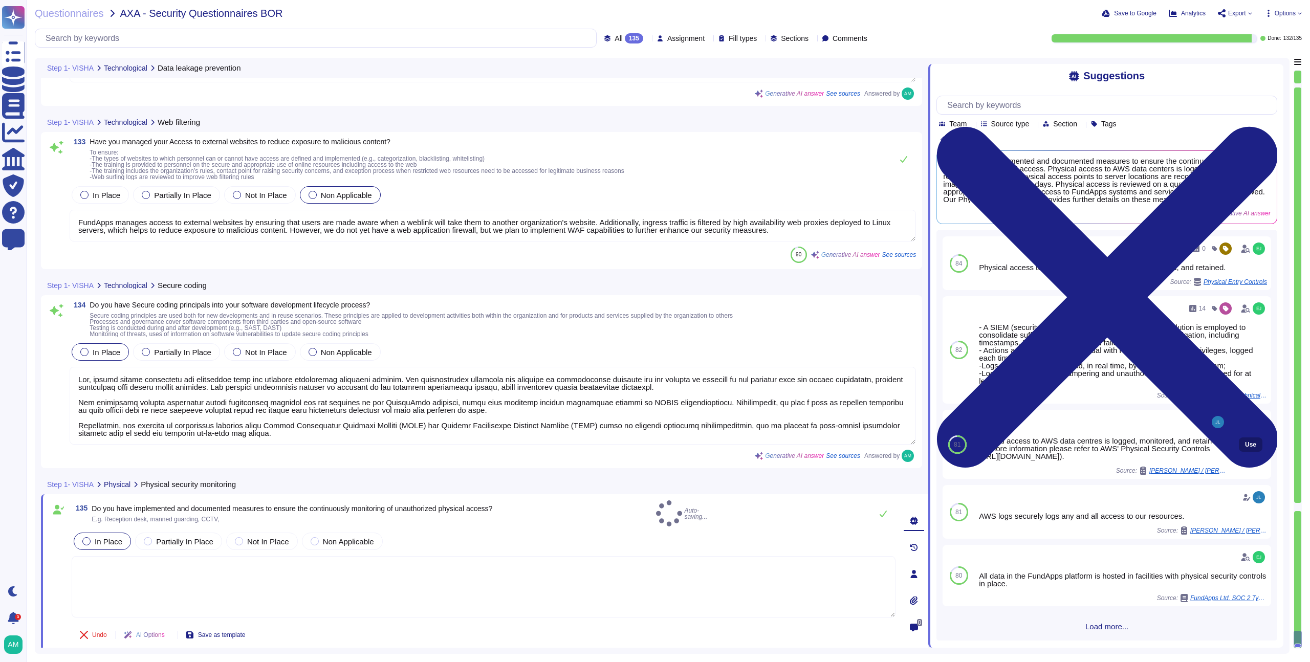
click at [1239, 452] on button "Use" at bounding box center [1251, 445] width 24 height 14
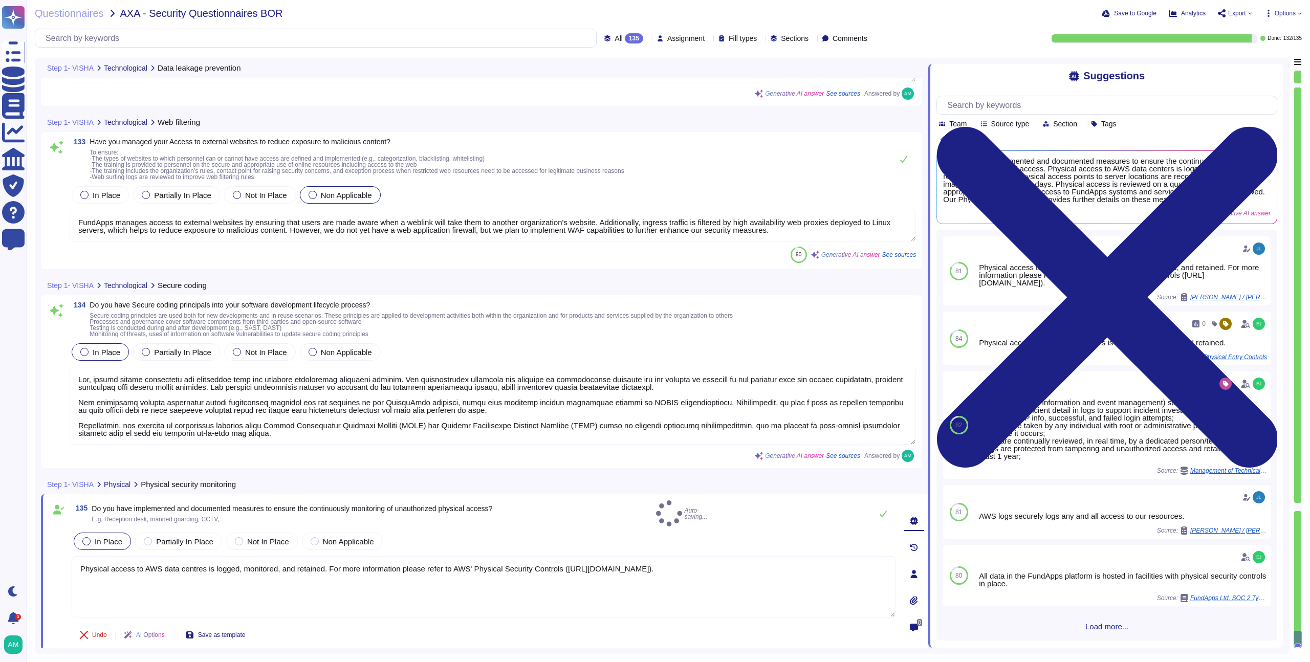
scroll to position [18969, 0]
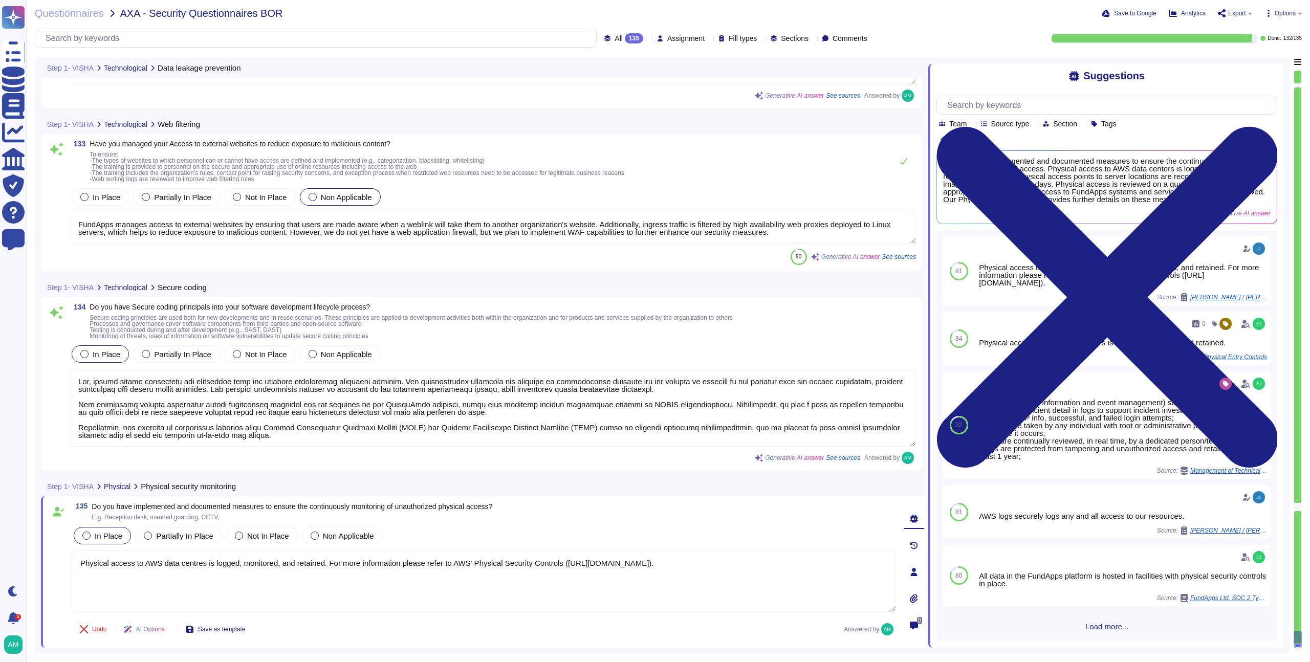
click at [332, 584] on textarea "Physical access to AWS data centres is logged, monitored, and retained. For mor…" at bounding box center [484, 581] width 824 height 61
click at [825, 574] on textarea "Physical access to AWS data centres is logged, monitored, and retained. For mor…" at bounding box center [484, 581] width 824 height 61
click at [819, 568] on textarea "Physical access to AWS data centres is logged, monitored, and retained. For mor…" at bounding box center [484, 581] width 824 height 61
click at [801, 565] on textarea "Physical access to AWS data centres is logged, monitored, and retained. For mor…" at bounding box center [484, 581] width 824 height 61
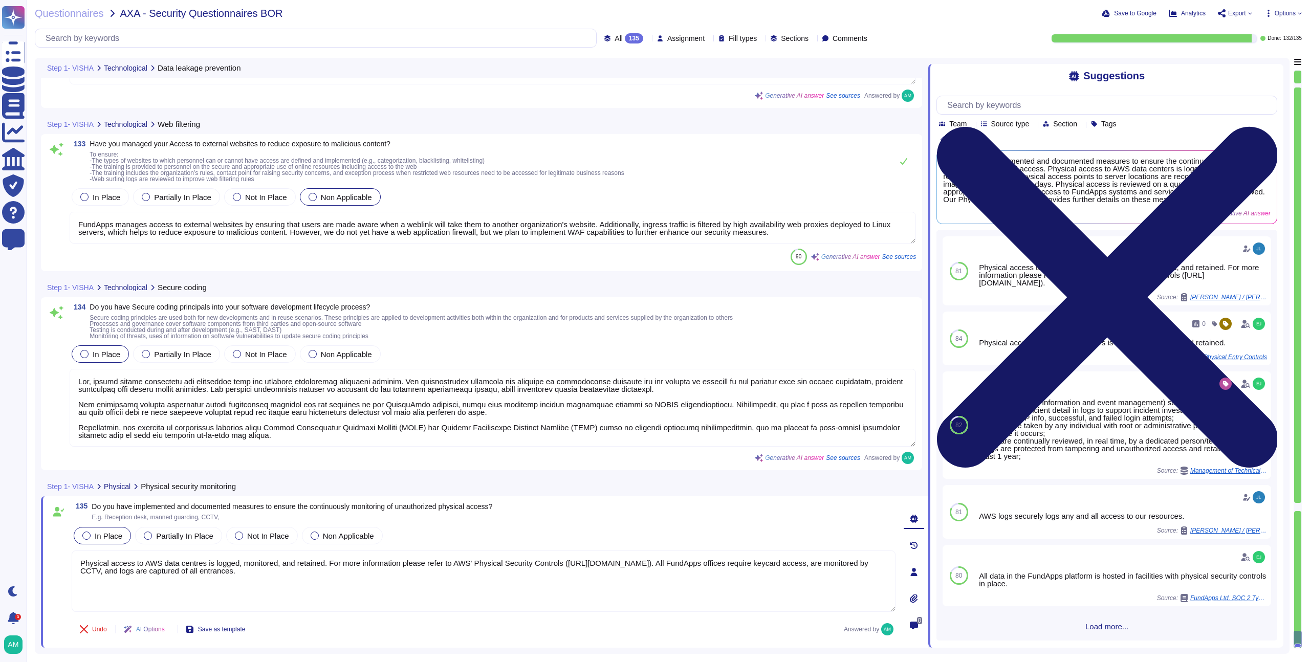
type textarea "Physical access to AWS data centres is logged, monitored, and retained. For mor…"
click at [1270, 70] on icon at bounding box center [1107, 297] width 341 height 455
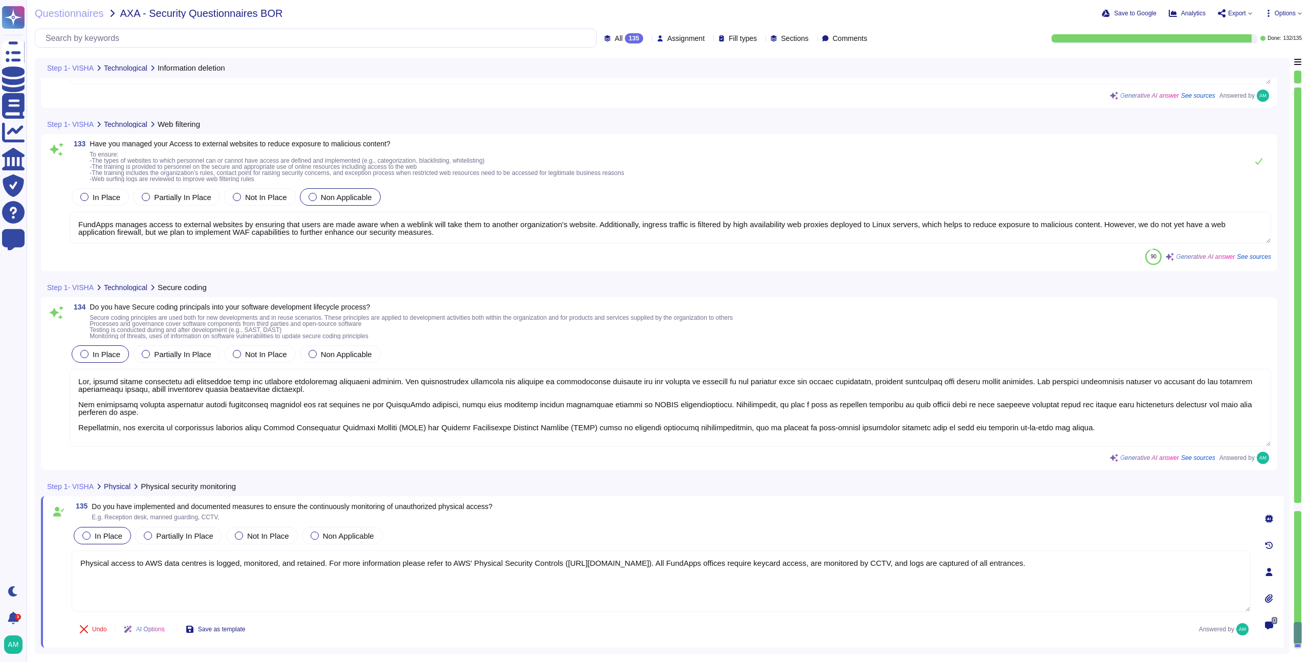
type textarea "FundApps identifies and formally documents all information assets in an Informa…"
type textarea "We automatically scrub personal data from our centralised log management system."
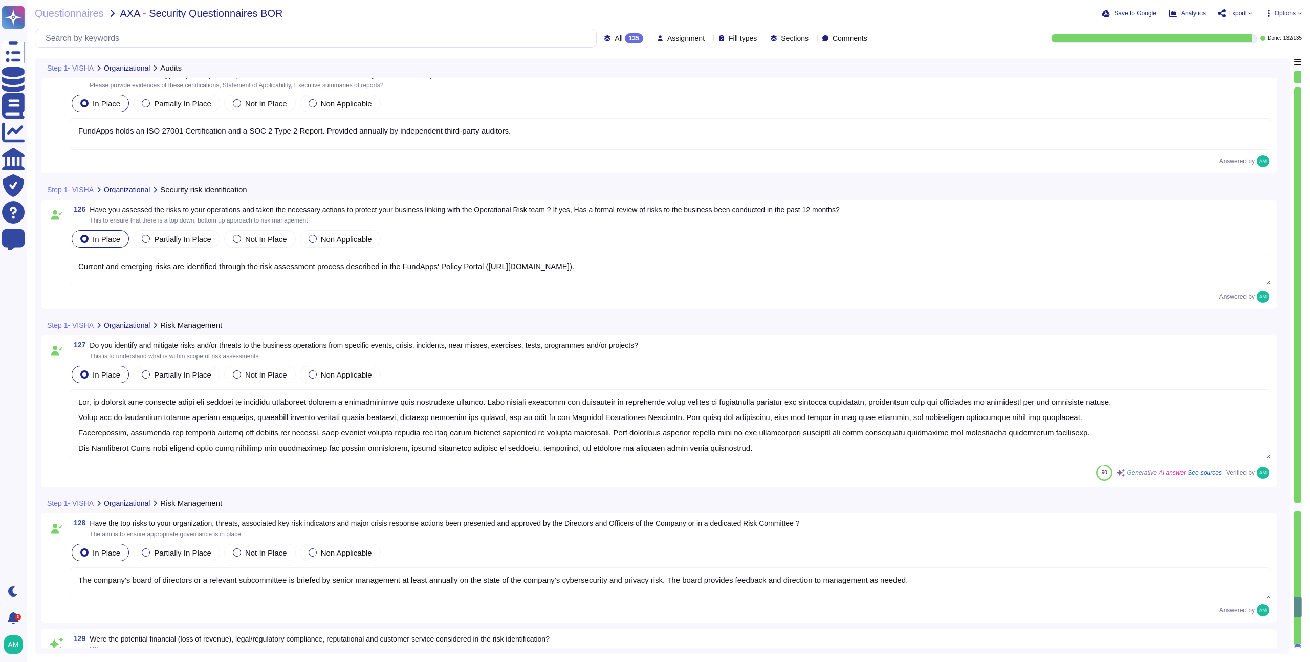
type textarea "FundApps's Operational Resilience program, including Business Continuity Manage…"
type textarea "FundApps holds an ISO 27001 Certification and a SOC 2 Type 2 Report. Provided a…"
type textarea "Current and emerging risks are identified through the risk assessment process d…"
type textarea "Yes, we identify and mitigate risks and threats to business operations through …"
type textarea "The company's board of directors or a relevant subcommittee is briefed by senio…"
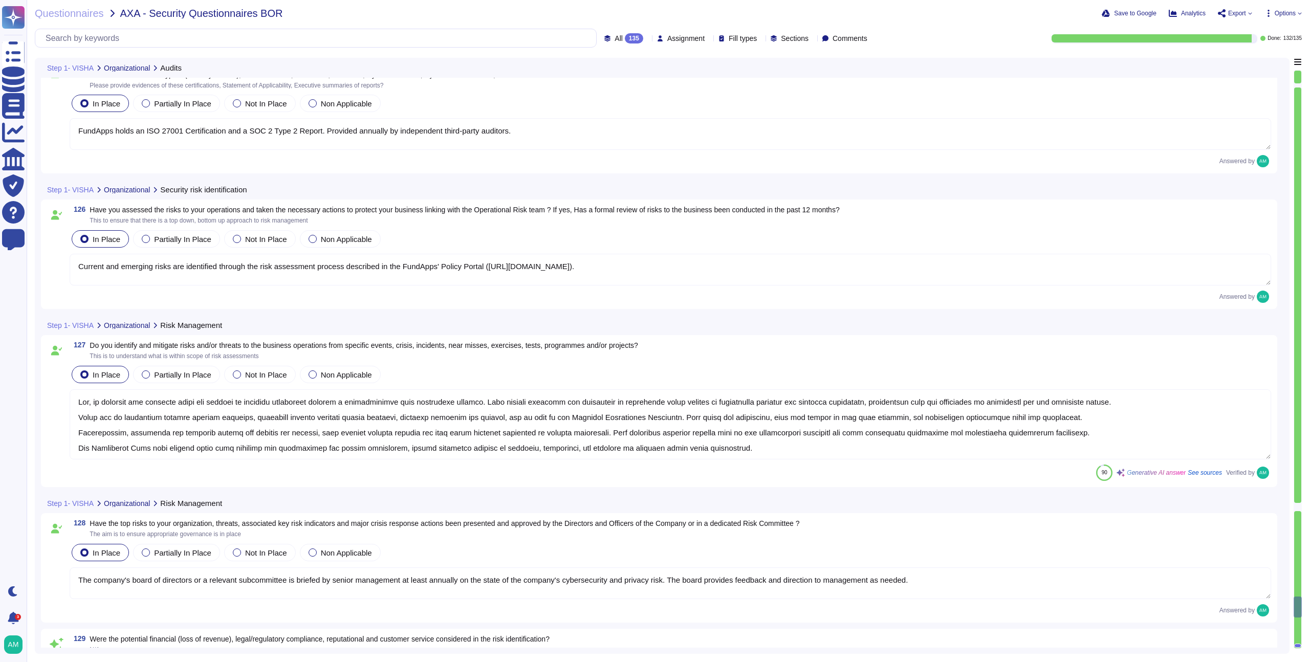
type textarea "The risk assessment process includes consideration of threats and vulnerabiliti…"
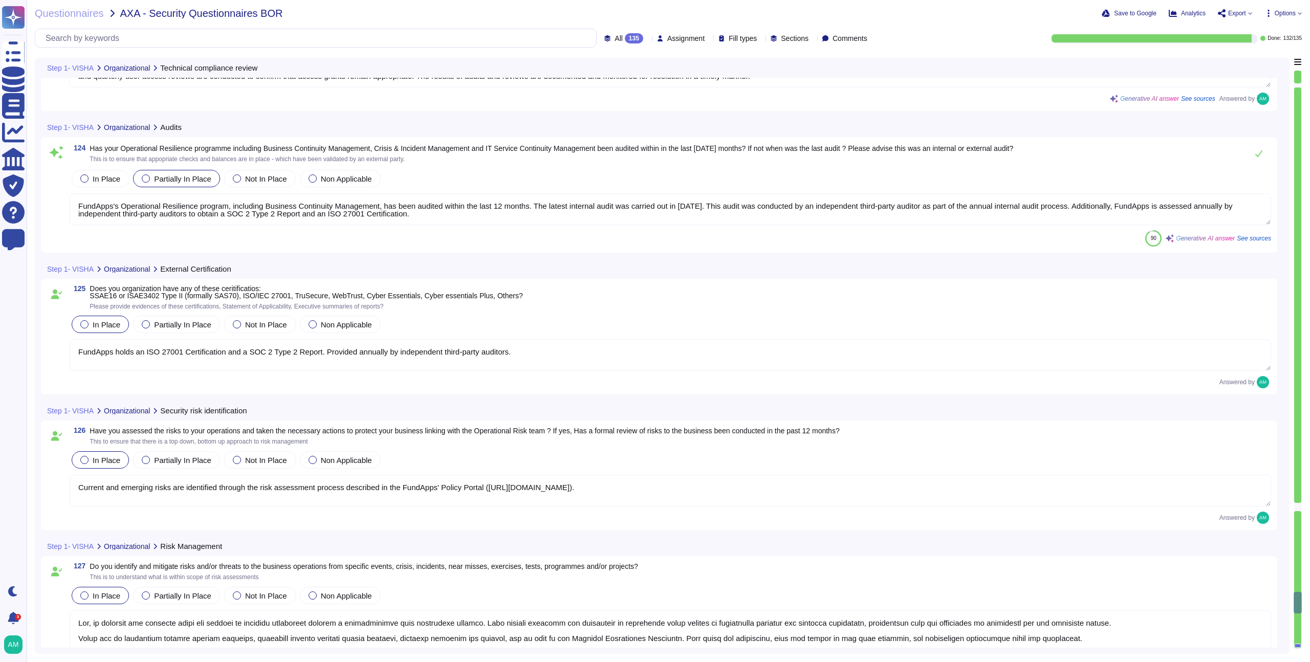
type textarea "Yes, information systems are regularly reviewed for compliance with the organis…"
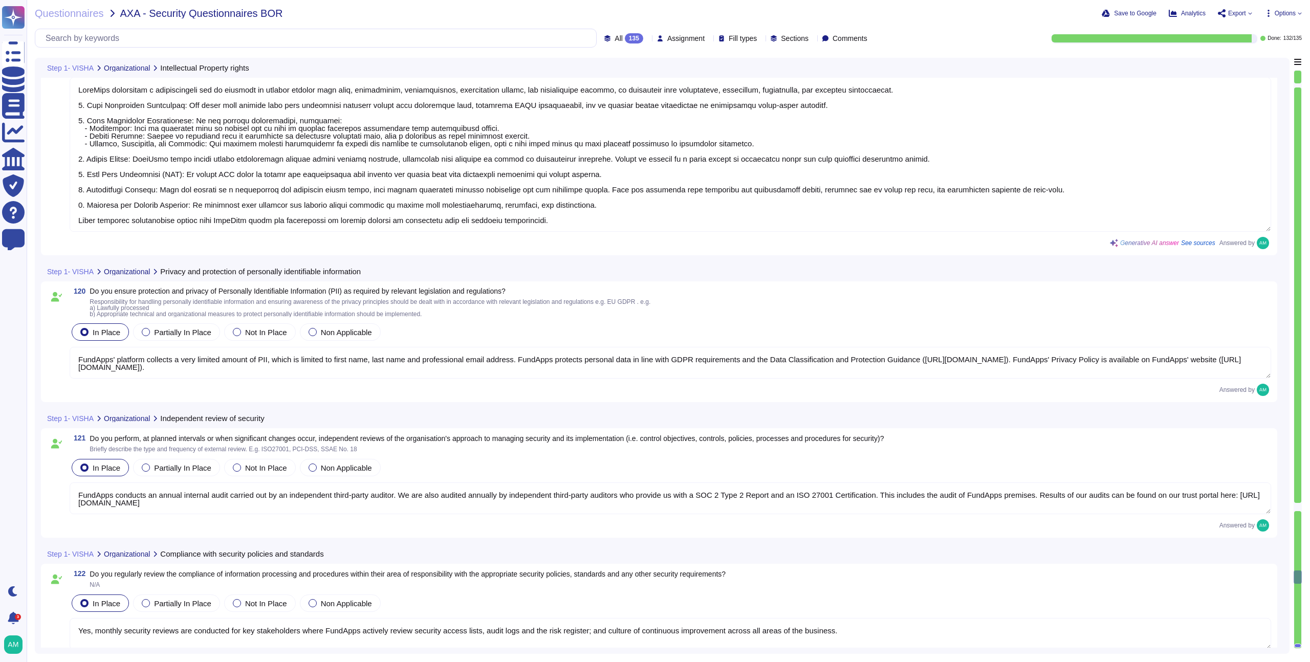
type textarea "FundApps ensures compliance with legislative, regulatory, and contractual requi…"
type textarea "FundApps implements a comprehensive set of controls to protect records from los…"
type textarea "FundApps' platform collects a very limited amount of PII, which is limited to f…"
type textarea "FundApps conducts an annual internal audit carried out by an independent third-…"
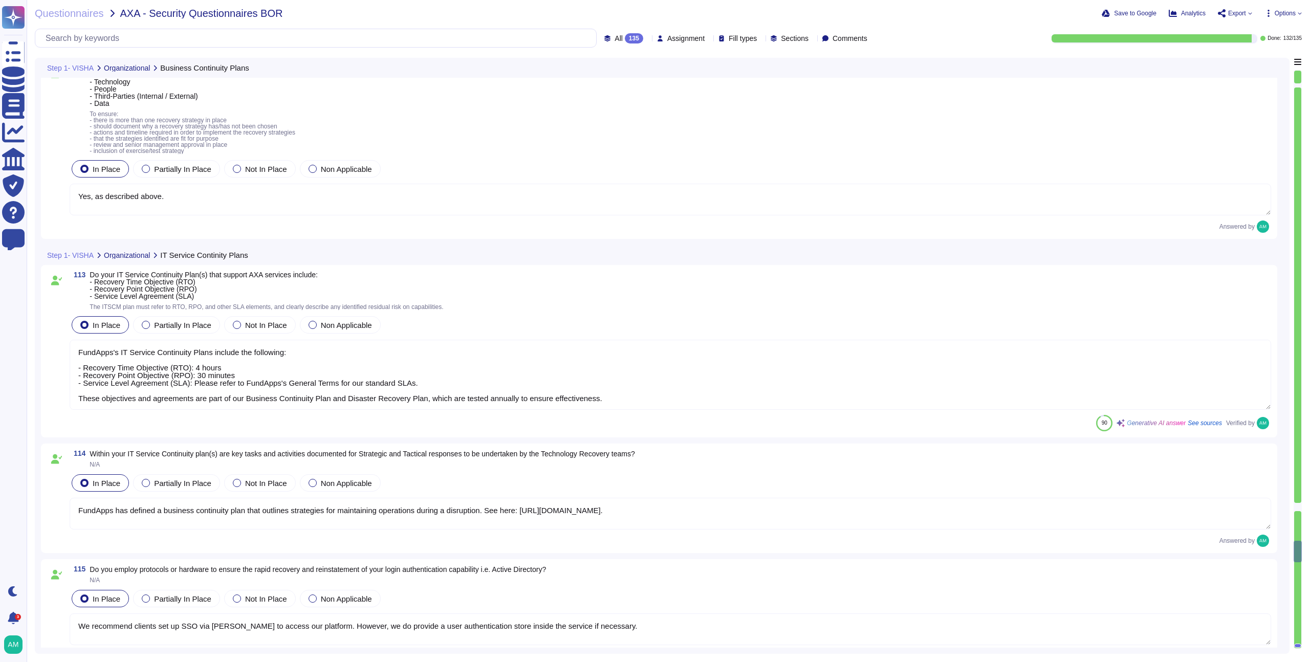
type textarea "Yes, please refer to our Business Continuity Policy (https://policies.fundapps.…"
type textarea "Yes, FundApps's Business Continuity Plan includes a Recovery Time Objective (RT…"
type textarea "Yes, as described above."
type textarea "FundApps's IT Service Continuity Plans include the following: - Recovery Time O…"
type textarea "FundApps has defined a business continuity plan that outlines strategies for ma…"
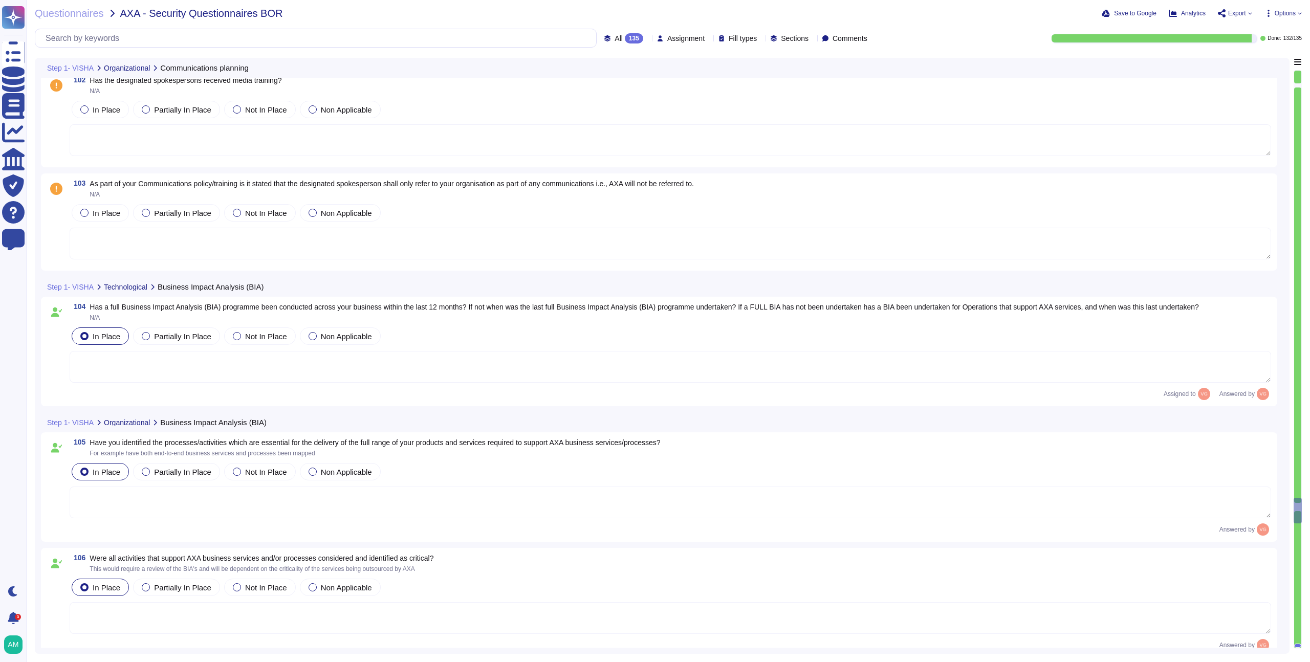
type textarea "Yes, FundApps has a formally documented Incident Response Plan that identifies …"
type textarea "Information Security policies and standards are reviewed annually."
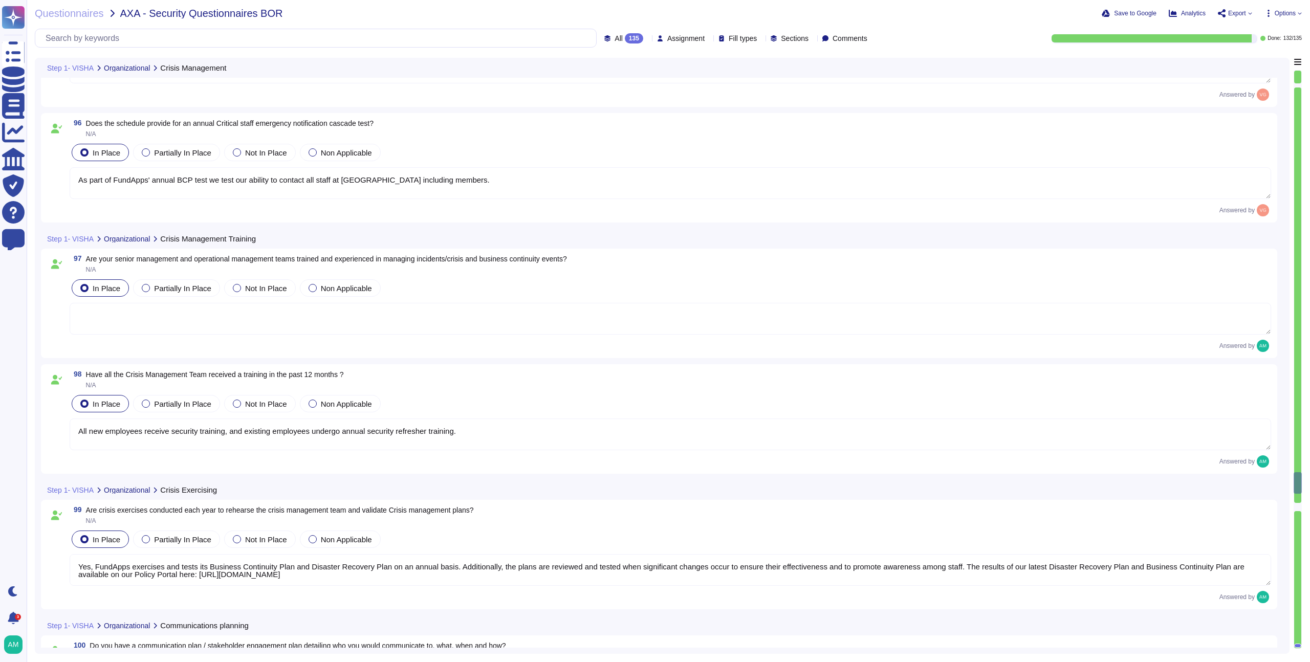
type textarea "AXA would have contact details of their Client Success Manager as well as conta…"
type textarea "As part of FundApps' annual BCP test we test our ability to contact all staff a…"
type textarea "All new employees receive security training, and existing employees undergo ann…"
type textarea "Yes, FundApps exercises and tests its Business Continuity Plan and Disaster Rec…"
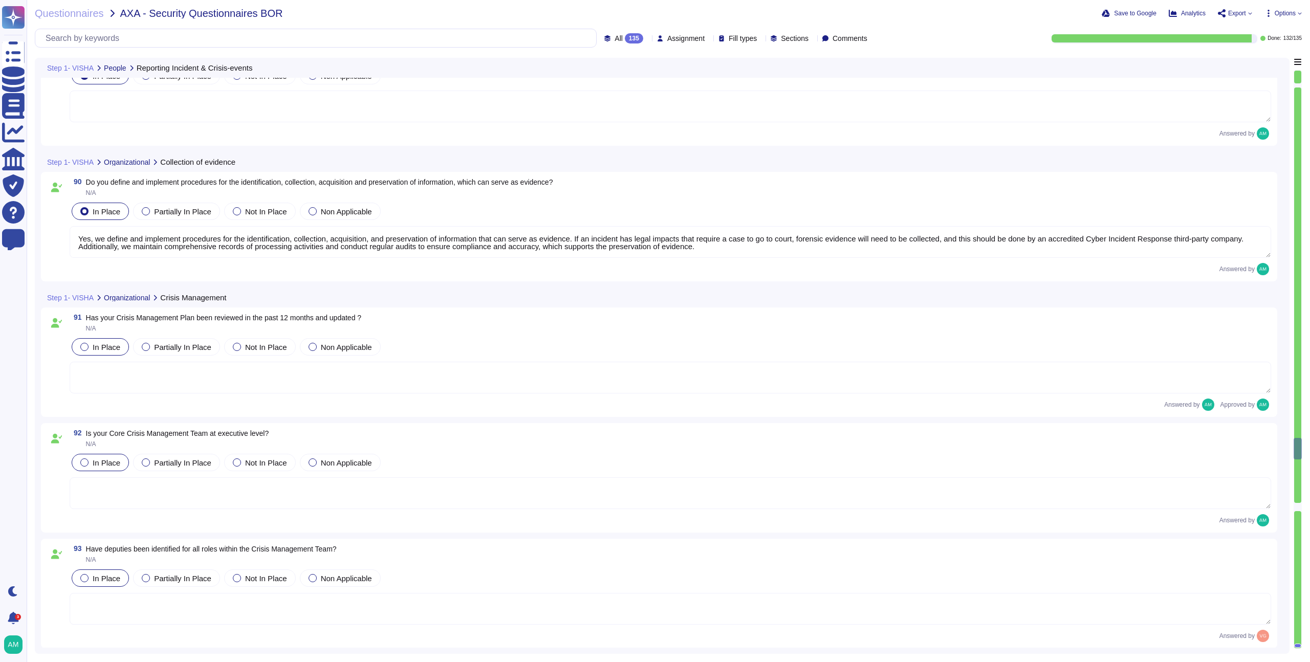
type textarea "Please refer to FundApps' Incident Management Process (https://policies.fundapp…"
type textarea "Yes, we define and implement procedures for the identification, collection, acq…"
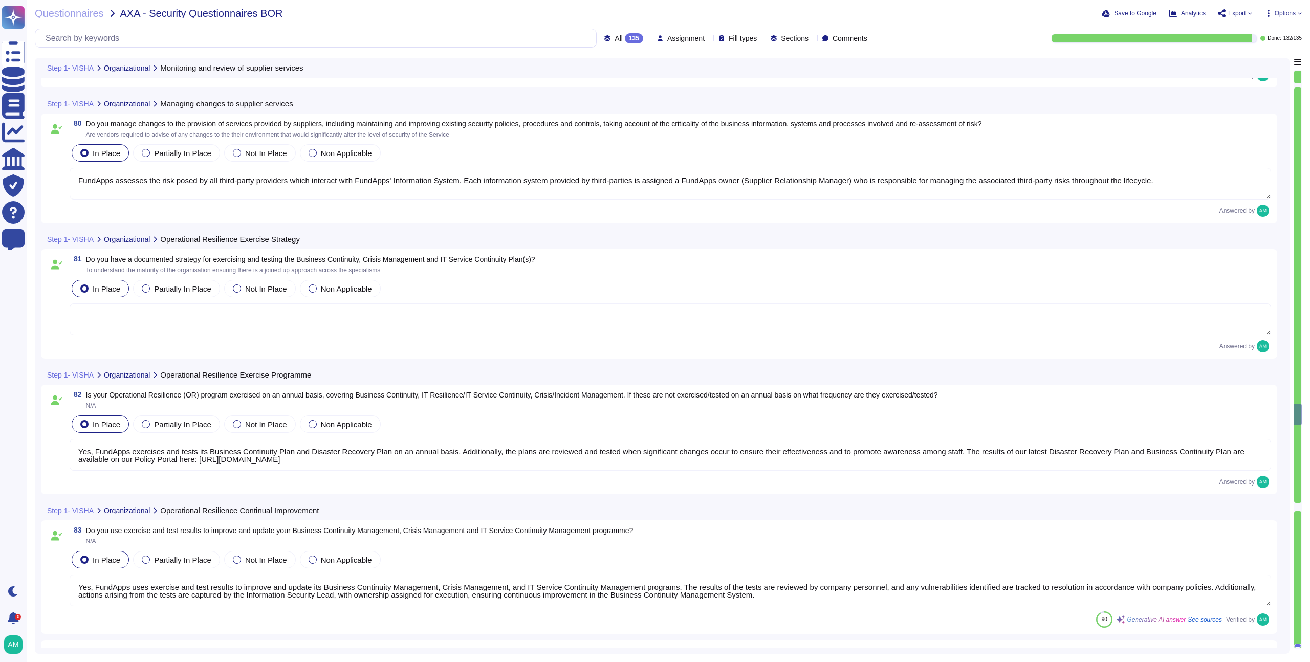
type textarea "All third-party suppliers go through a risk-based assessment. Critical third pa…"
type textarea "FundApps assesses the risk posed by all third-party providers which interact wi…"
type textarea "Yes, FundApps exercises and tests its Business Continuity Plan and Disaster Rec…"
type textarea "Yes, FundApps uses exercise and test results to improve and update its Business…"
type textarea "Gaps identified during exercises and tests are assessed at the monthly meeting,…"
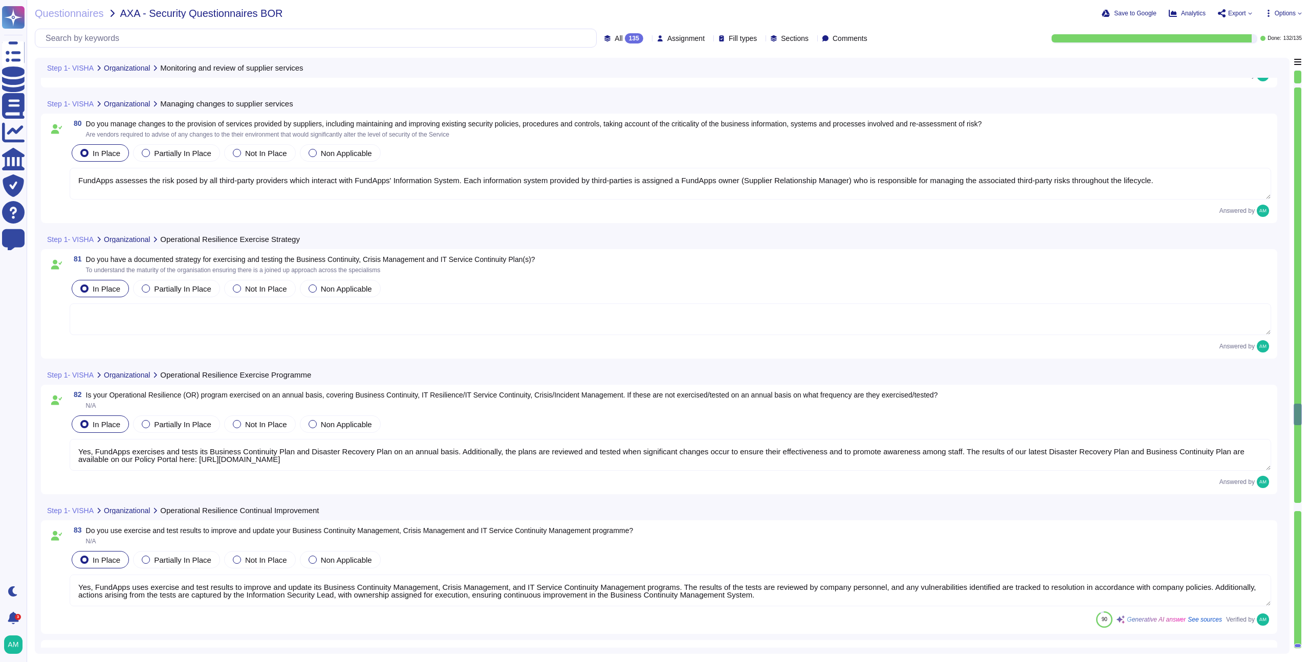
type textarea "Please refer to FundApps' Incident Management Process (https://policies.fundapp…"
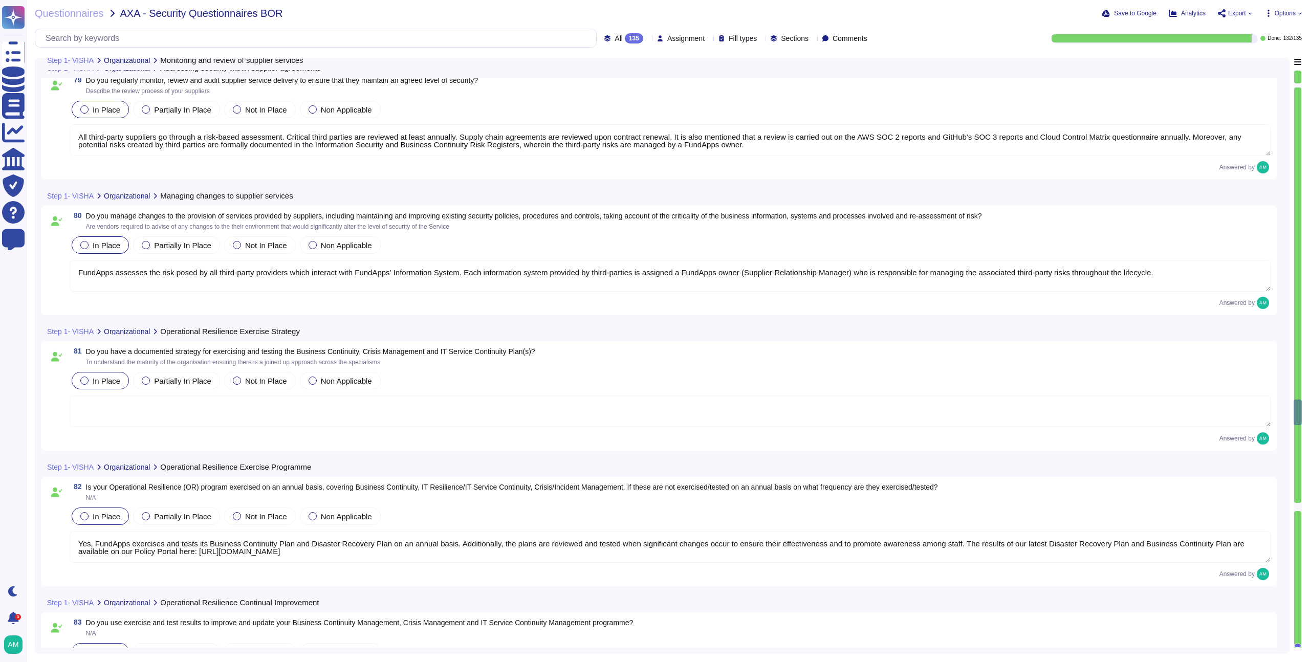
type textarea "Master Service Agreements between FundApps and high criticality third-party sup…"
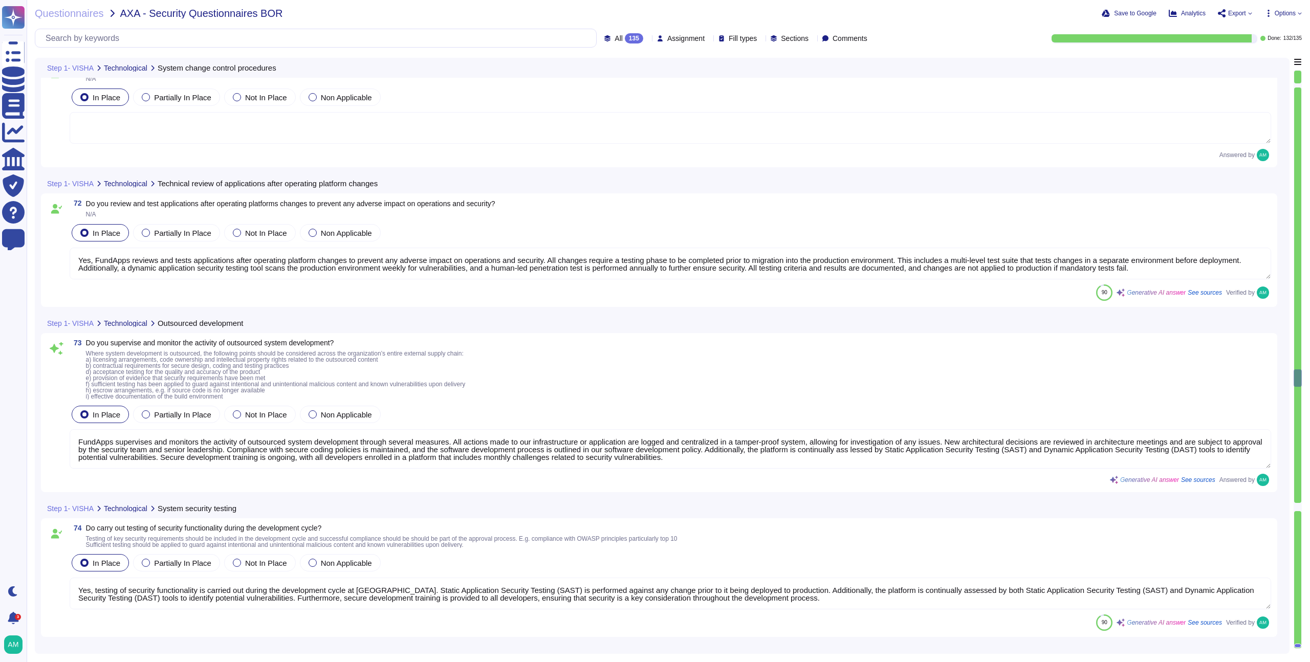
type textarea "Yes, FundApps reviews and tests applications after operating platform changes t…"
type textarea "FundApps supervises and monitors the activity of outsourced system development …"
type textarea "Yes, testing of security functionality is carried out during the development cy…"
type textarea "Testing changes is fully automated at FundApps, and the multi-level test suite …"
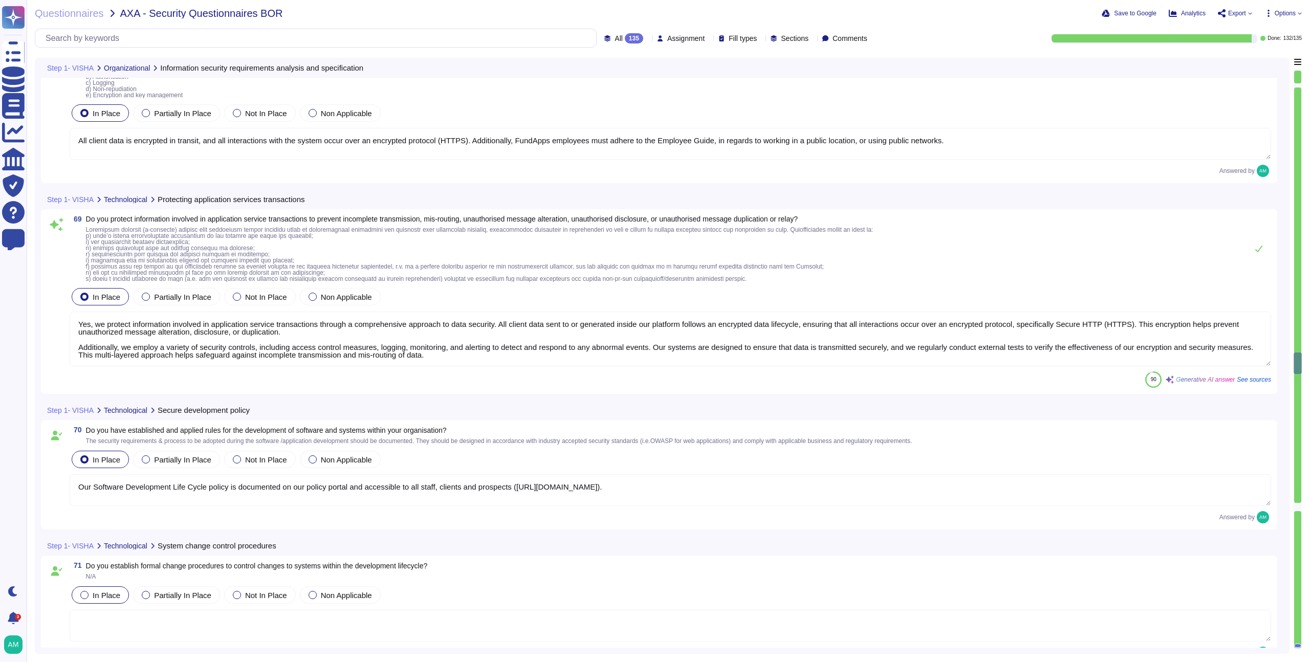
type textarea "Yes, information security-related requirements are considered and included in t…"
type textarea "All client data is encrypted in transit, and all interactions with the system o…"
type textarea "Yes, we protect information involved in application service transactions throug…"
type textarea "Our Software Development Life Cycle policy is documented on our policy portal a…"
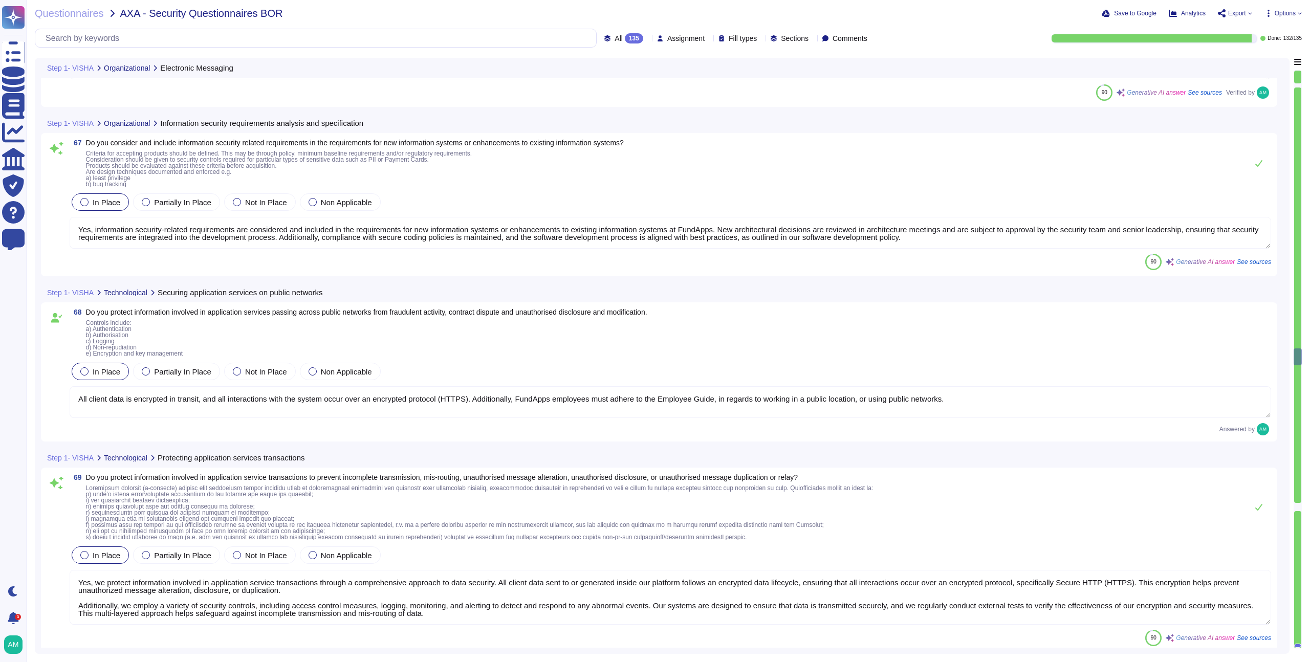
type textarea "Yes, we have appropriate protection over information sent using electronic mess…"
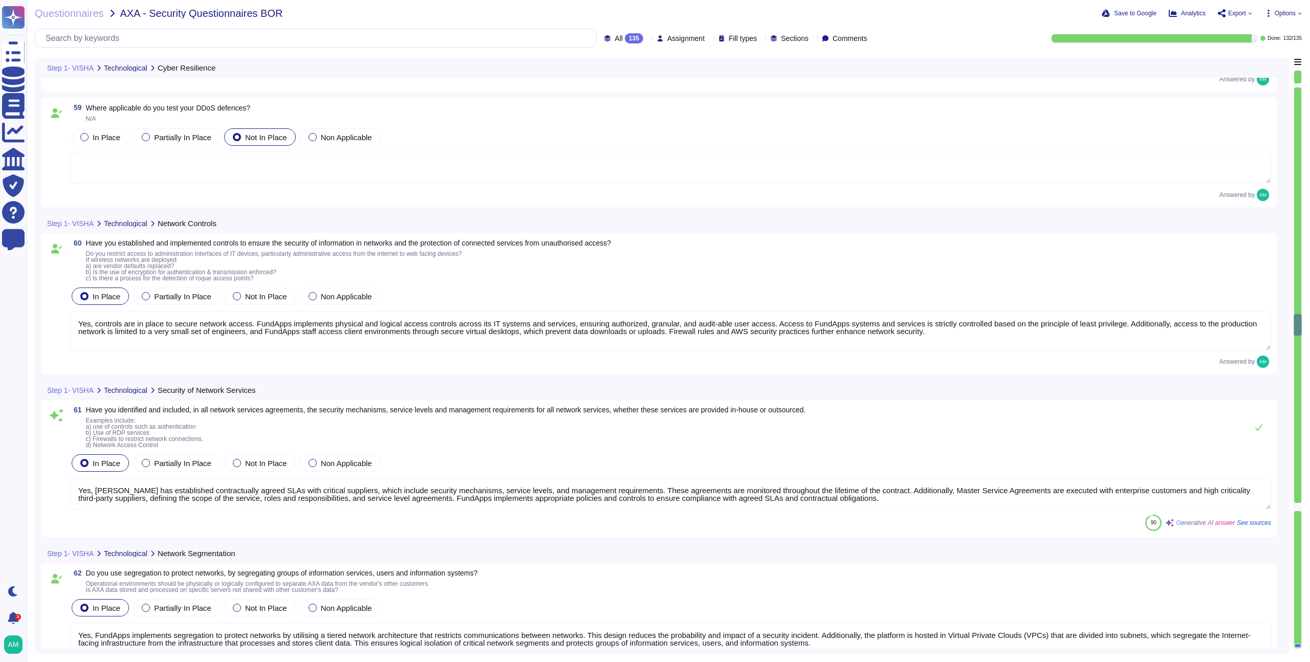
type textarea "FundApps makes use of Elastic Load balancers to resist to important loads."
type textarea "Yes, controls are in place to secure network access. FundApps implements physic…"
type textarea "Yes, FundApps has established contractually agreed SLAs with critical suppliers…"
type textarea "Yes, FundApps implements segregation to protect networks by utilising a tiered …"
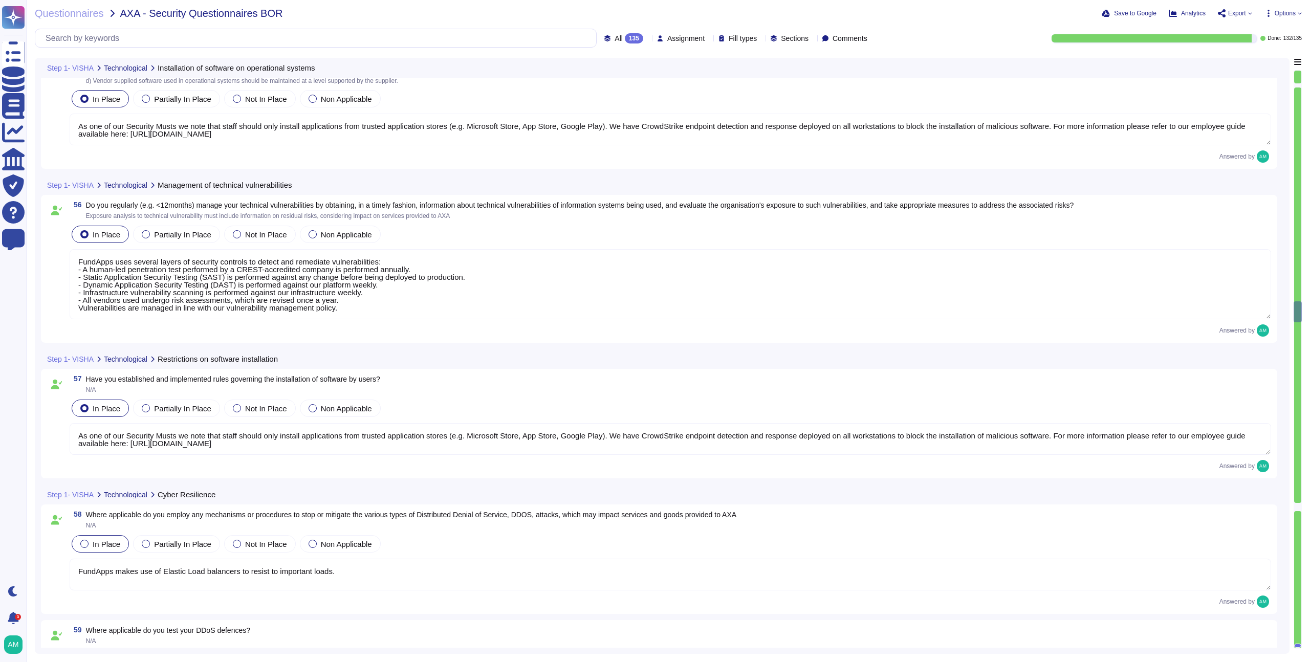
type textarea "As one of our Security Musts we note that staff should only install application…"
type textarea "FundApps uses several layers of security controls to detect and remediate vulne…"
type textarea "As one of our Security Musts we note that staff should only install application…"
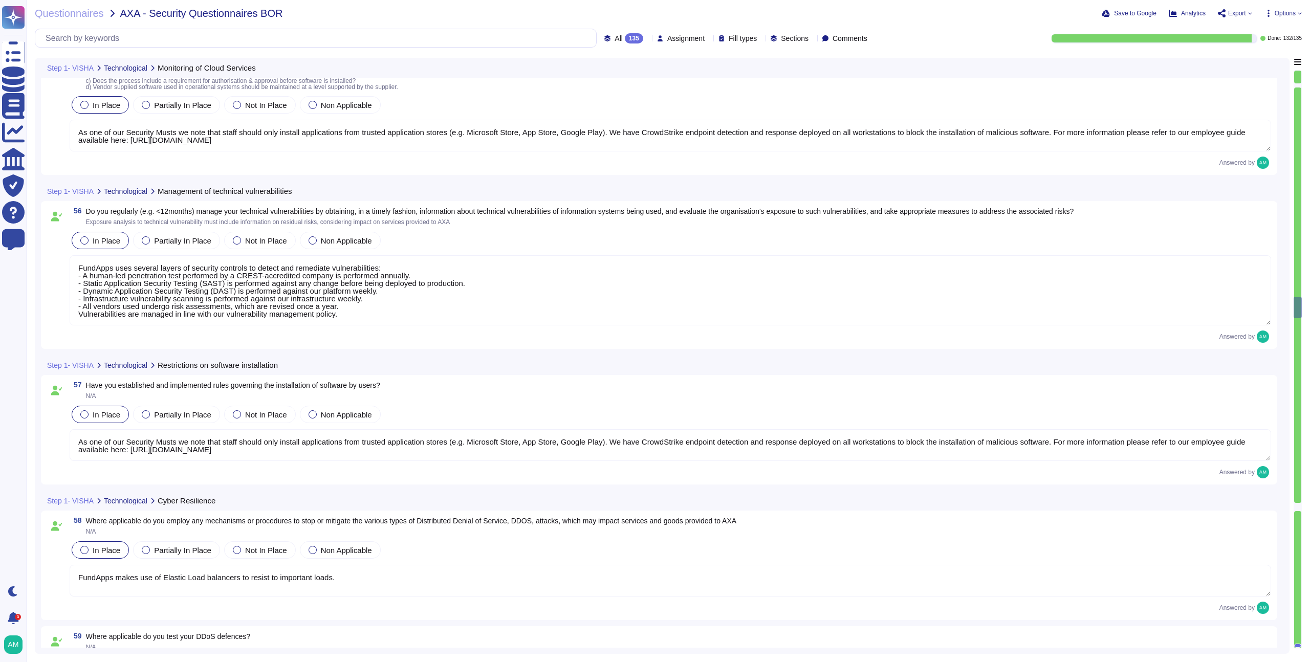
type textarea "FundApps employs a SIEM solution to consolidate detailed logs that support inci…"
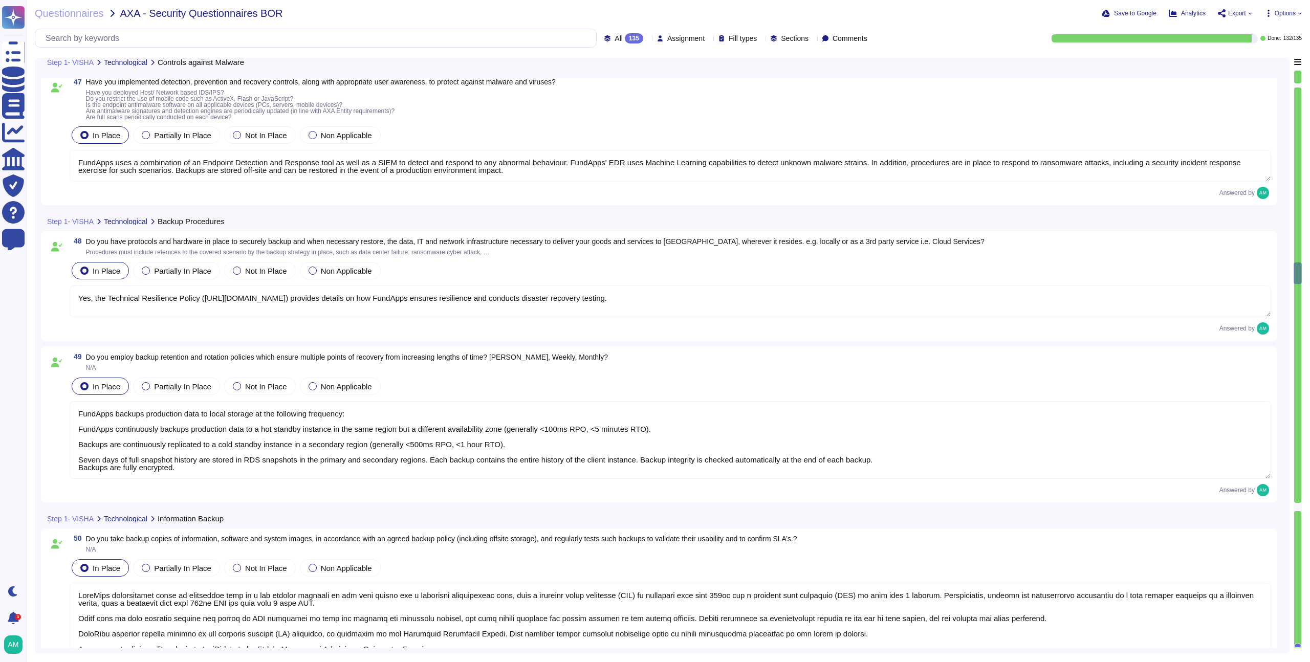
type textarea "Yes, procedures for administrative operations of a cloud computing environment …"
type textarea "FundApps uses a combination of an Endpoint Detection and Response tool as well …"
type textarea "Yes, the Technical Resilience Policy (https://policies.fundapps.co/fundapps-pro…"
type textarea "FundApps backups production data to local storage at the following frequency: F…"
type textarea "FundApps continuously backs up production data to a hot standby instance in the…"
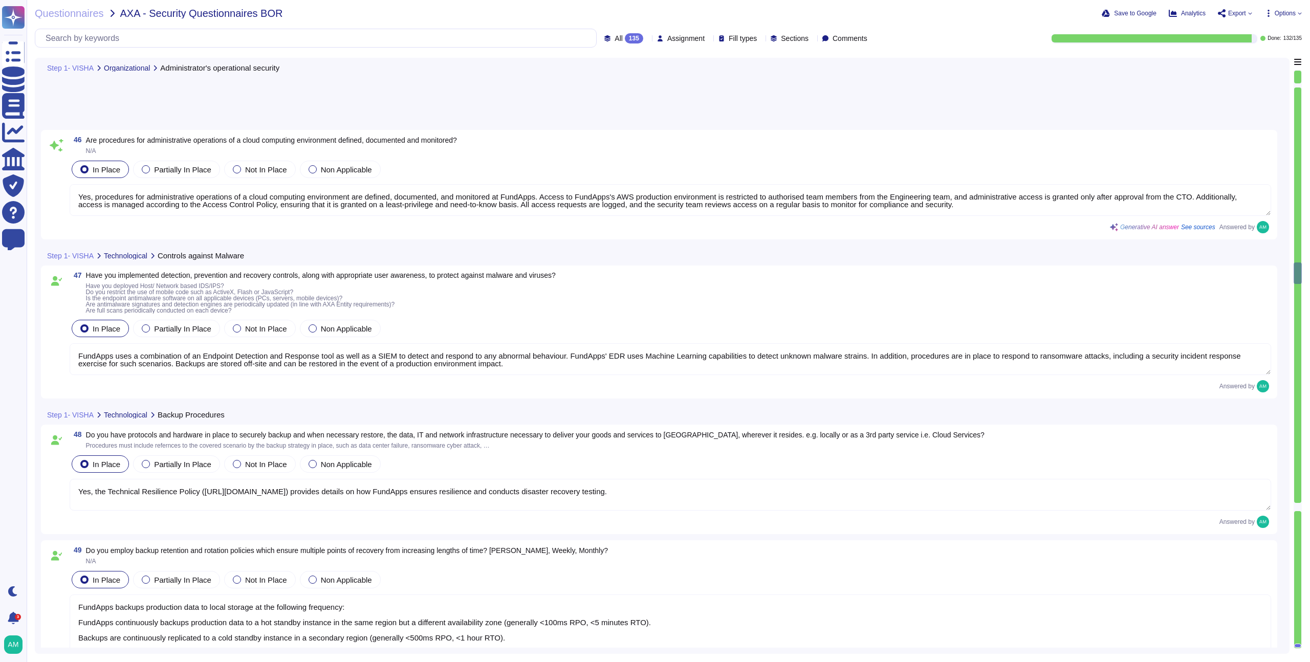
scroll to position [6391, 0]
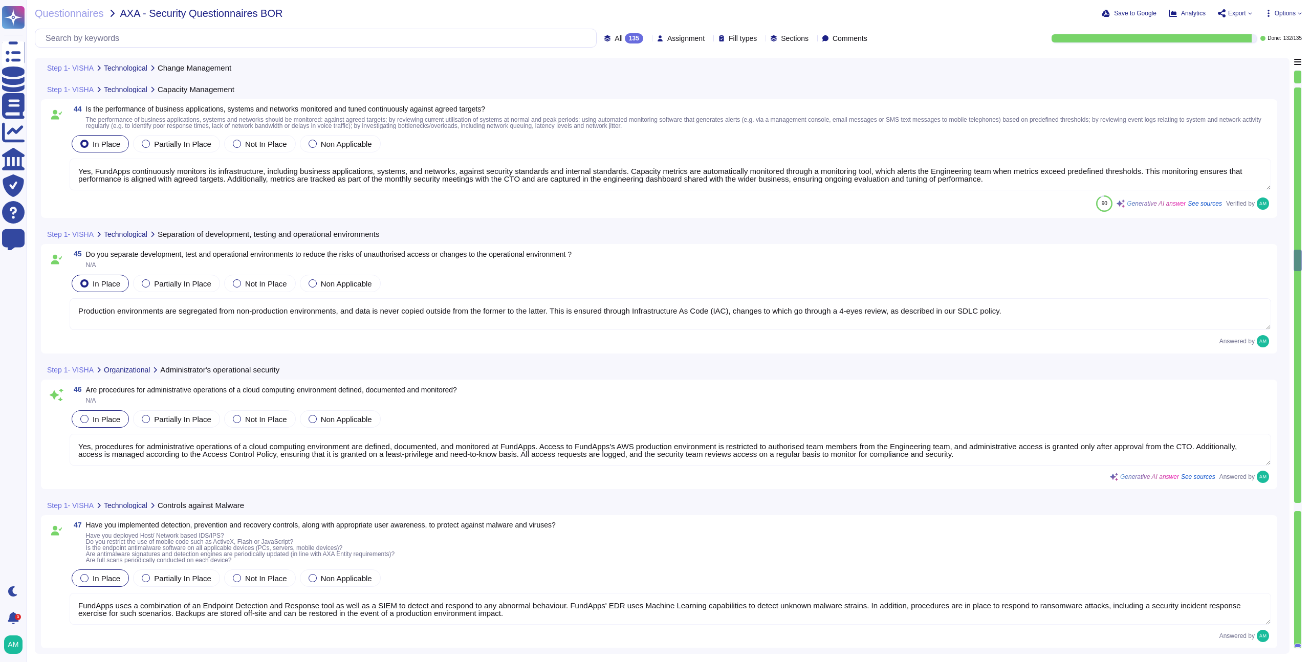
type textarea "Our change management policy is available on our Software Development Life Cycl…"
type textarea "Yes, FundApps continuously monitors its infrastructure, including business appl…"
type textarea "Production environments are segregated from non-production environments, and da…"
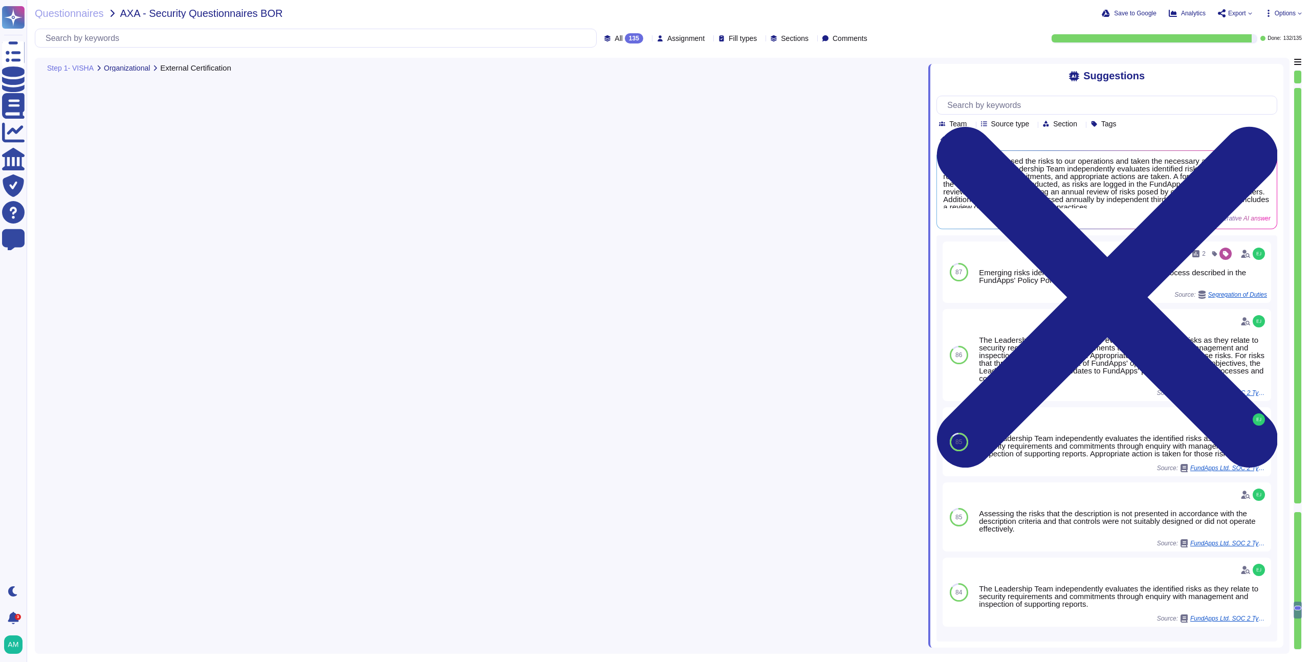
type textarea "FundApps holds an ISO 27001 Certification and a SOC 2 Type 2 Report. Provided a…"
type textarea "Yes, we have assessed the risks to our operations and have taken the necessary …"
type textarea "Yes, we identify and mitigate risks and threats to business operations through …"
type textarea "The company's board of directors or a relevant subcommittee is briefed by senio…"
type textarea "The risk assessment process includes consideration of threats and vulnerabiliti…"
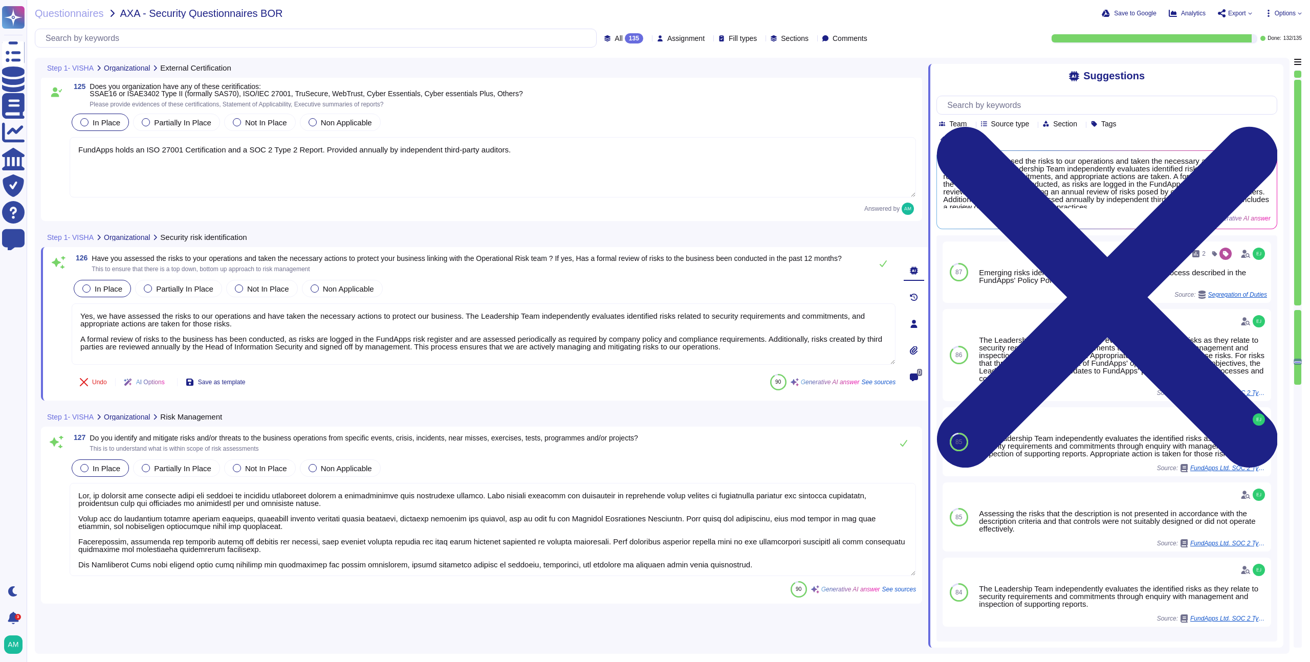
scroll to position [17790, 0]
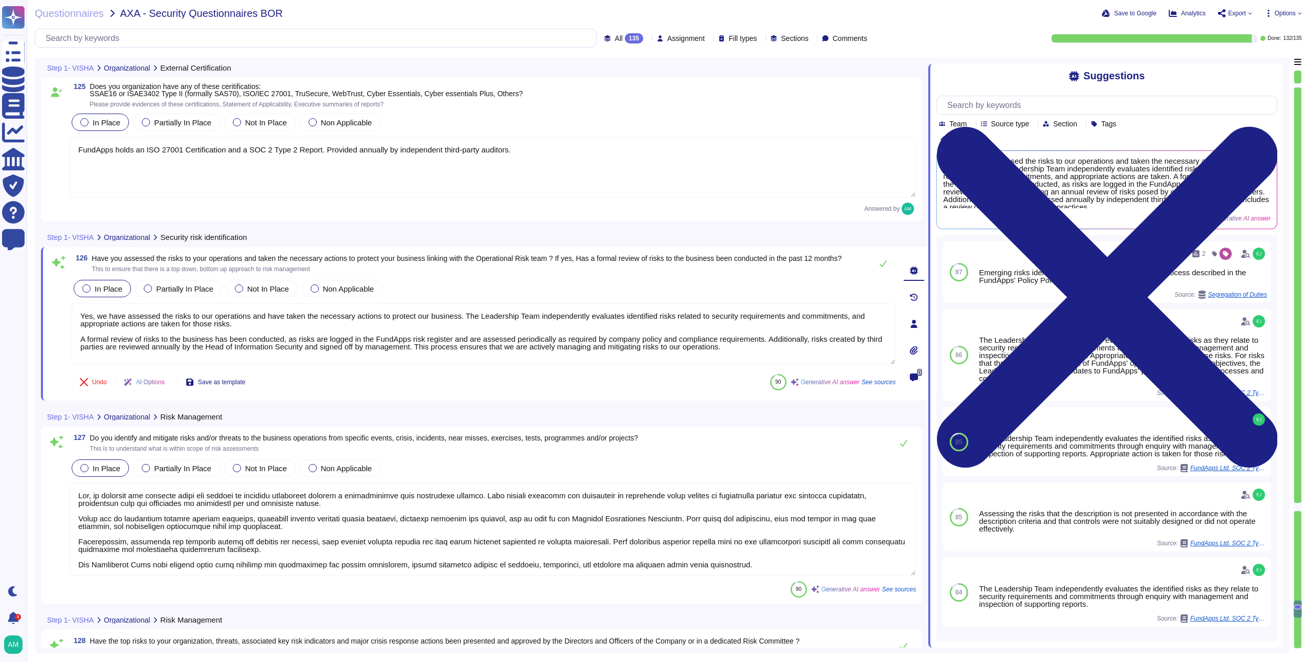
type textarea "The company's board of directors or a relevant subcommittee is briefed by senio…"
type textarea "The risk assessment process includes consideration of threats and vulnerabiliti…"
click at [667, 136] on div "In Place Partially In Place Not In Place Non Applicable FundApps holds an ISO 2…" at bounding box center [493, 155] width 847 height 87
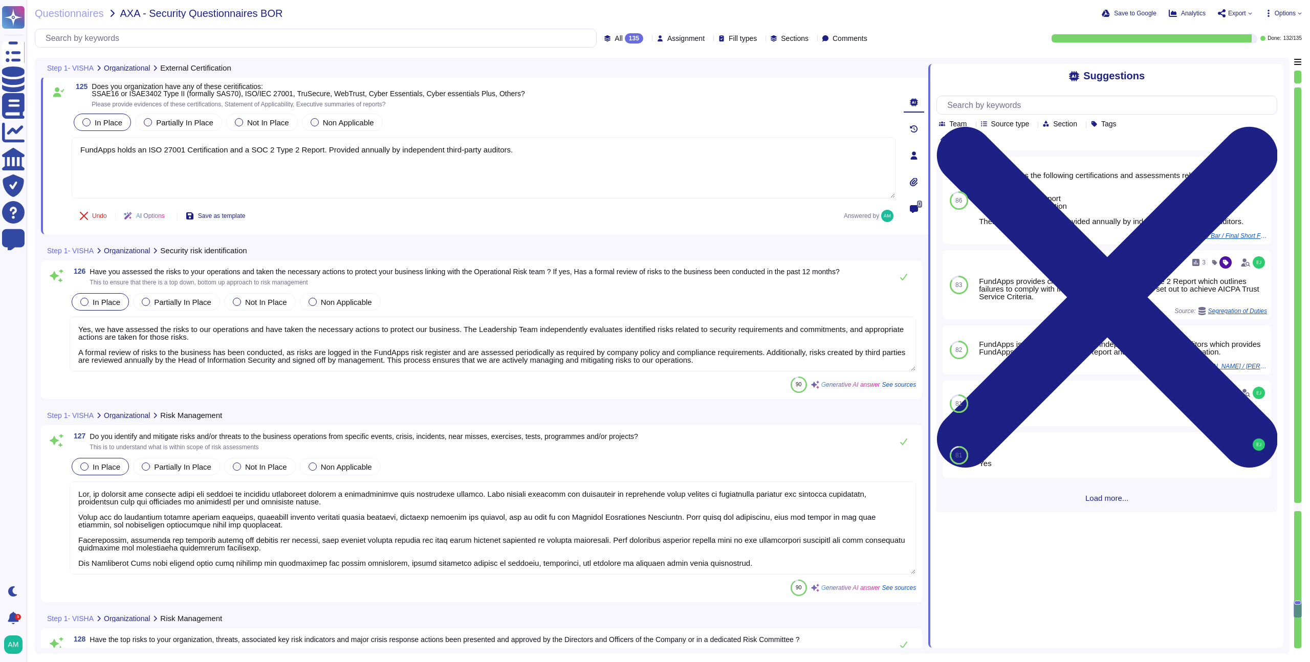
click at [688, 73] on div "Step 1- VISHA Organizational External Certification" at bounding box center [413, 68] width 744 height 20
click at [91, 16] on span "Questionnaires" at bounding box center [69, 13] width 69 height 10
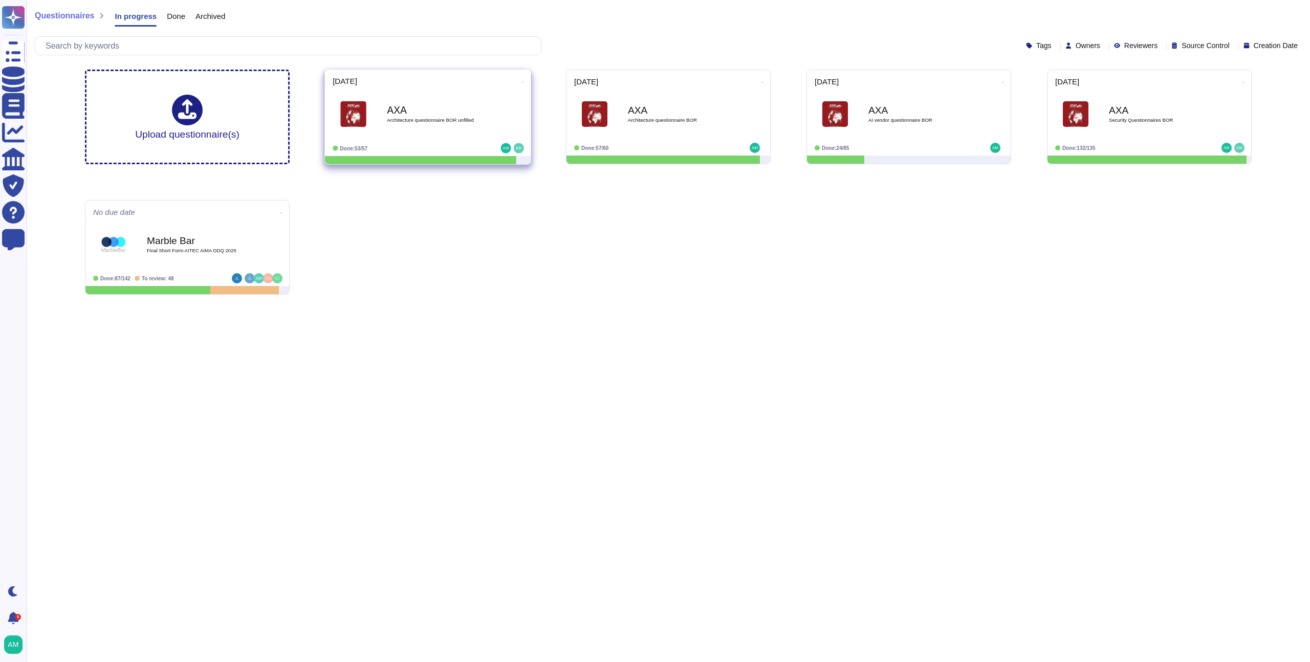
click at [462, 126] on div "AXA Architecture questionnaire BOR unfilled" at bounding box center [438, 114] width 103 height 41
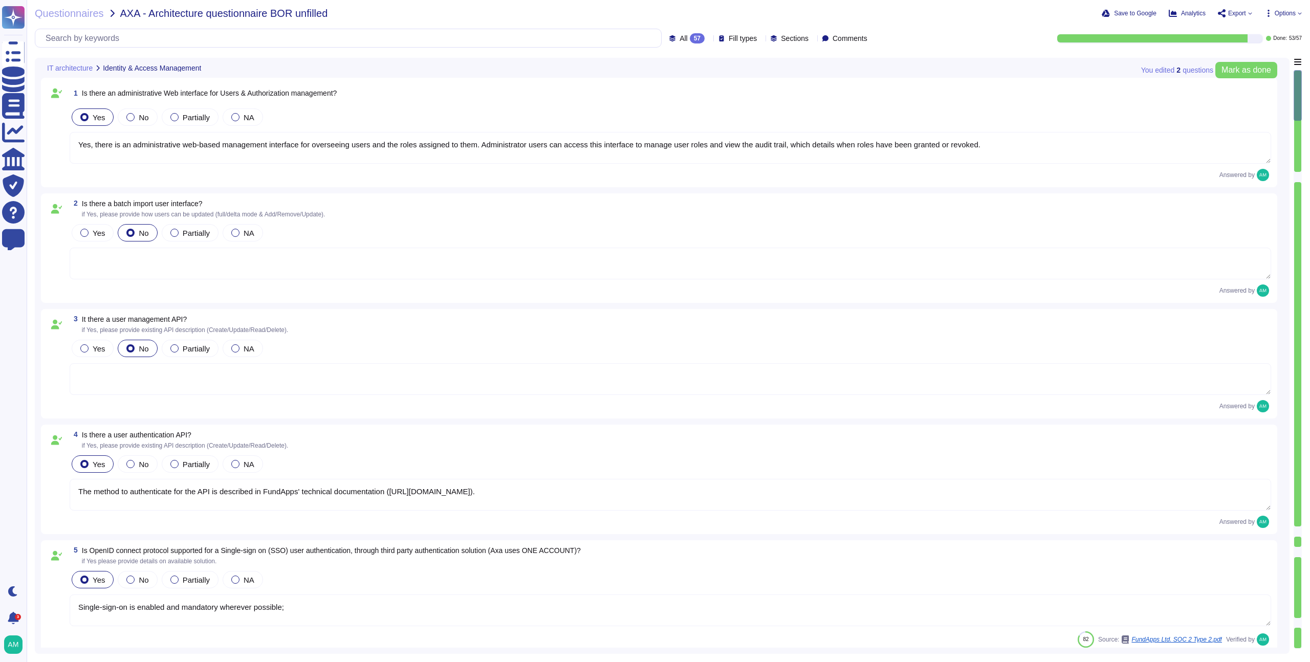
type textarea "Yes, there is an administrative web-based management interface for overseeing u…"
type textarea "The method to authenticate for the API is described in FundApps' technical docu…"
type textarea "Single-sign-on is enabled and mandatory wherever possible;"
type textarea "FundApps platforms allows clients to integrate their Single-Sign-On solution fo…"
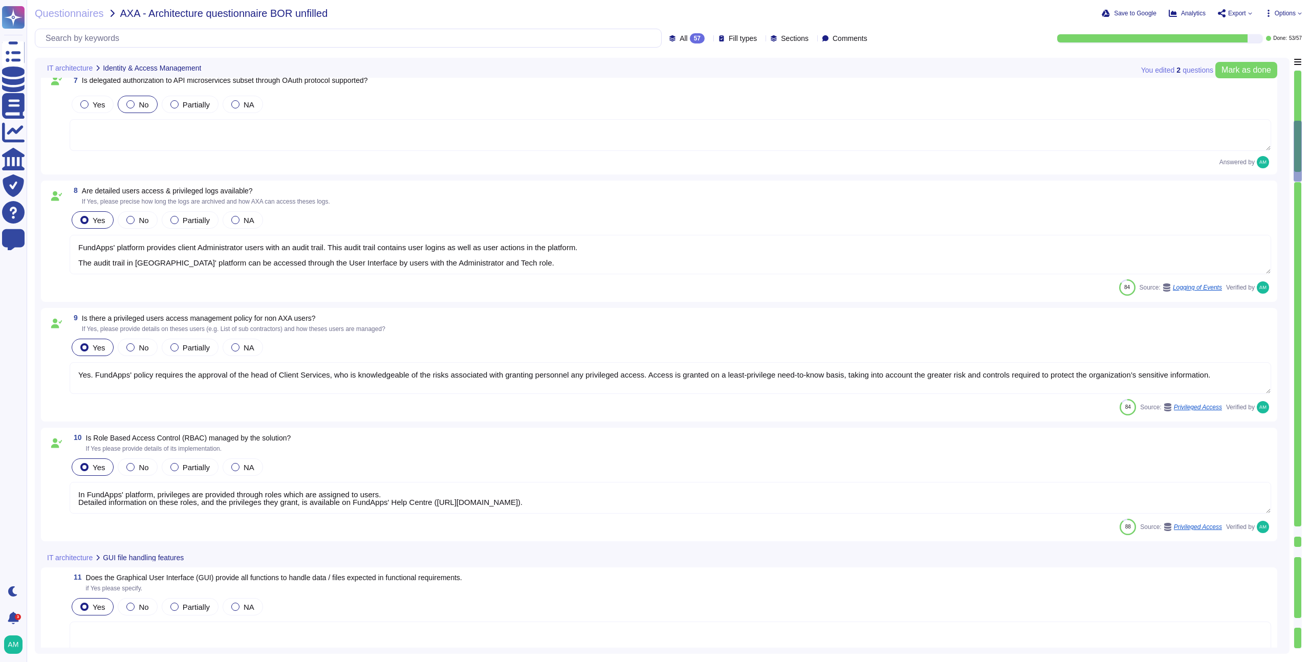
type textarea "FundApps' platform provides client Administrator users with an audit trail. Thi…"
type textarea "Yes. FundApps' policy requires the approval of the head of Client Services, who…"
type textarea "In FundApps' platform, privileges are provided through roles which are assigned…"
type textarea "The software developed by FundApps is mostly written in the C# and Typescript p…"
type textarea "Please view status.fundapps.co for monitoring metrics."
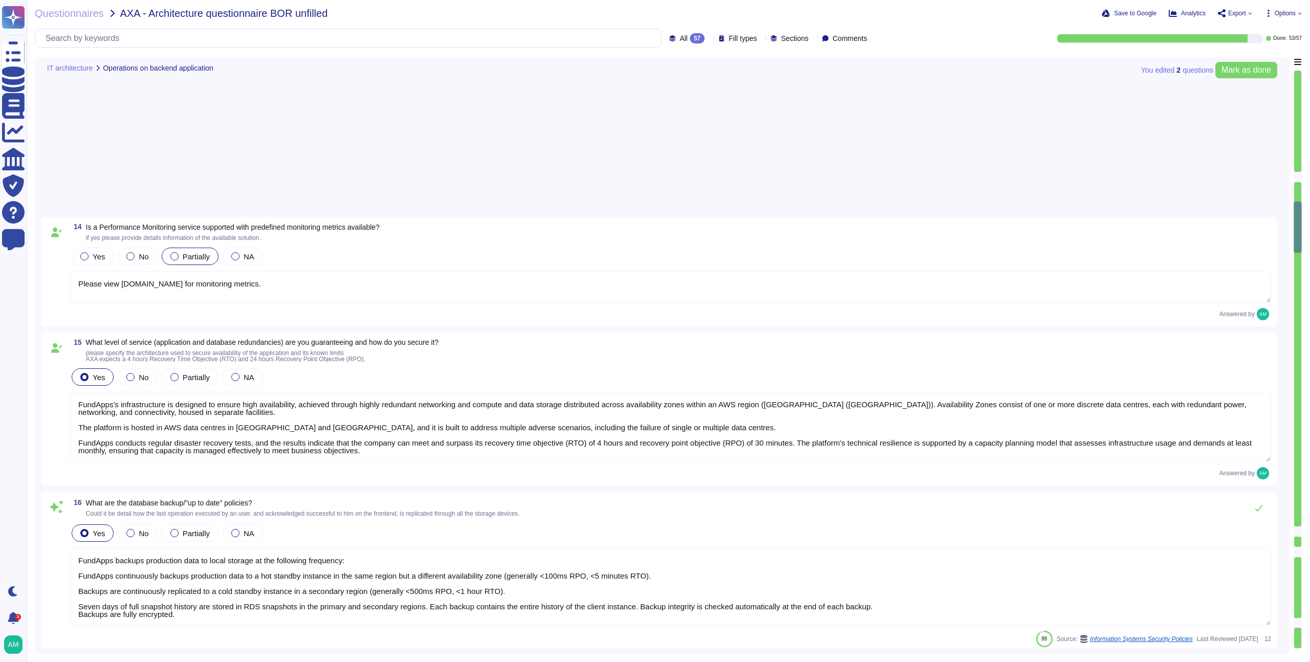
type textarea "FundApps's infrastructure is designed to ensure high availability, achieved thr…"
type textarea "FundApps backups production data to local storage at the following frequency: F…"
type textarea "FundApps deploys code changes to its platform several times a week, allowing cl…"
type textarea "Changes to the production environment are automatically tested with a multi-lev…"
type textarea "Yes, FundApps implements a modern Continuous Integration / Continuous Delivery …"
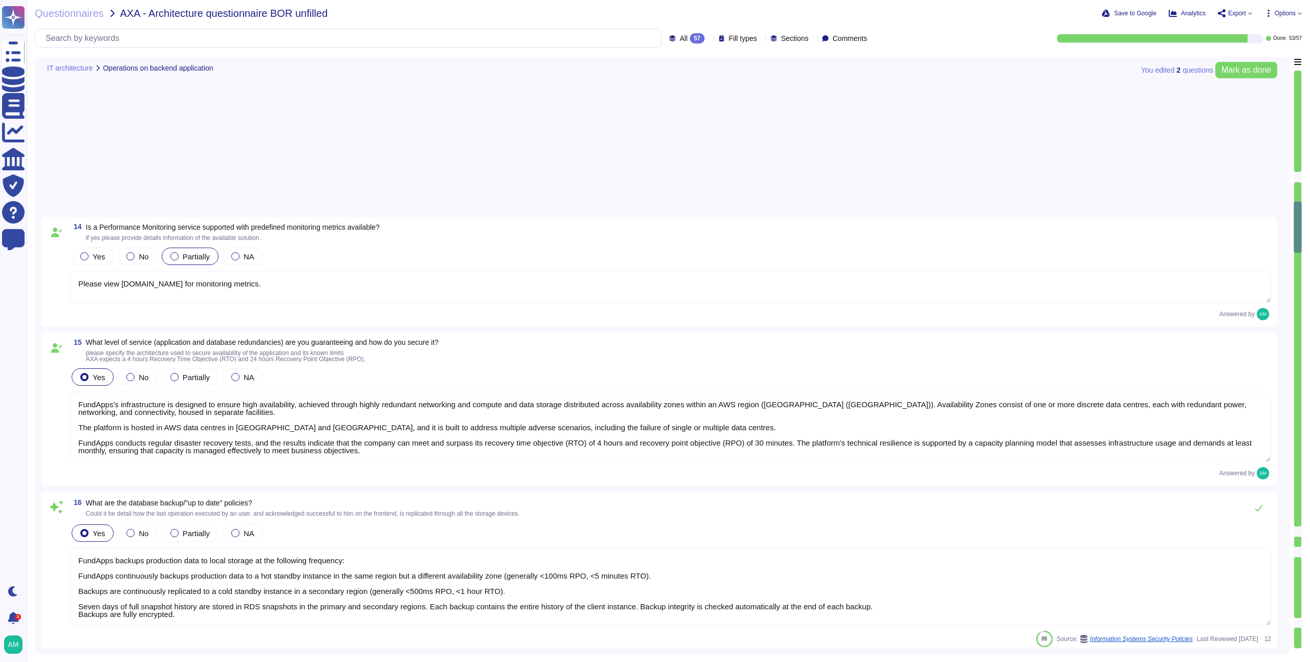
type textarea "Yes, FundApps has a centralized and read-only log management system that stores…"
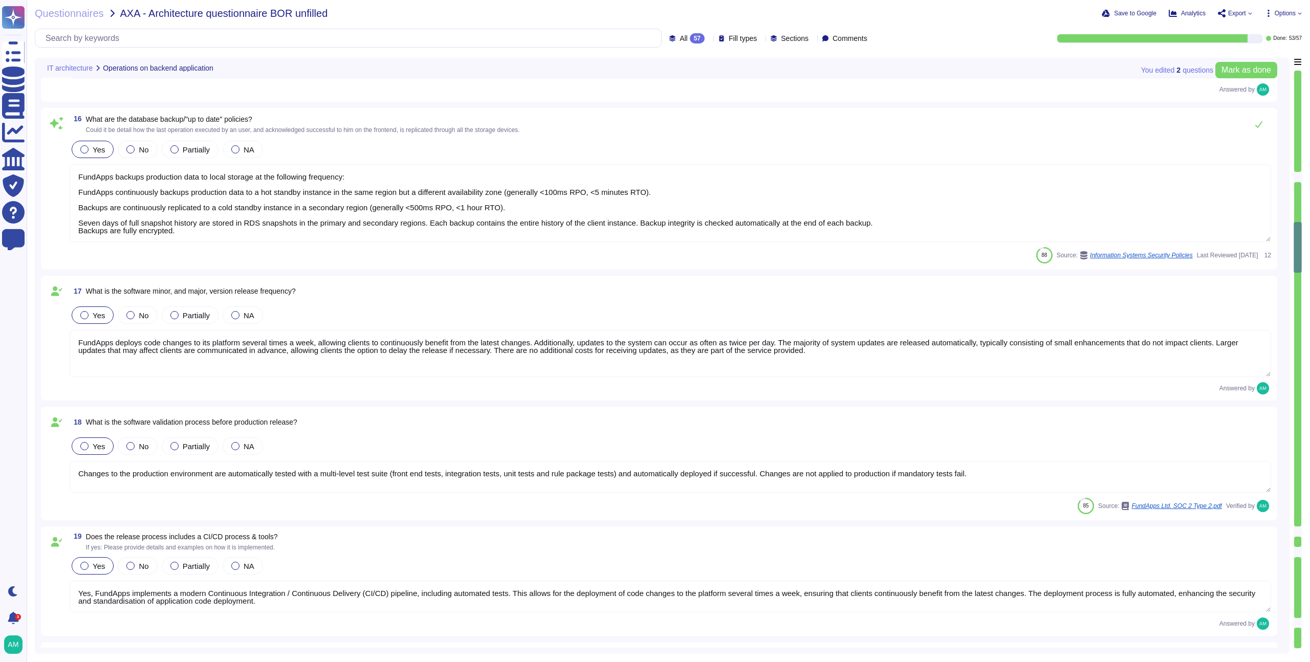
type textarea "Pre-production environments (e.g, development, testing, etc) are separated from…"
type textarea "Clients have separate dedicated instances of FundApps' platform for displaying,…"
type textarea "FundApps uses Zendesk as its online Help Desk Solution for support queries. Zen…"
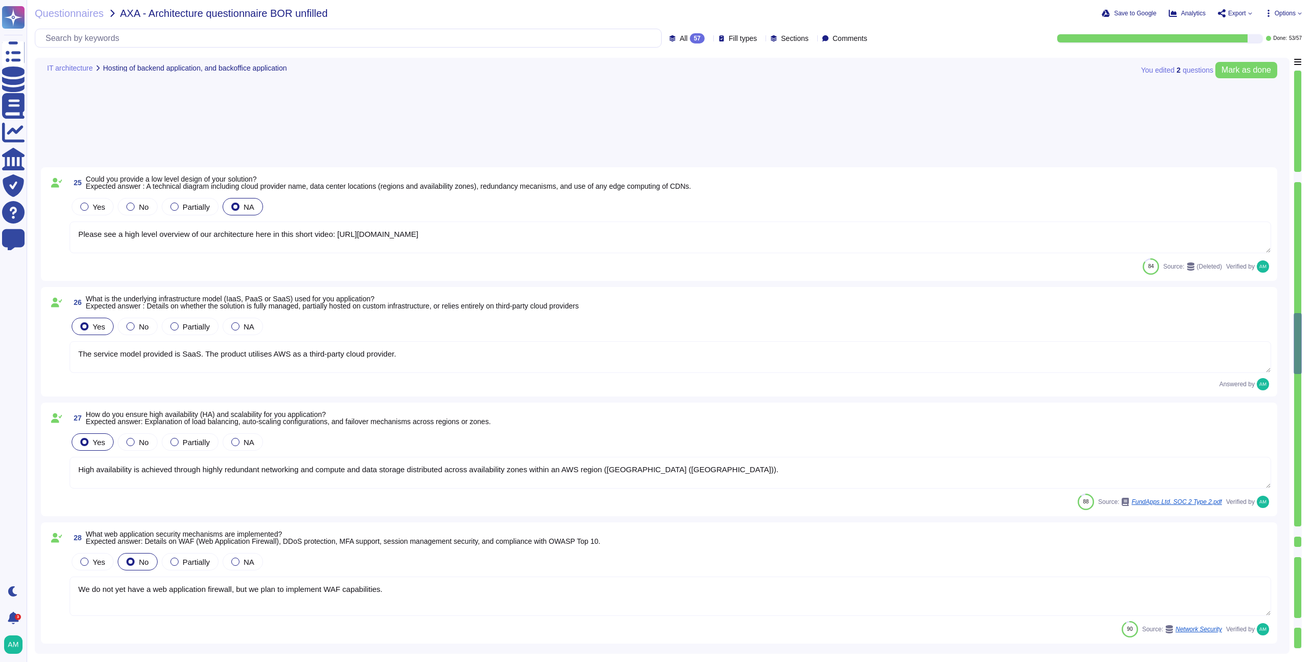
type textarea "Please see a high level overview of our architecture here in this short video: …"
type textarea "The service model provided is SaaS. The product utilises AWS as a third-party c…"
type textarea "High availability is achieved through highly redundant networking and compute a…"
type textarea "We do not yet have a web application firewall, but we plan to implement WAF cap…"
type textarea "We recommend clients set up SSO via SAML to access our platform. However, we do…"
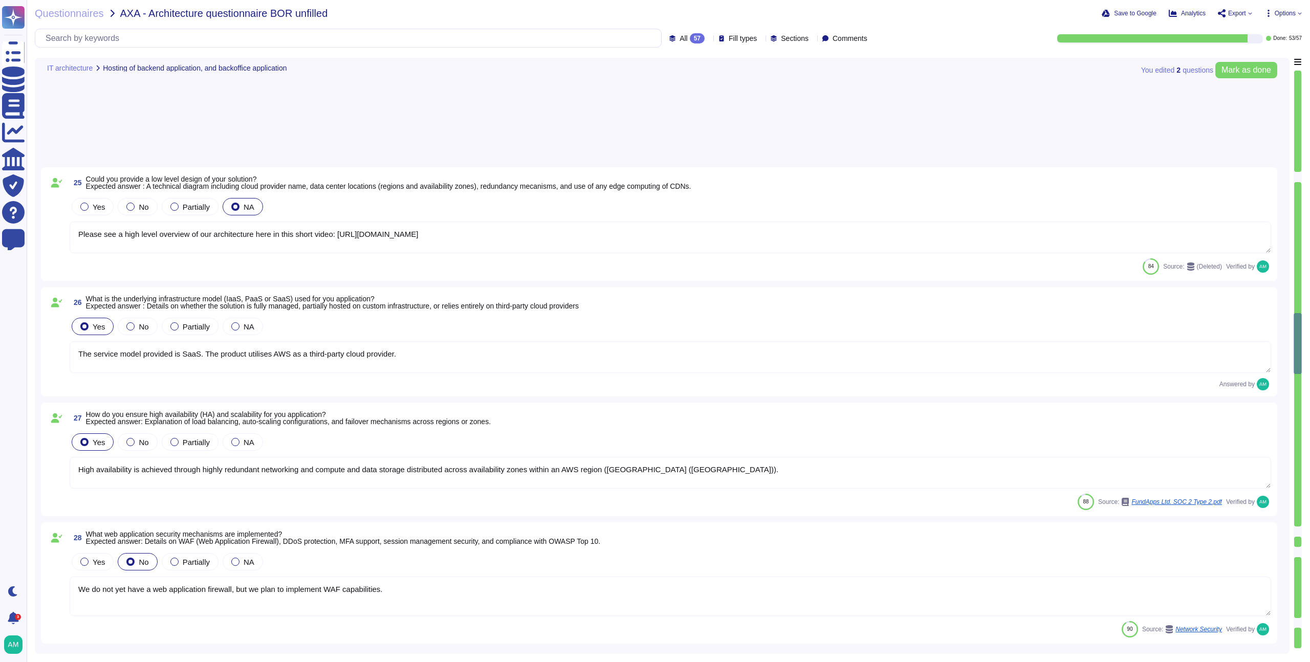
type textarea "FundApps uses several layers of security controls to detect and remediate vulne…"
type textarea "FundApps implements several security measures which restrict the risk of inside…"
type textarea "All client data is encrypted at rest. FundApps employs a key management system …"
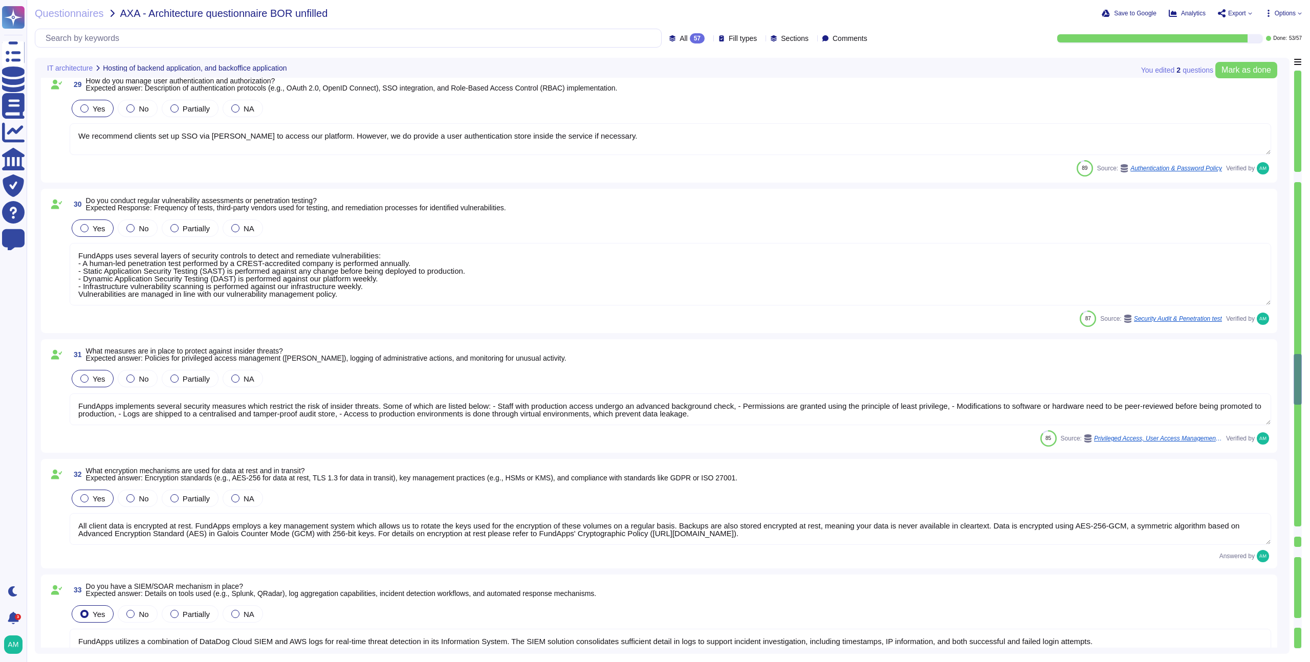
type textarea "FundApps utilizes a combination of DataDog Cloud SIEM and AWS logs for real-tim…"
type textarea "Please refer to FundApps' Incident Management Process (https://policies.fundapp…"
type textarea "Please refer to FundApps' status page (http://status.fundapps.co/5227275). Avai…"
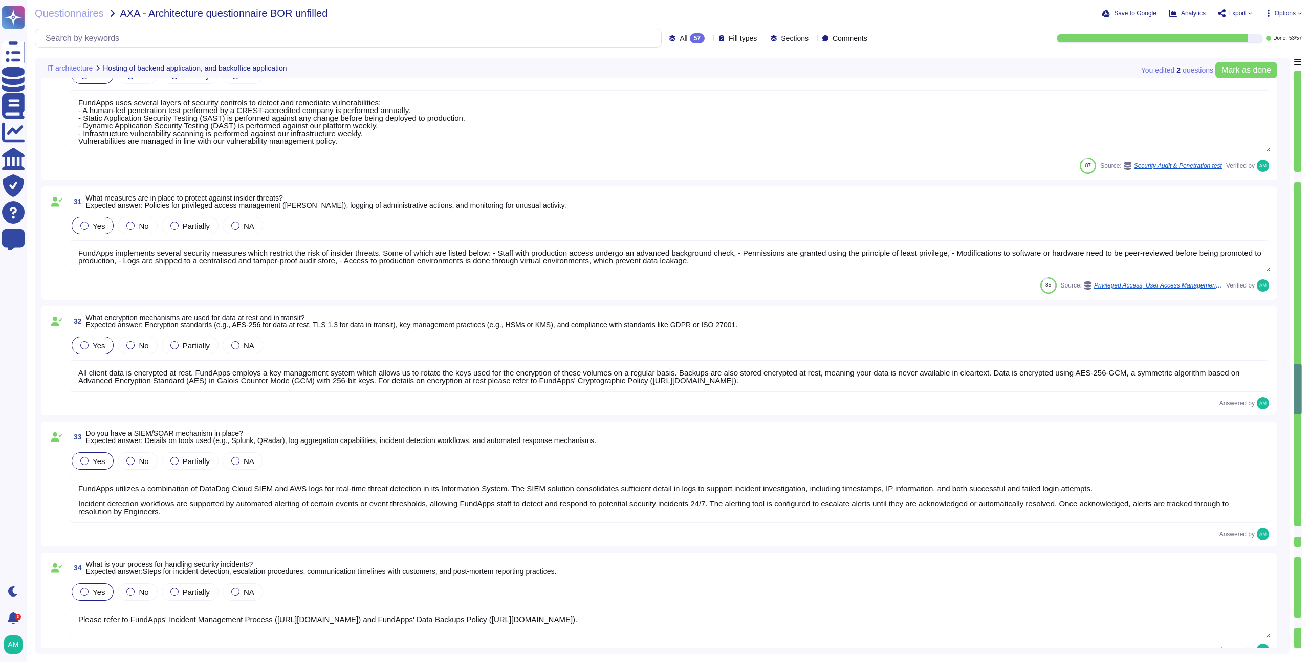
type textarea "FundApps backups production data to local storage at the following frequency: F…"
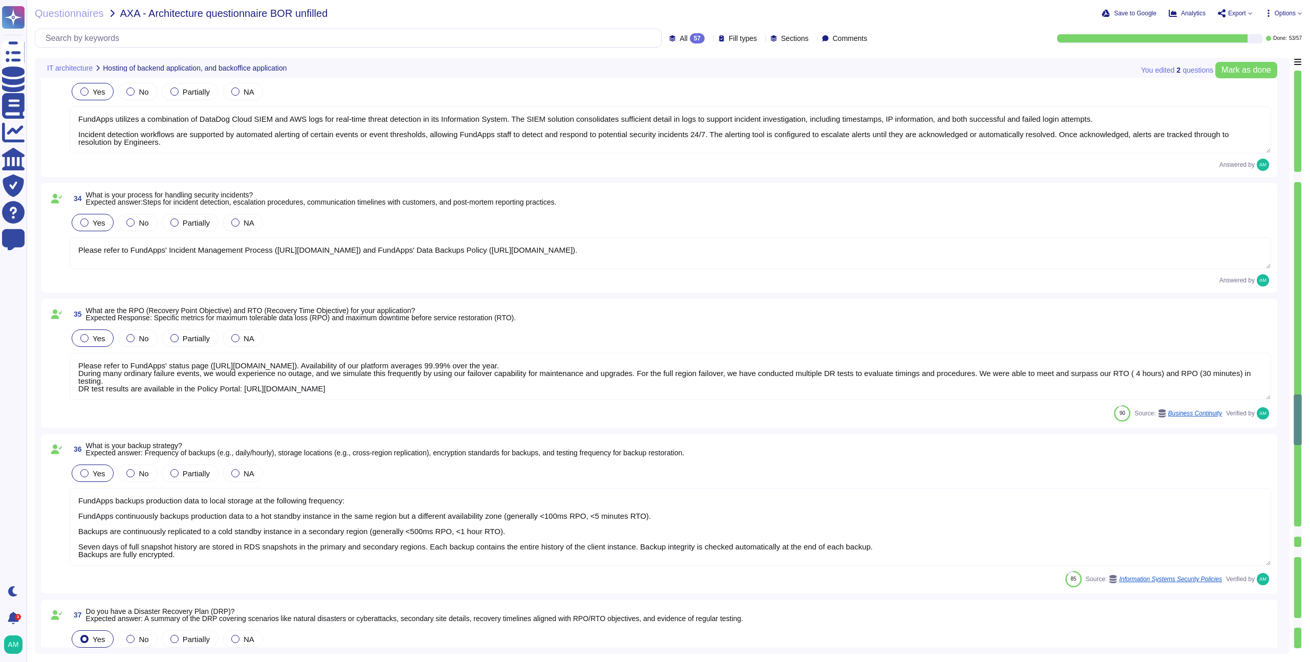
type textarea "FundApps has a Disaster Recovery Plan with an RTO of 4 hours, and an RPO of 30 …"
type textarea "Data stored in the FundApps platform is classified as ‘FundApps Confidential’ w…"
type textarea "FundApps employs a fully automated deployment process that enhances the securit…"
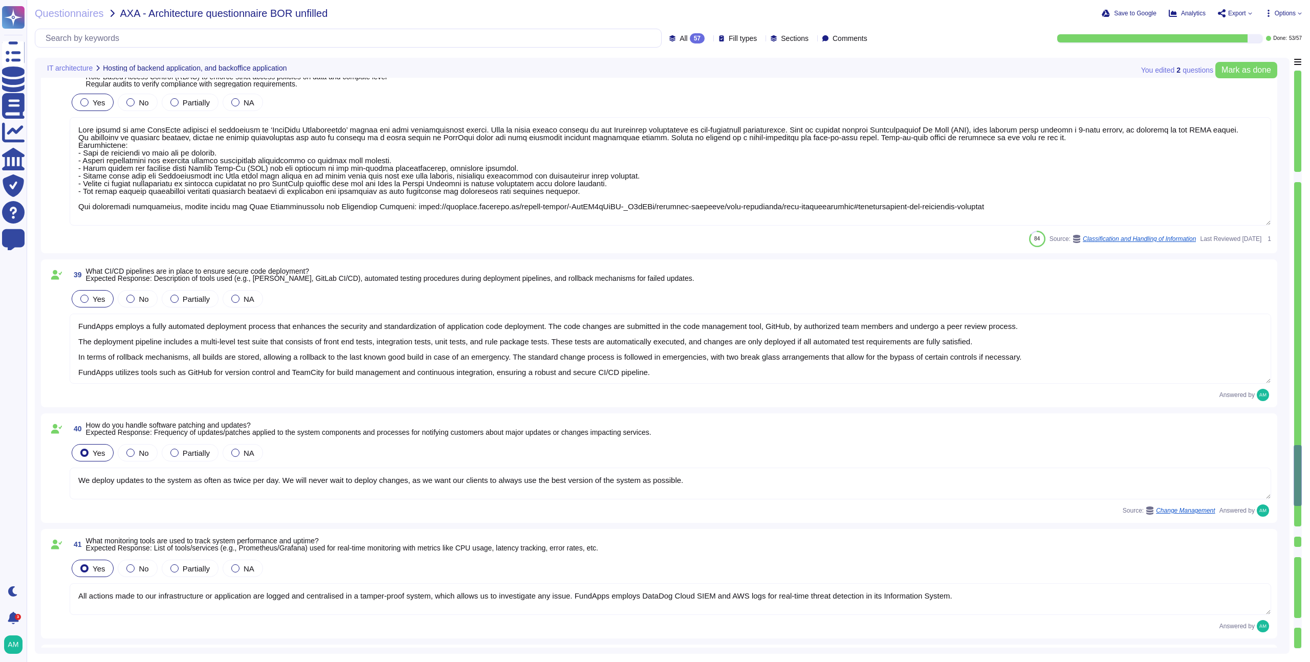
type textarea "We deploy updates to the system as often as twice per day. We will never wait t…"
type textarea "All actions made to our infrastructure or application are logged and centralise…"
type textarea "FundApps treats client data as "confidential" which is the highest level of pro…"
type textarea "Upon contract termination, FundApps will securely delete all client data from i…"
type textarea "The app is generally responsive on desktops, but not optimised for smartphones."
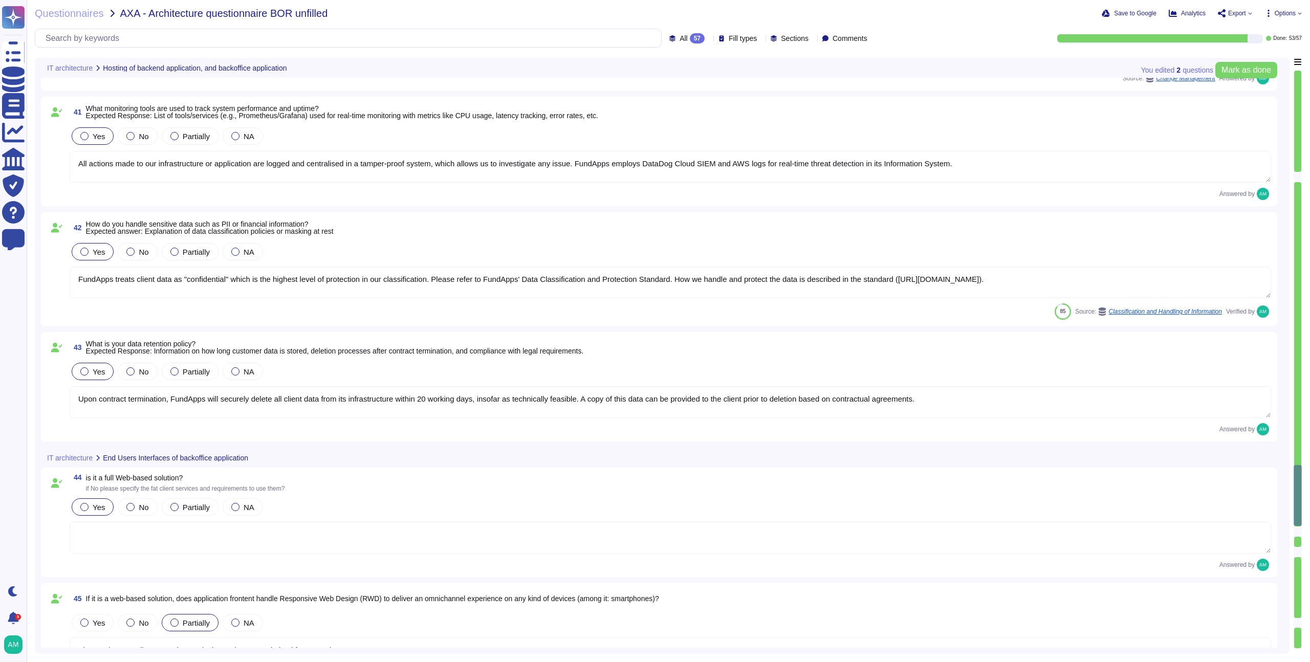
type textarea "FundApps’ stack is made of Windows servers, AWS services such as Elastic Load B…"
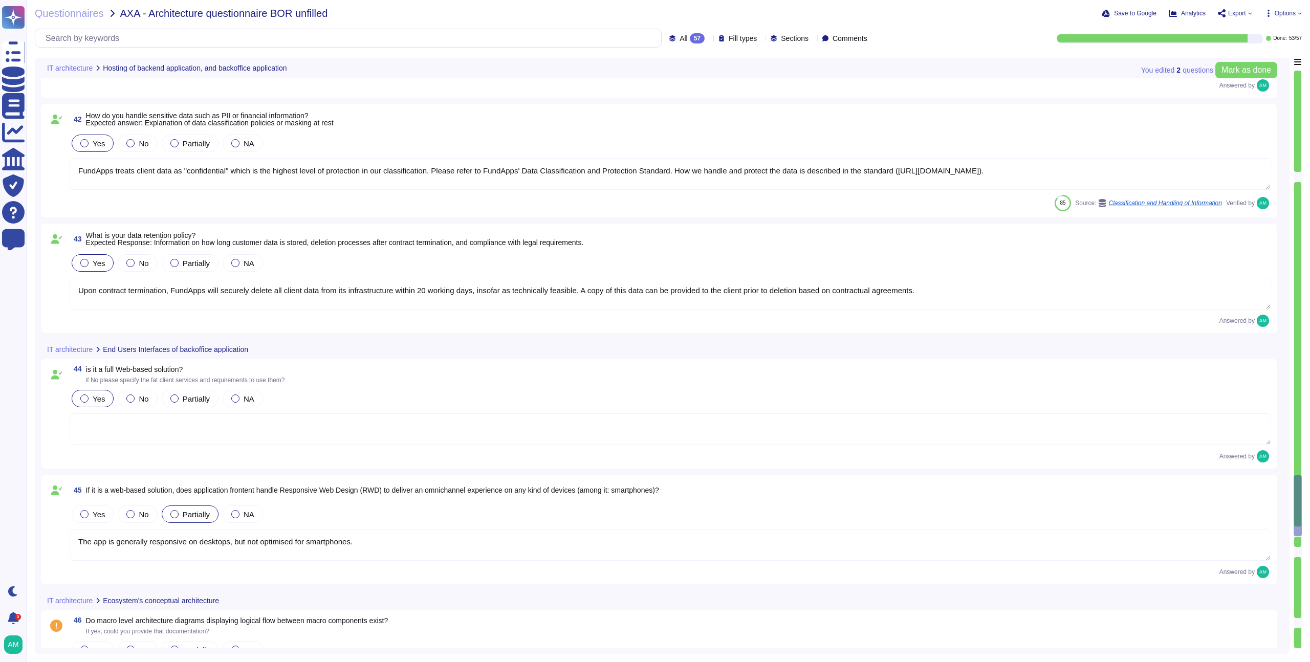
scroll to position [5037, 0]
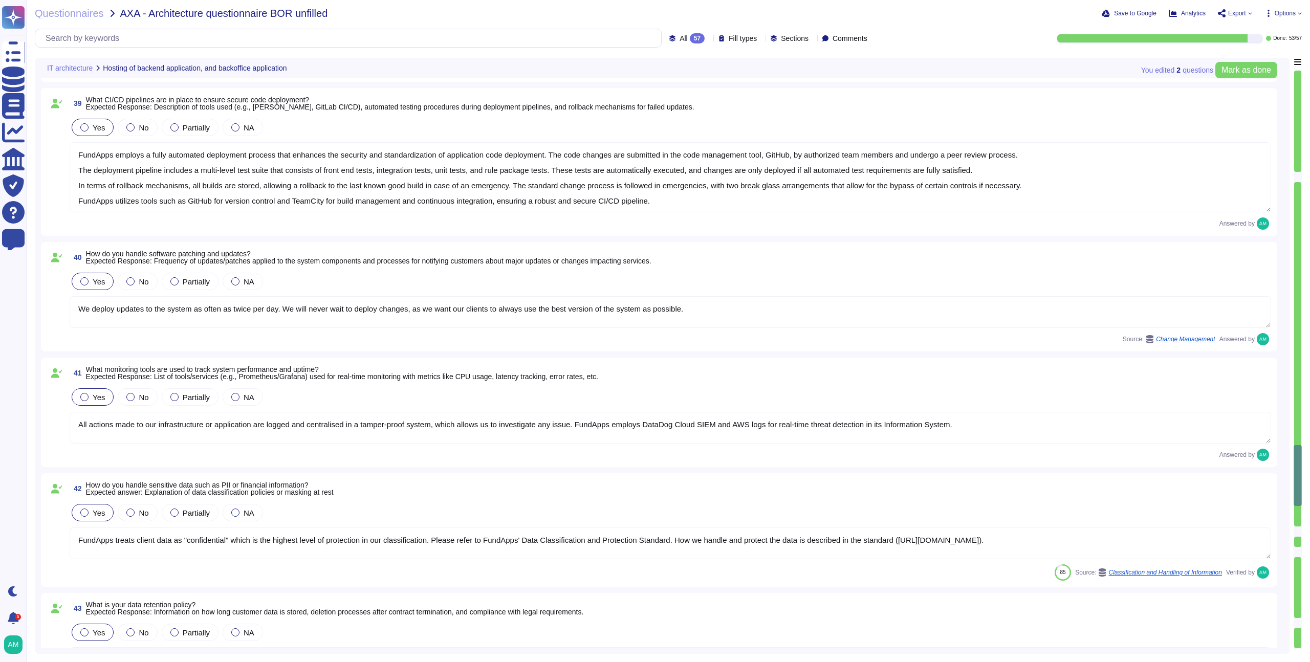
type textarea "FundApps has a Disaster Recovery Plan with an RTO of 4 hours, and an RPO of 30 …"
type textarea "Data stored in the FundApps platform is classified as ‘FundApps Confidential’ w…"
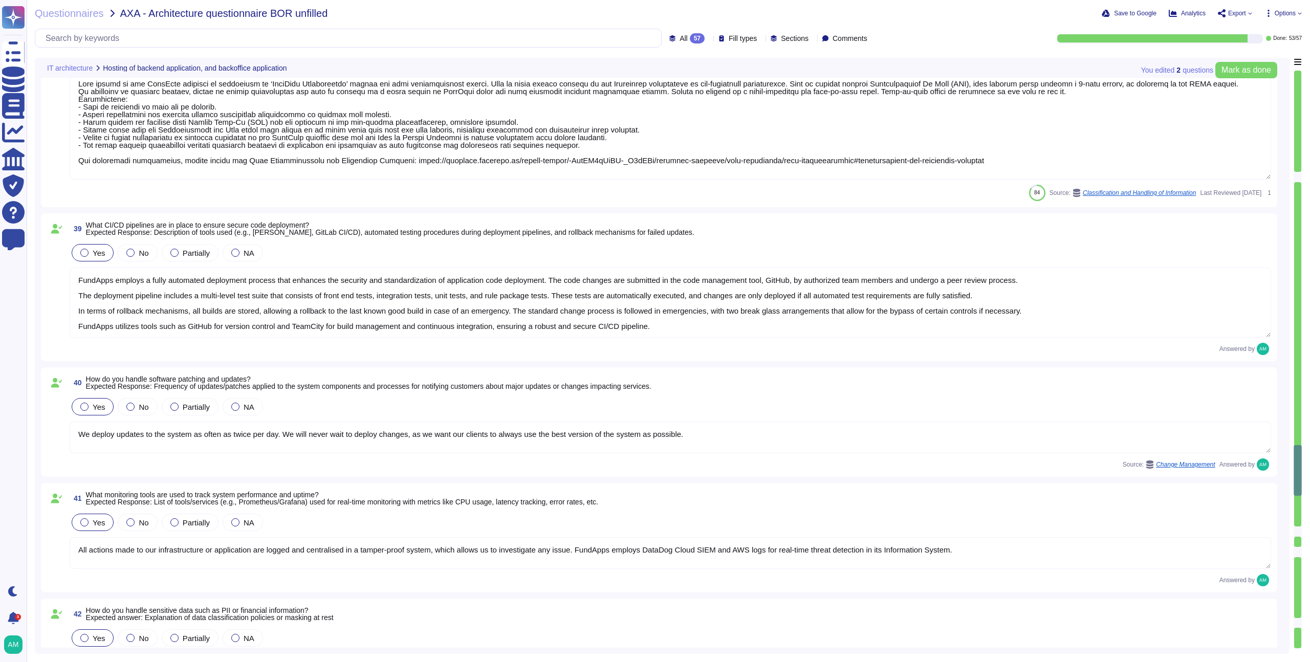
type textarea "FundApps backups production data to local storage at the following frequency: F…"
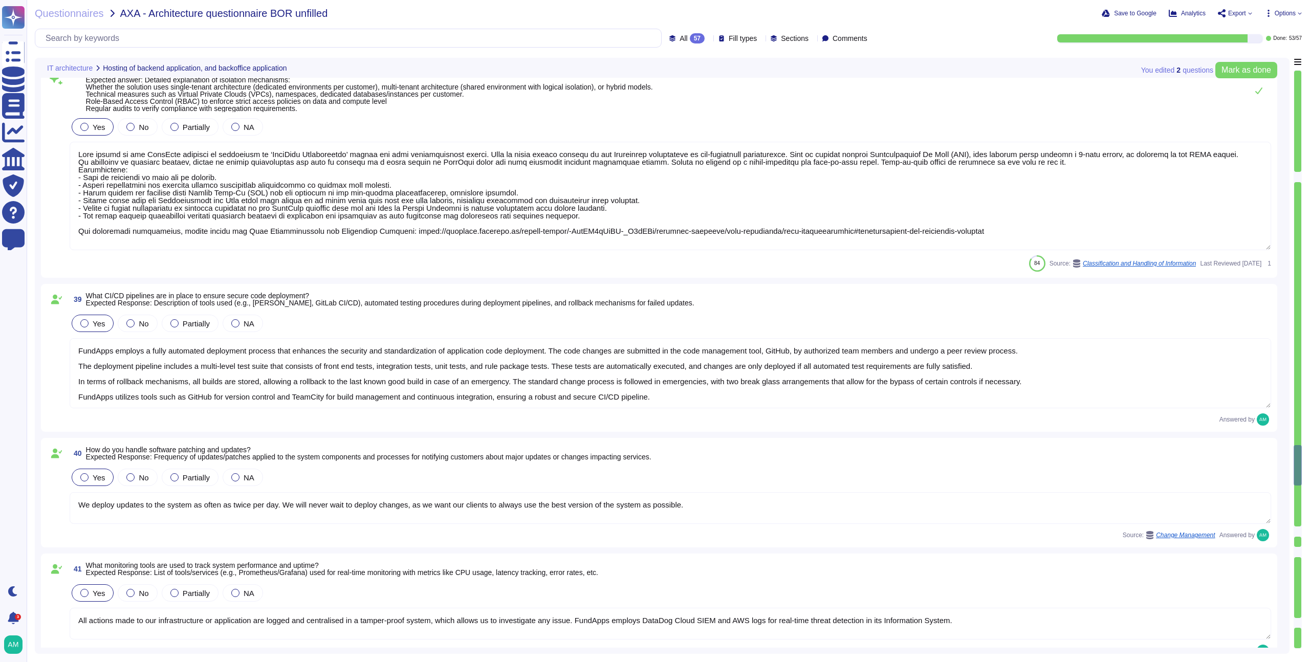
scroll to position [4485, 0]
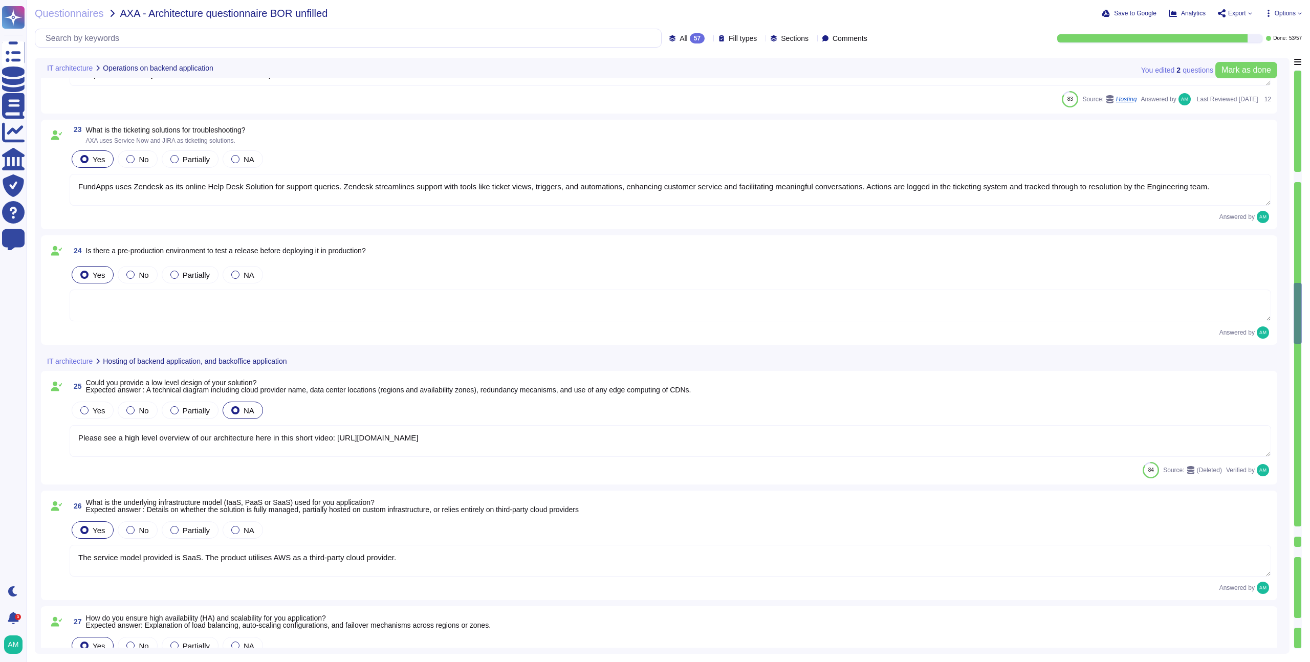
type textarea "Yes, FundApps has a centralized and read-only log management system that stores…"
type textarea "Pre-production environments (e.g, development, testing, etc) are separated from…"
type textarea "Clients have separate dedicated instances of FundApps' platform for displaying,…"
type textarea "FundApps uses Zendesk as its online Help Desk Solution for support queries. Zen…"
type textarea "Please see a high level overview of our architecture here in this short video: …"
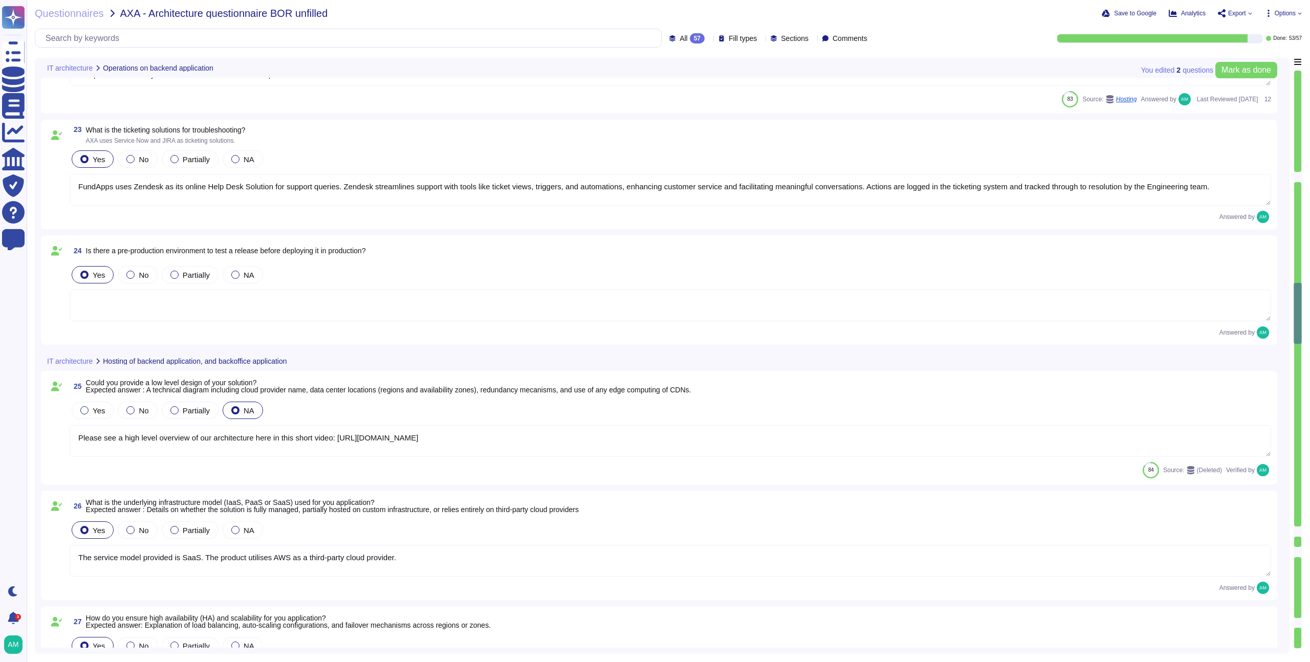
type textarea "The service model provided is SaaS. The product utilises AWS as a third-party c…"
type textarea "High availability is achieved through highly redundant networking and compute a…"
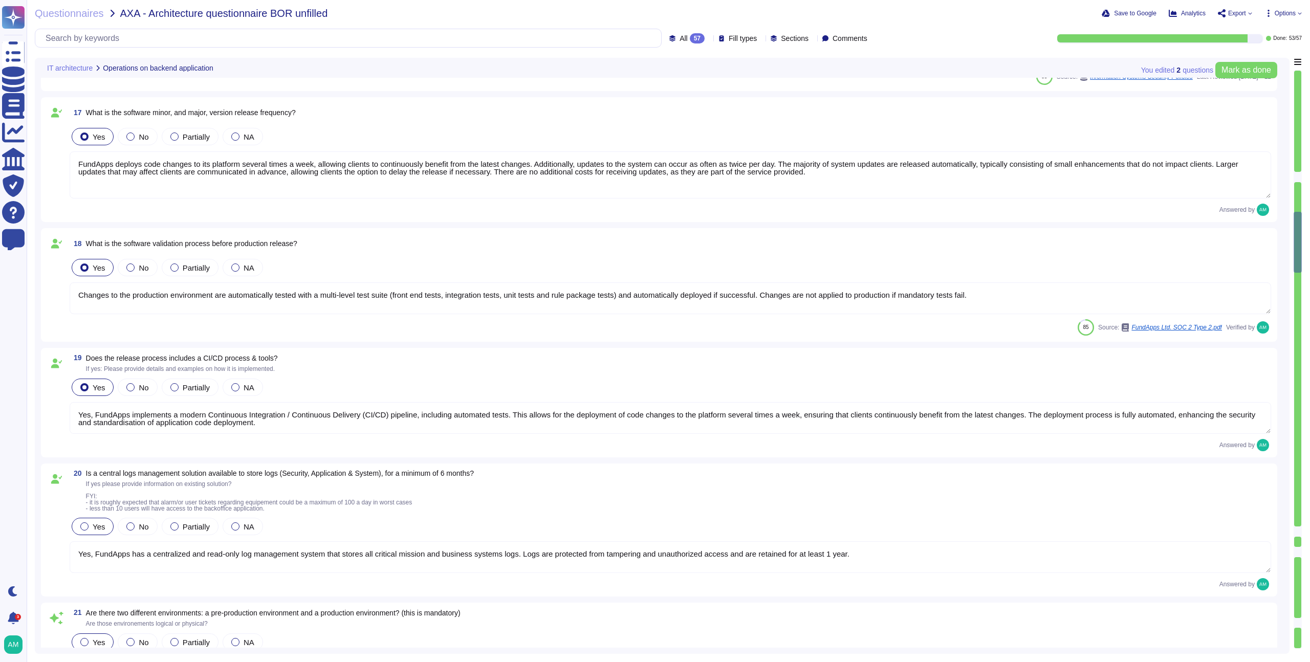
type textarea "Please view status.fundapps.co for monitoring metrics."
type textarea "FundApps's infrastructure is designed to ensure high availability, achieved thr…"
type textarea "FundApps backups production data to local storage at the following frequency: F…"
type textarea "FundApps deploys code changes to its platform several times a week, allowing cl…"
type textarea "Changes to the production environment are automatically tested with a multi-lev…"
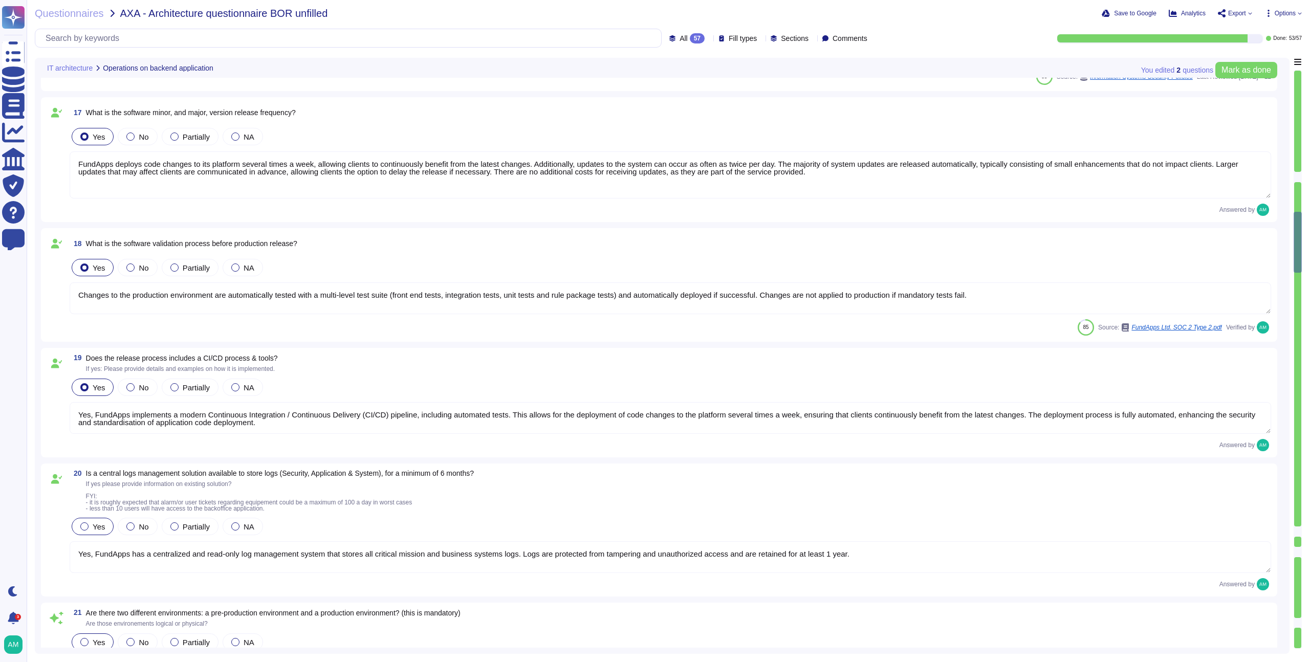
type textarea "Yes, FundApps implements a modern Continuous Integration / Continuous Delivery …"
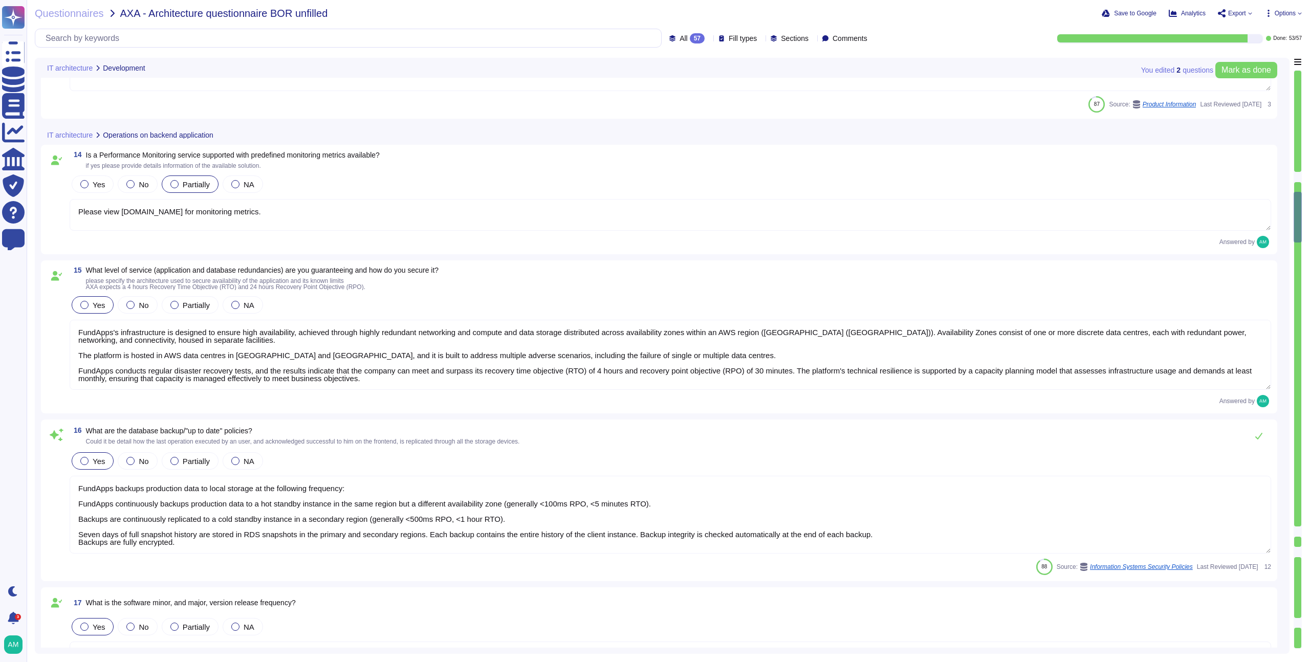
type textarea "The software developed by FundApps is mostly written in the C# and Typescript p…"
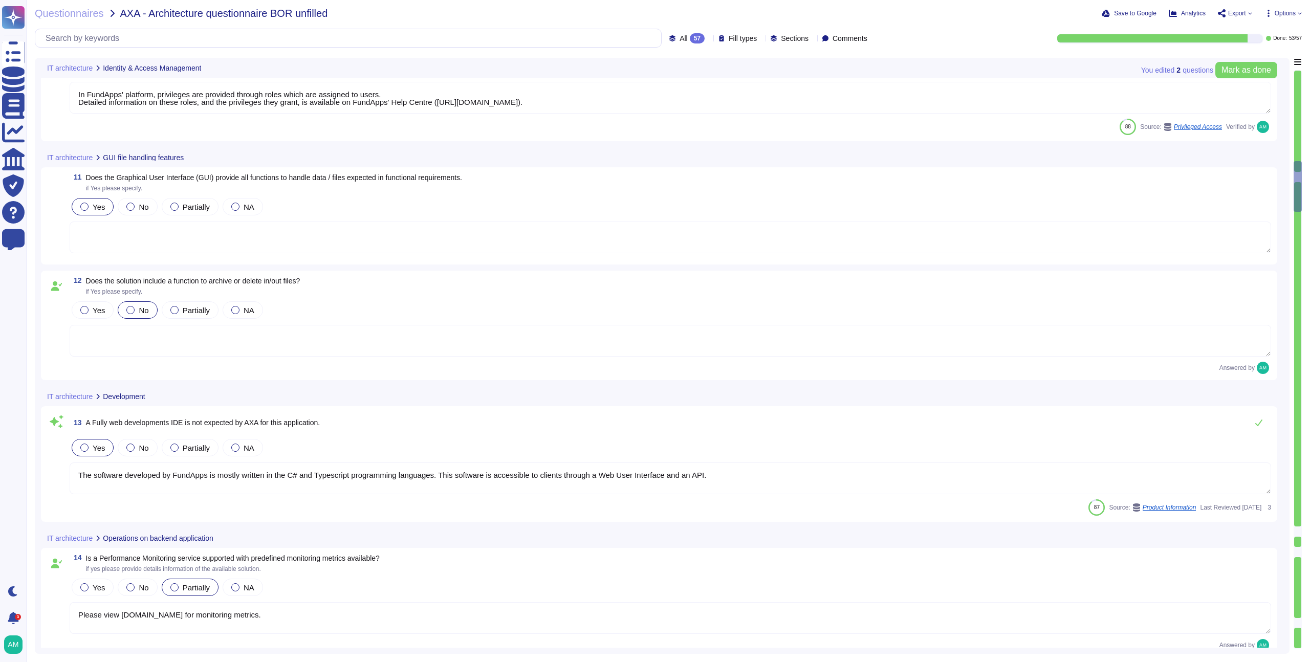
type textarea "FundApps' platform provides client Administrator users with an audit trail. Thi…"
type textarea "Yes. FundApps' policy requires the approval of the head of Client Services, who…"
type textarea "In FundApps' platform, privileges are provided through roles which are assigned…"
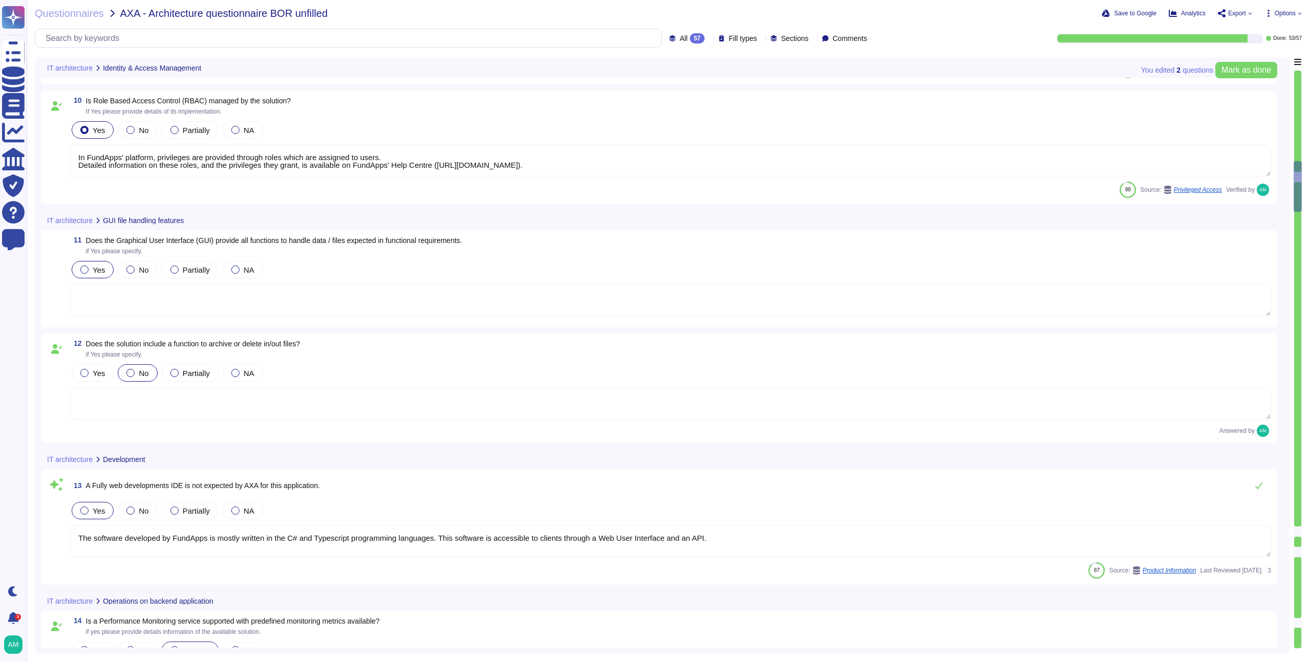
scroll to position [991, 0]
